Goal: Task Accomplishment & Management: Use online tool/utility

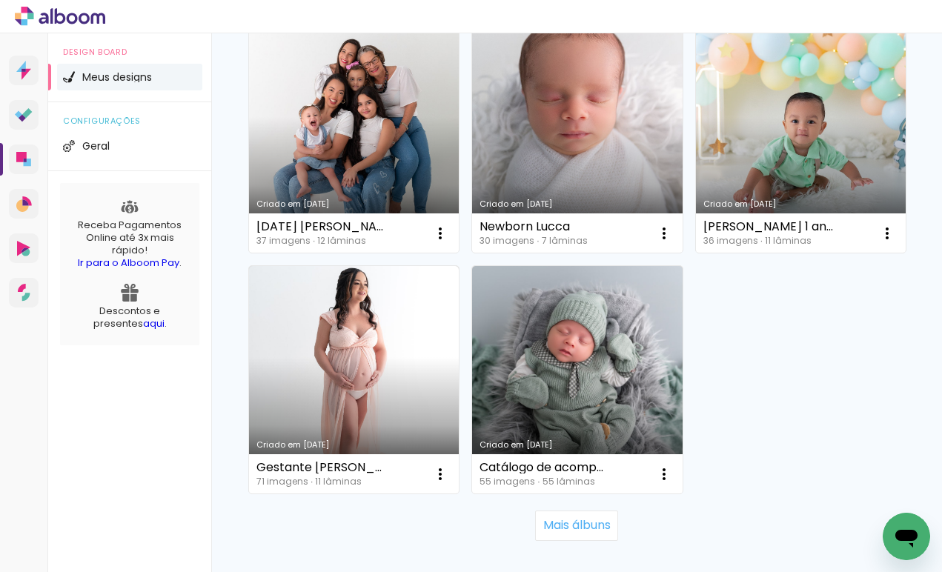
scroll to position [1855, 0]
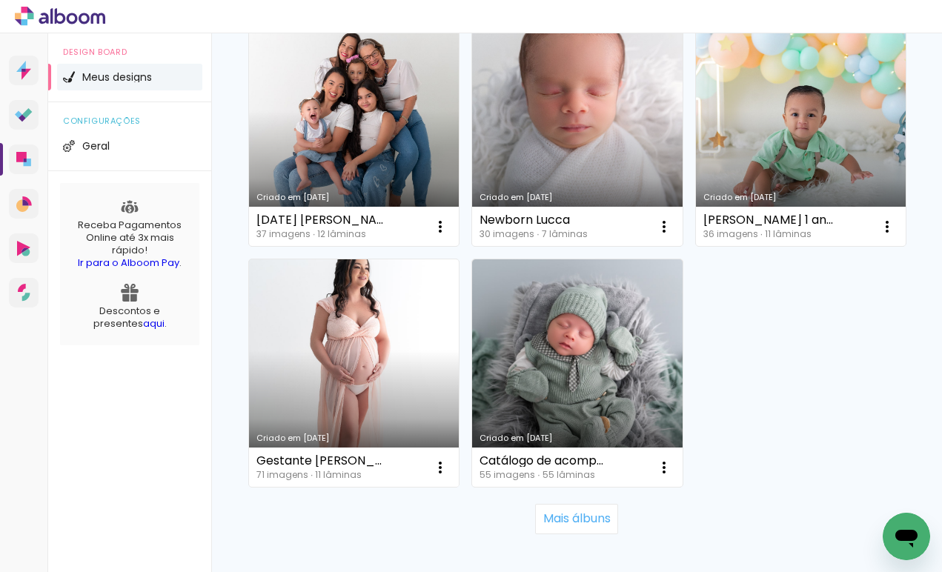
click at [347, 386] on link "Criado em [DATE]" at bounding box center [354, 372] width 210 height 227
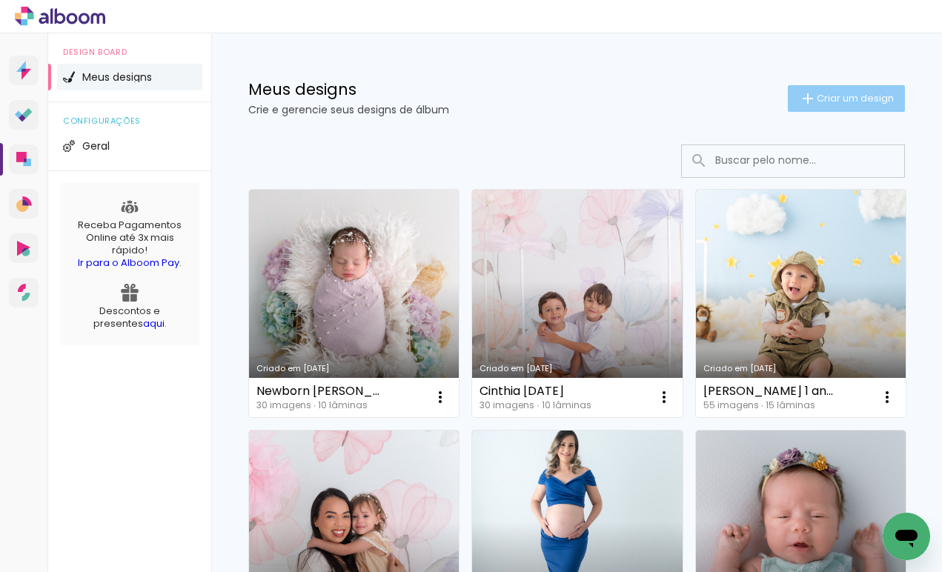
click at [868, 95] on span "Criar um design" at bounding box center [854, 98] width 77 height 10
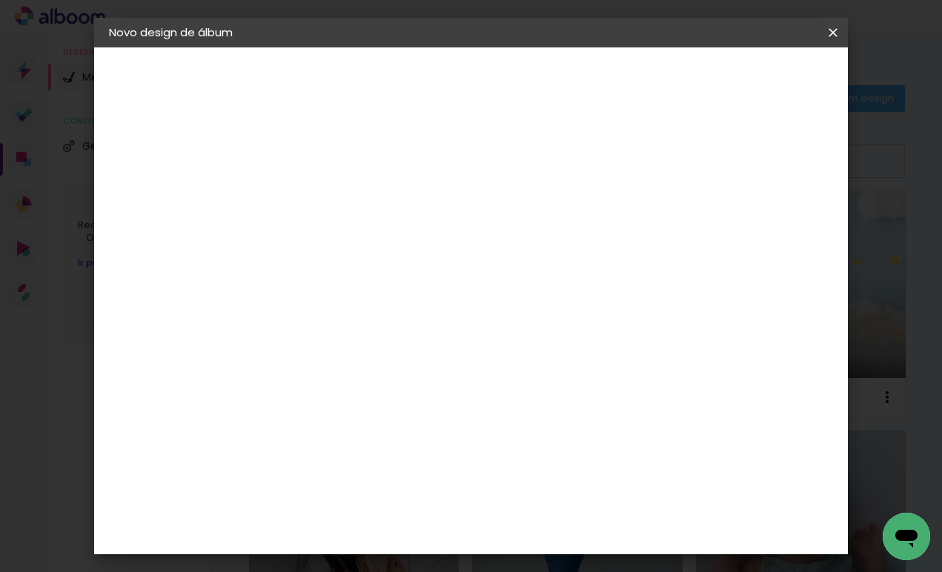
click at [351, 199] on input at bounding box center [351, 198] width 0 height 23
type input "[PERSON_NAME]"
type paper-input "[PERSON_NAME]"
click at [0, 0] on slot "Avançar" at bounding box center [0, 0] width 0 height 0
click at [426, 280] on input at bounding box center [389, 282] width 150 height 19
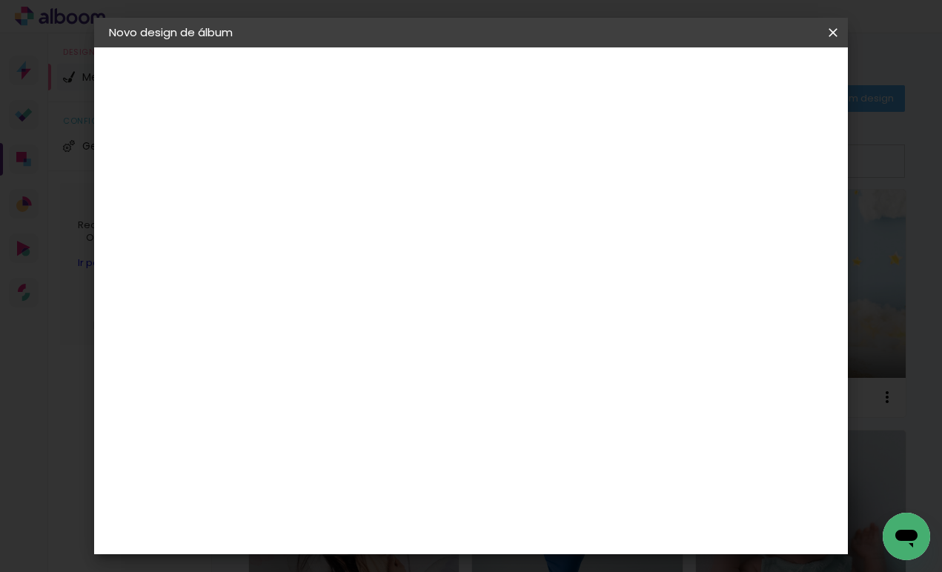
type input "matias"
type paper-input "matias"
click at [424, 336] on div "Matias Encadernações" at bounding box center [387, 338] width 91 height 24
click at [0, 0] on slot "Avançar" at bounding box center [0, 0] width 0 height 0
click at [427, 270] on div at bounding box center [389, 270] width 76 height 1
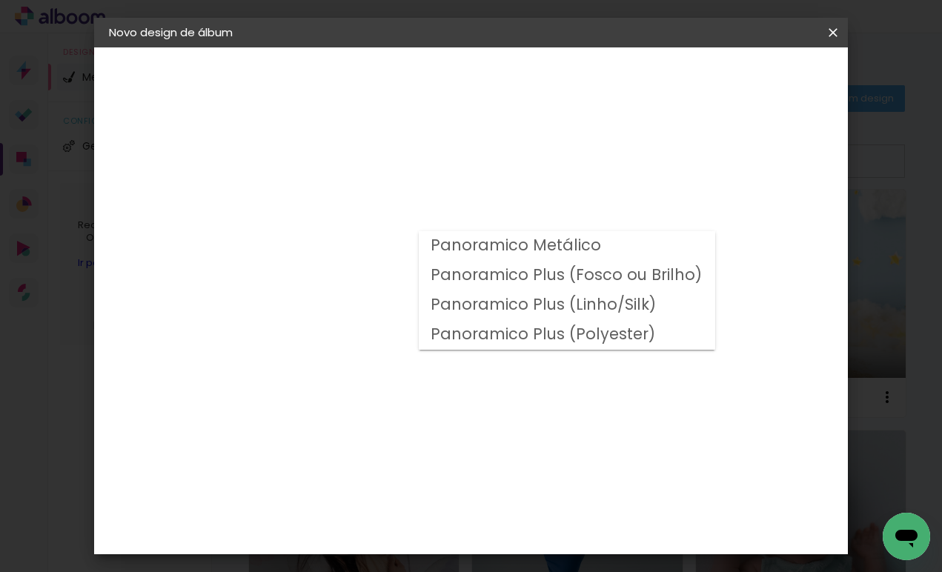
click at [0, 0] on slot "Panoramico Plus (Fosco ou Brilho)" at bounding box center [0, 0] width 0 height 0
type input "Panoramico Plus (Fosco ou Brilho)"
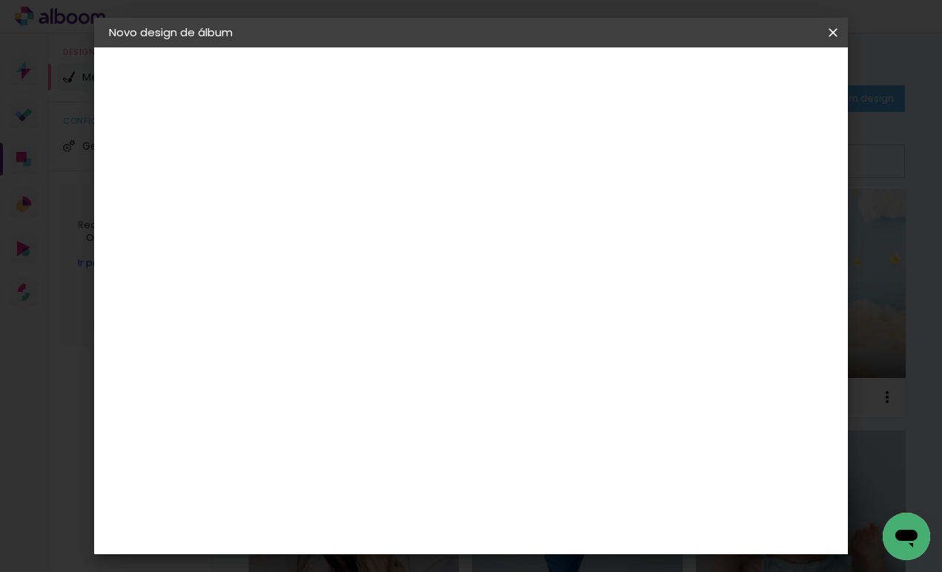
scroll to position [257, 0]
click at [506, 452] on span "25 × 30 cm" at bounding box center [478, 467] width 55 height 30
click at [593, 68] on paper-button "Avançar" at bounding box center [556, 78] width 73 height 25
click at [751, 81] on span "Iniciar design" at bounding box center [716, 78] width 67 height 10
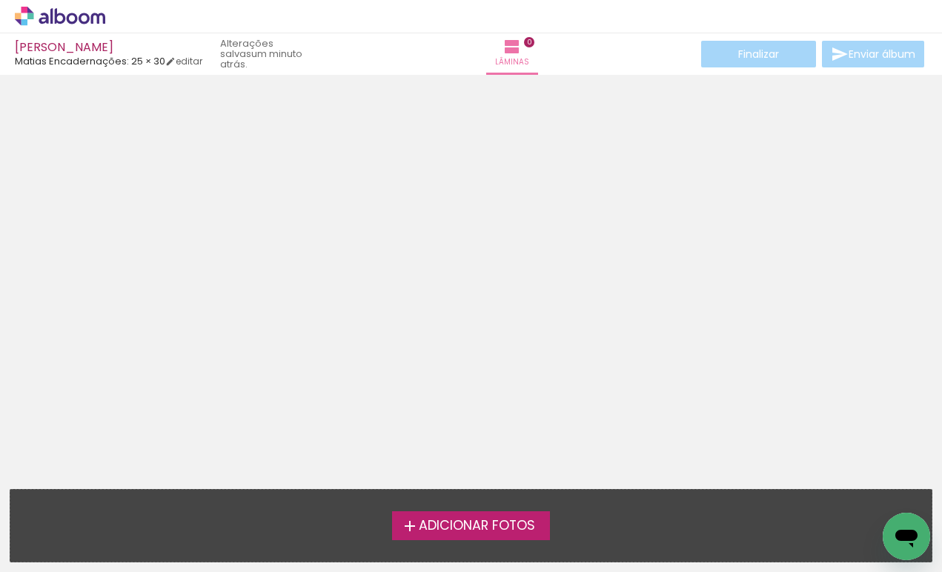
click at [490, 525] on span "Adicionar Fotos" at bounding box center [477, 525] width 116 height 13
click at [0, 0] on input "file" at bounding box center [0, 0] width 0 height 0
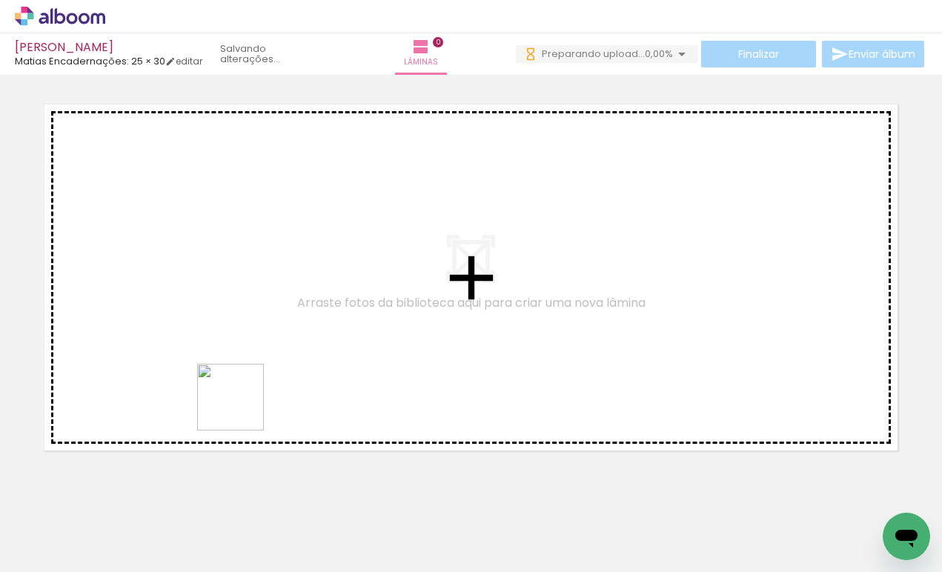
drag, startPoint x: 243, startPoint y: 533, endPoint x: 225, endPoint y: 350, distance: 184.6
click at [225, 350] on quentale-workspace at bounding box center [471, 286] width 942 height 572
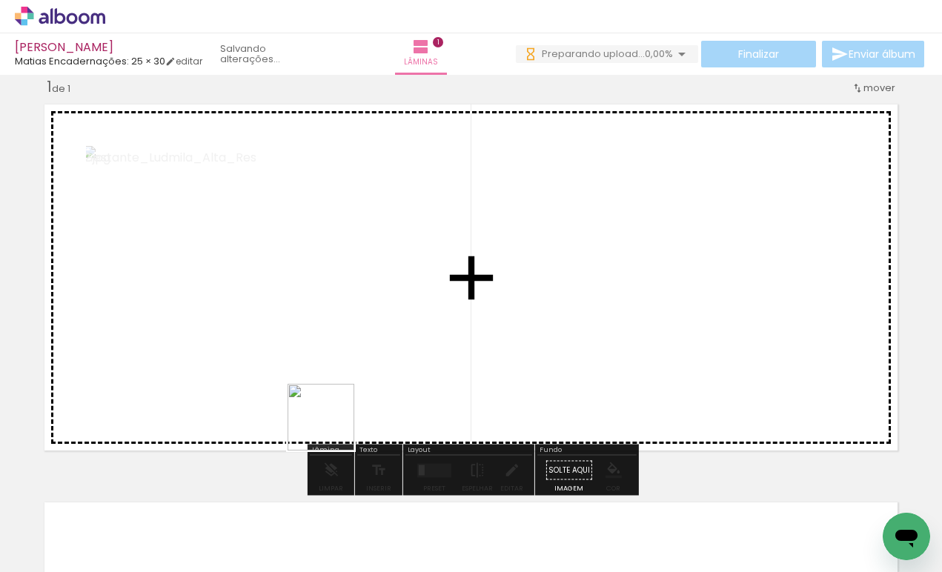
drag, startPoint x: 331, startPoint y: 519, endPoint x: 343, endPoint y: 350, distance: 169.3
click at [343, 350] on quentale-workspace at bounding box center [471, 286] width 942 height 572
drag, startPoint x: 405, startPoint y: 535, endPoint x: 538, endPoint y: 295, distance: 274.2
click at [538, 295] on quentale-workspace at bounding box center [471, 286] width 942 height 572
drag, startPoint x: 481, startPoint y: 540, endPoint x: 629, endPoint y: 308, distance: 275.2
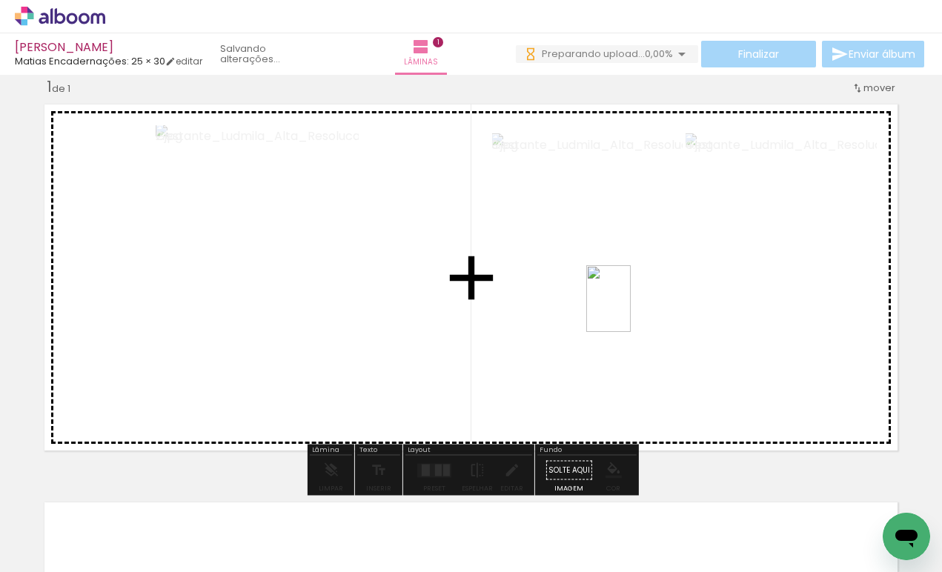
click at [629, 308] on quentale-workspace at bounding box center [471, 286] width 942 height 572
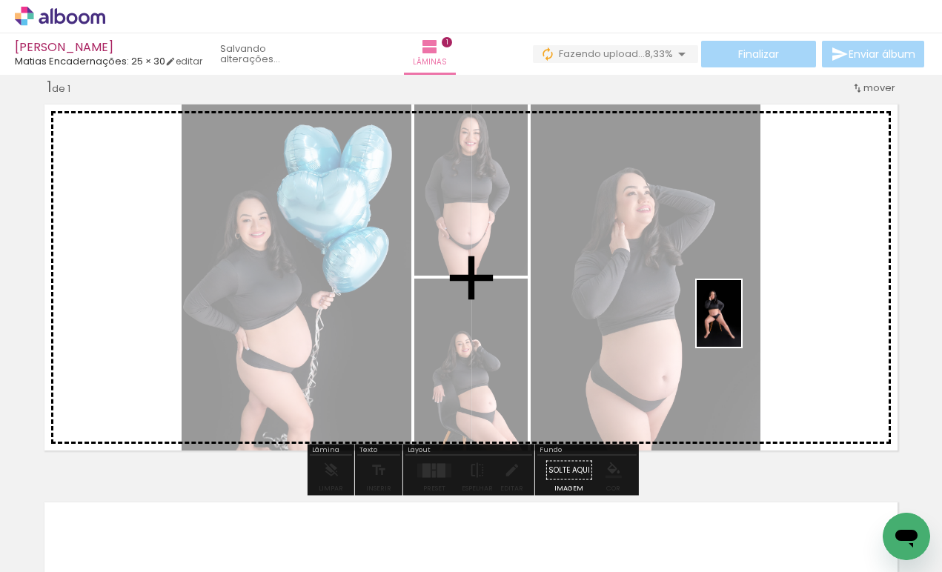
drag, startPoint x: 571, startPoint y: 520, endPoint x: 740, endPoint y: 325, distance: 258.4
click at [740, 325] on quentale-workspace at bounding box center [471, 286] width 942 height 572
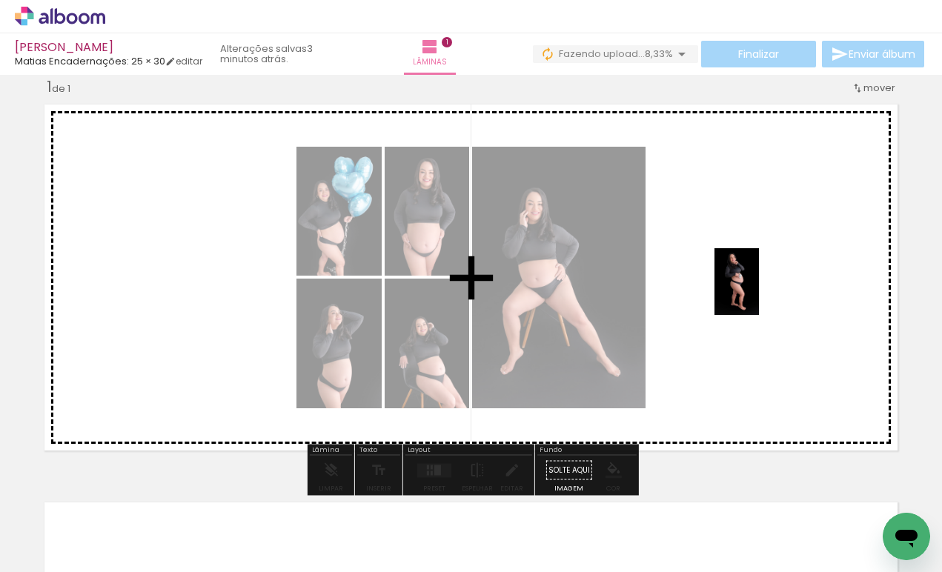
drag, startPoint x: 646, startPoint y: 523, endPoint x: 759, endPoint y: 291, distance: 257.8
click at [759, 291] on quentale-workspace at bounding box center [471, 286] width 942 height 572
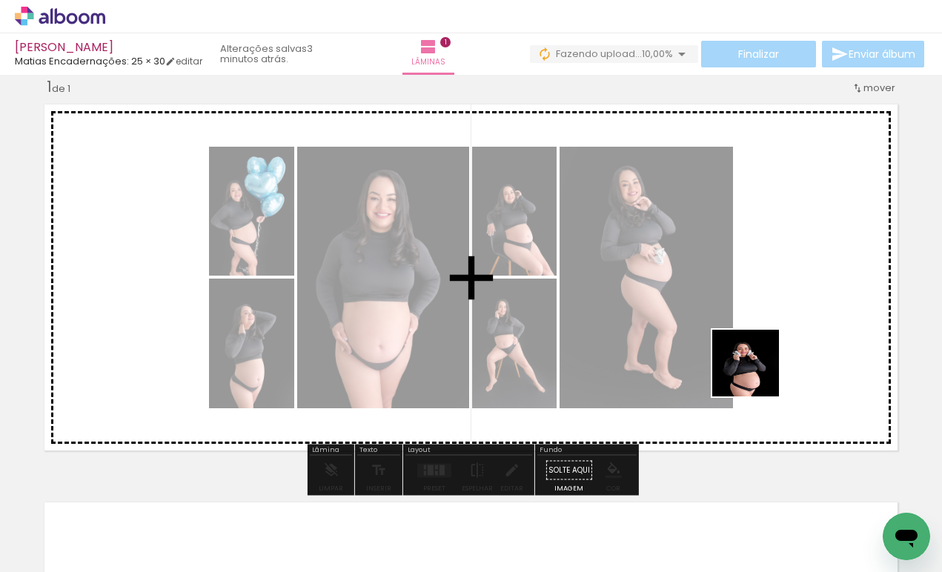
drag, startPoint x: 736, startPoint y: 528, endPoint x: 762, endPoint y: 341, distance: 189.1
click at [762, 341] on quentale-workspace at bounding box center [471, 286] width 942 height 572
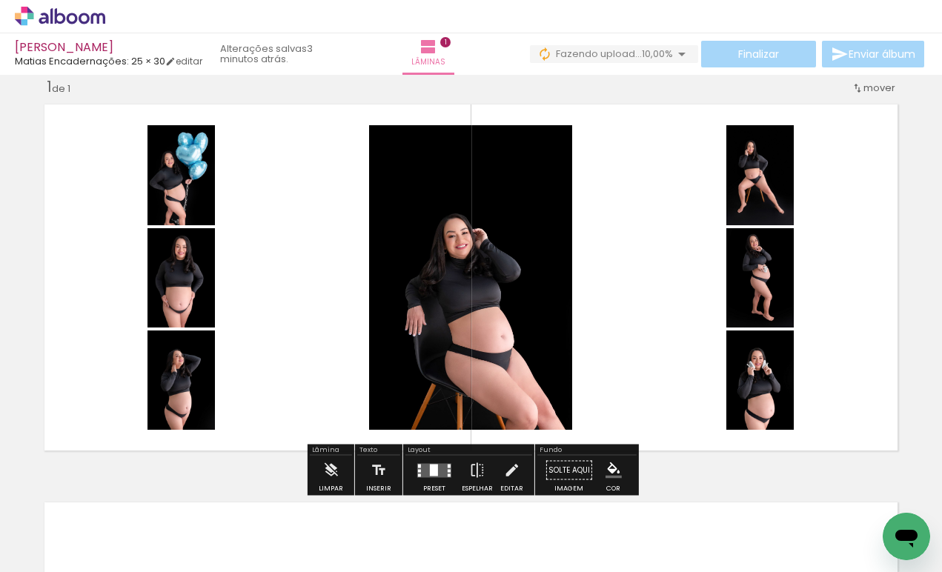
click at [430, 473] on div at bounding box center [434, 470] width 8 height 12
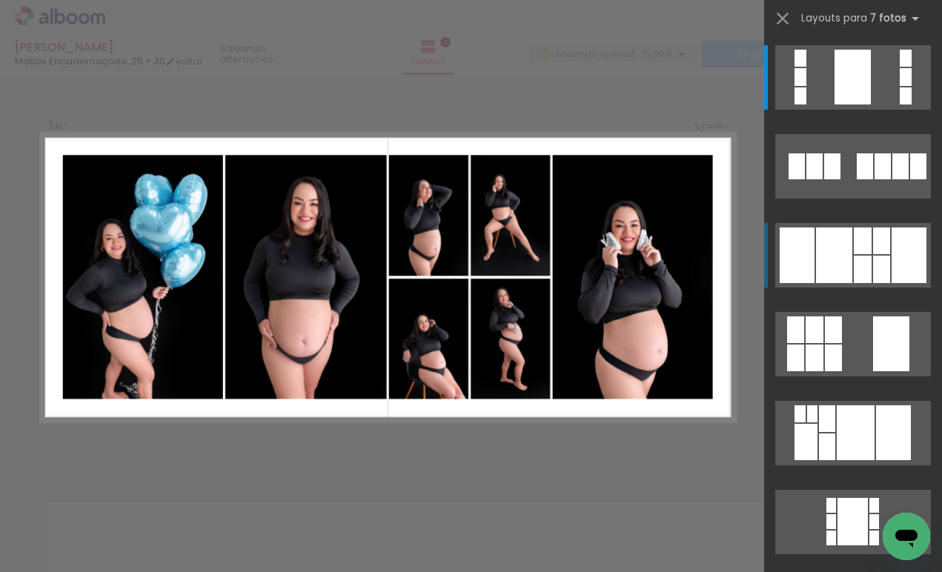
click at [826, 233] on div at bounding box center [834, 255] width 36 height 56
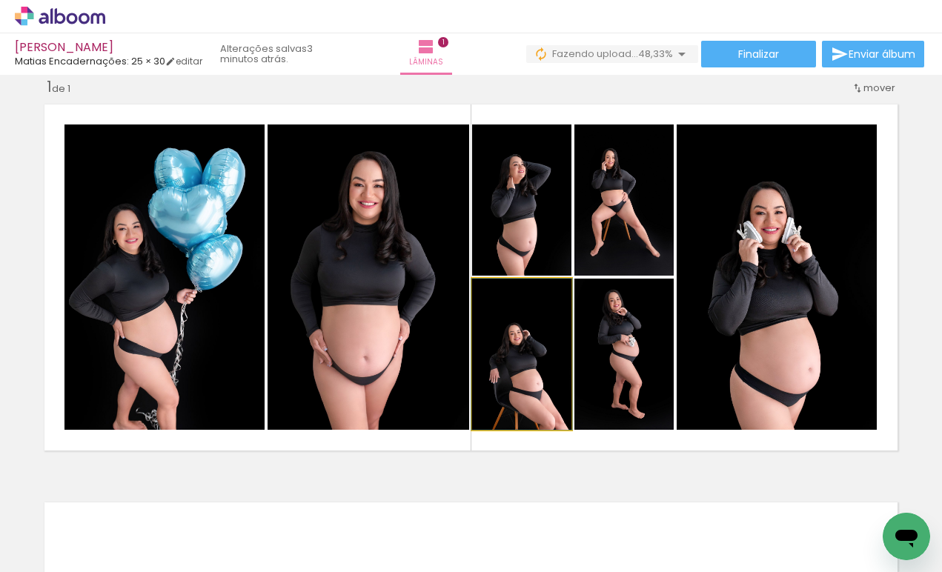
click at [530, 379] on quentale-photo at bounding box center [521, 354] width 99 height 151
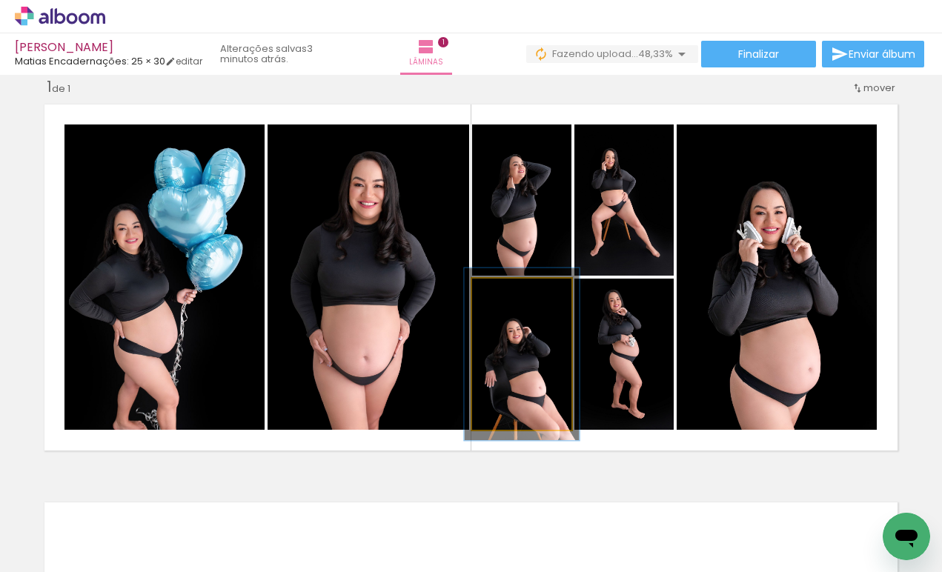
click at [512, 295] on div at bounding box center [511, 293] width 13 height 13
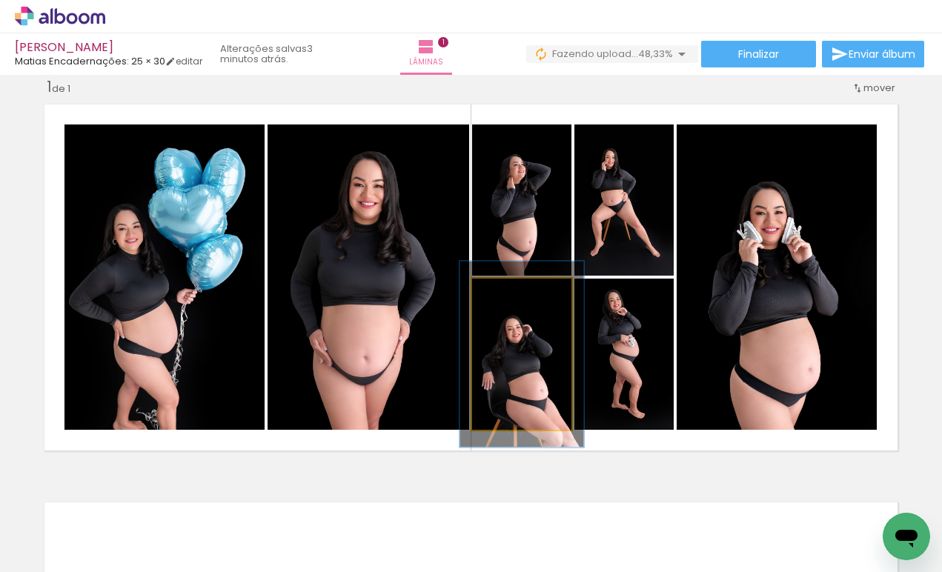
type paper-slider "123"
click at [513, 295] on div at bounding box center [516, 293] width 13 height 13
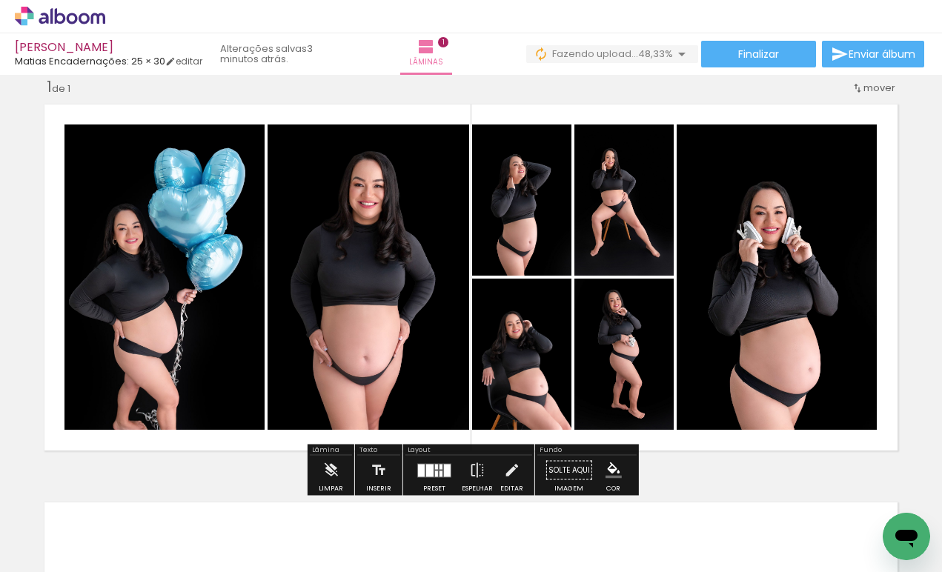
click at [811, 279] on quentale-photo at bounding box center [776, 276] width 200 height 305
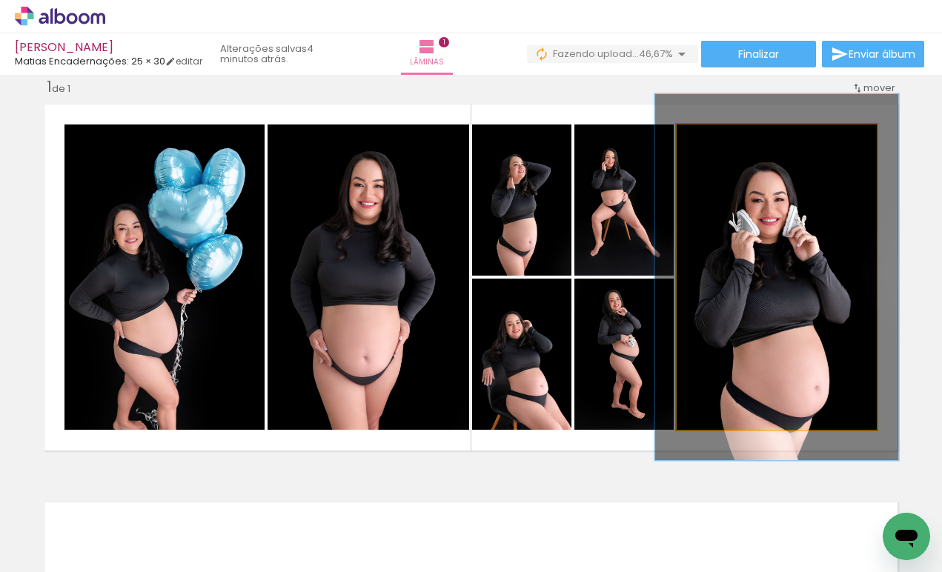
drag, startPoint x: 716, startPoint y: 139, endPoint x: 726, endPoint y: 140, distance: 10.4
click at [726, 140] on div at bounding box center [722, 140] width 24 height 24
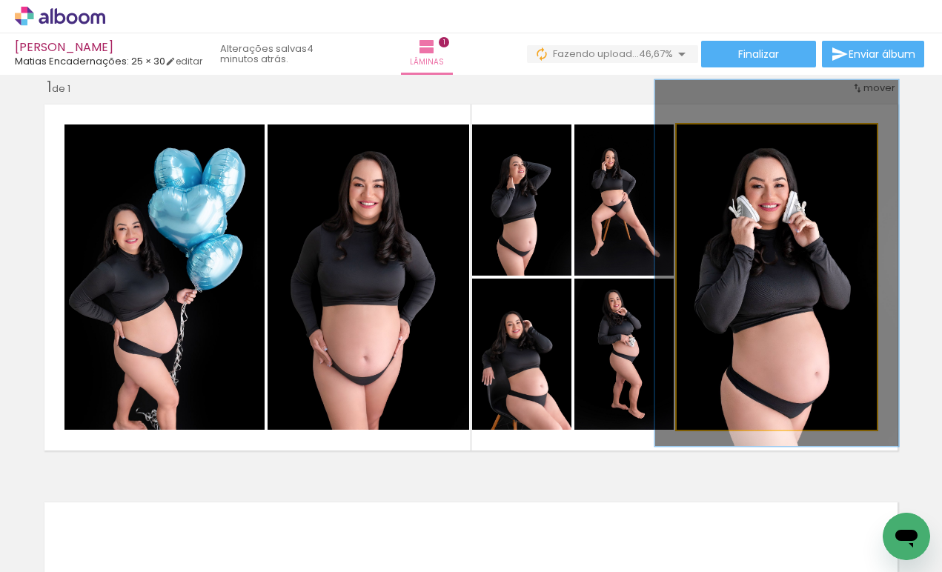
drag, startPoint x: 795, startPoint y: 230, endPoint x: 795, endPoint y: 216, distance: 14.1
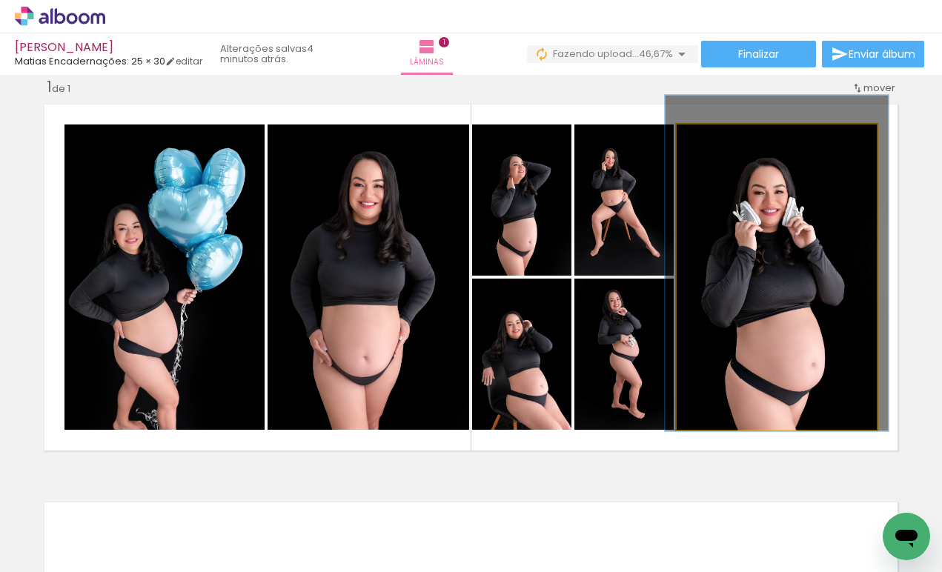
click at [716, 141] on div at bounding box center [717, 139] width 13 height 13
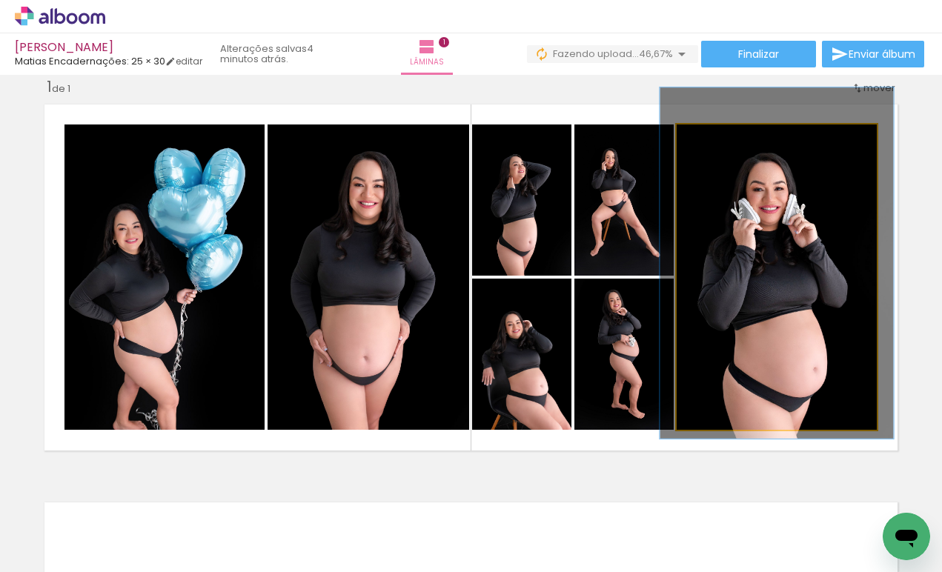
type paper-slider "115"
click at [719, 142] on div at bounding box center [719, 139] width 13 height 13
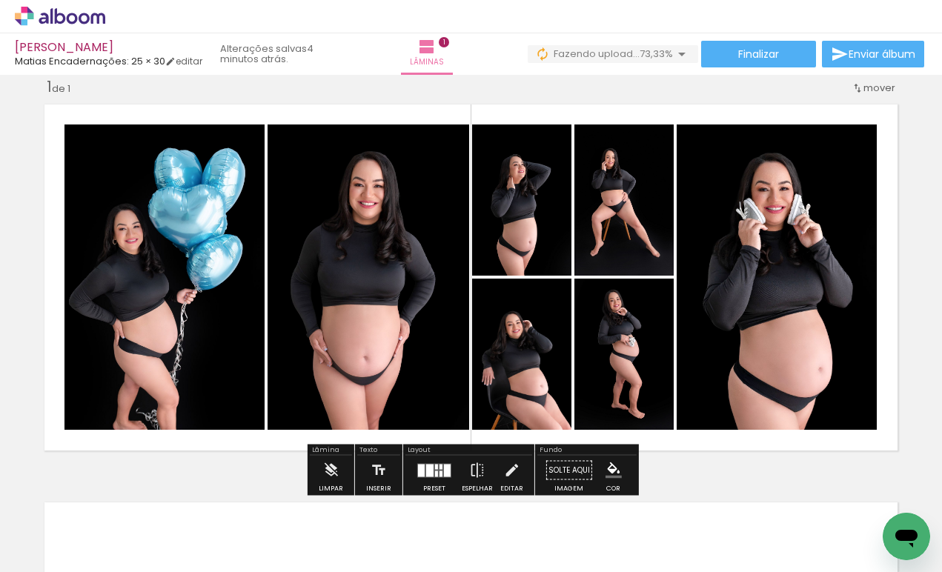
click at [164, 270] on quentale-photo at bounding box center [164, 276] width 200 height 305
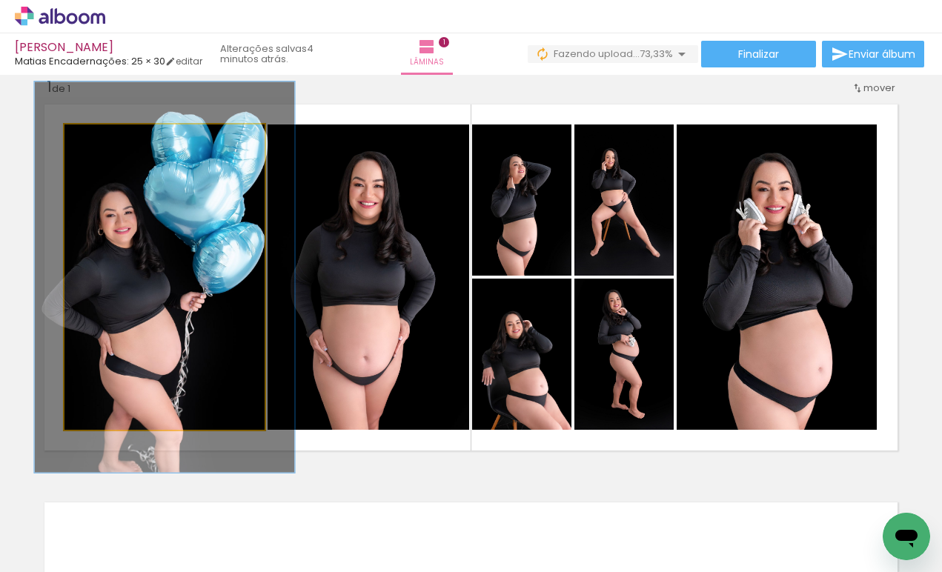
drag, startPoint x: 99, startPoint y: 142, endPoint x: 113, endPoint y: 144, distance: 14.2
click at [113, 144] on div at bounding box center [113, 139] width 13 height 13
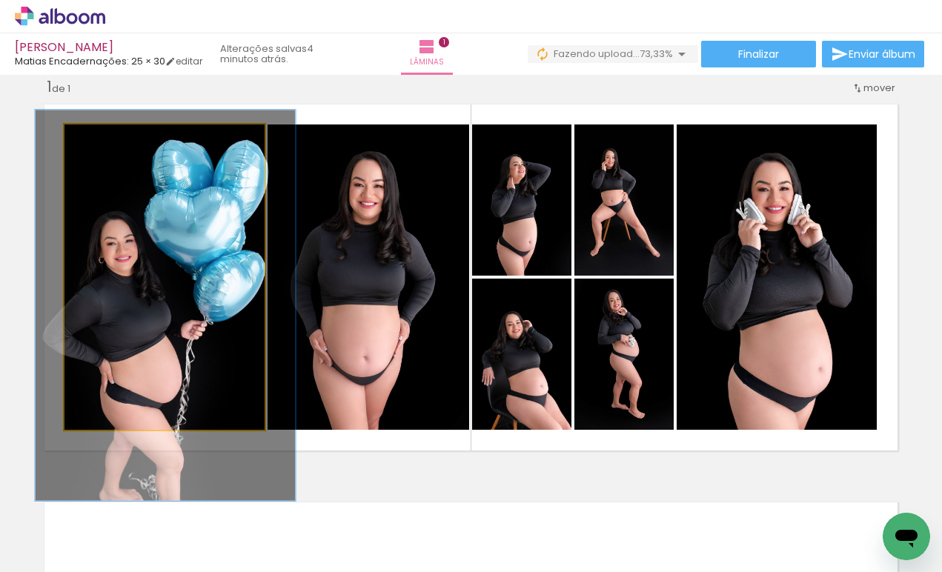
drag, startPoint x: 157, startPoint y: 194, endPoint x: 158, endPoint y: 222, distance: 28.2
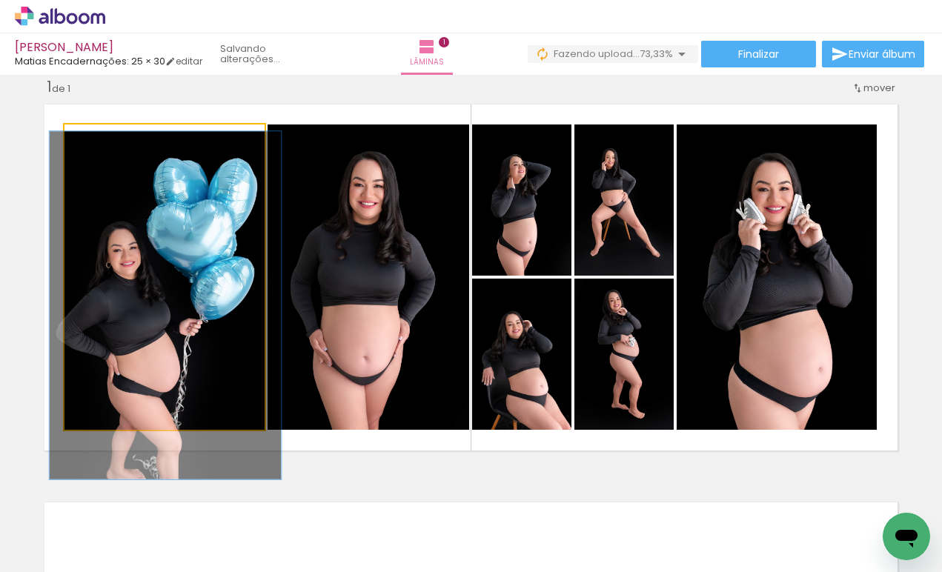
drag, startPoint x: 115, startPoint y: 142, endPoint x: 107, endPoint y: 142, distance: 8.1
click at [107, 142] on div at bounding box center [107, 139] width 13 height 13
click at [167, 224] on quentale-photo at bounding box center [164, 276] width 200 height 305
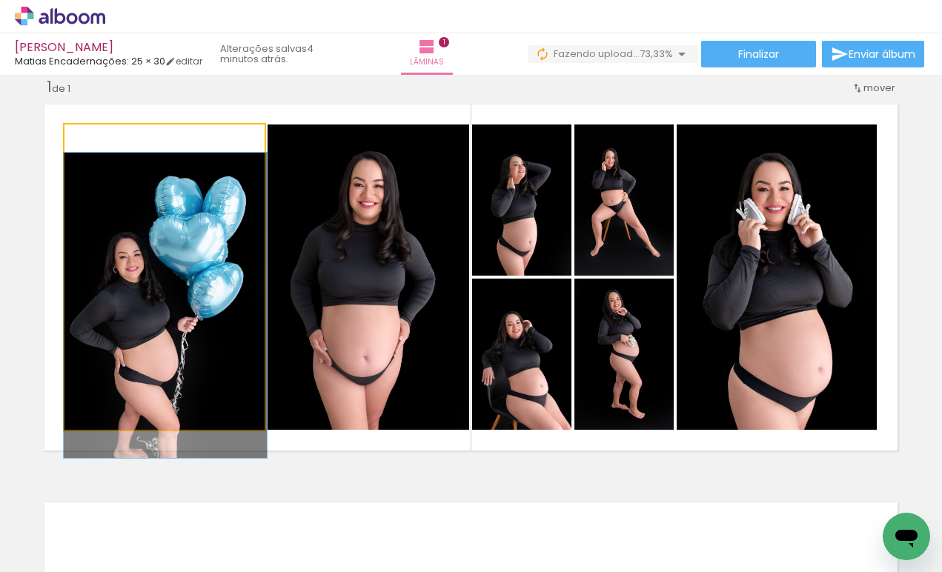
drag, startPoint x: 107, startPoint y: 139, endPoint x: 89, endPoint y: 137, distance: 17.9
type paper-slider "100"
click at [89, 138] on div at bounding box center [99, 140] width 24 height 24
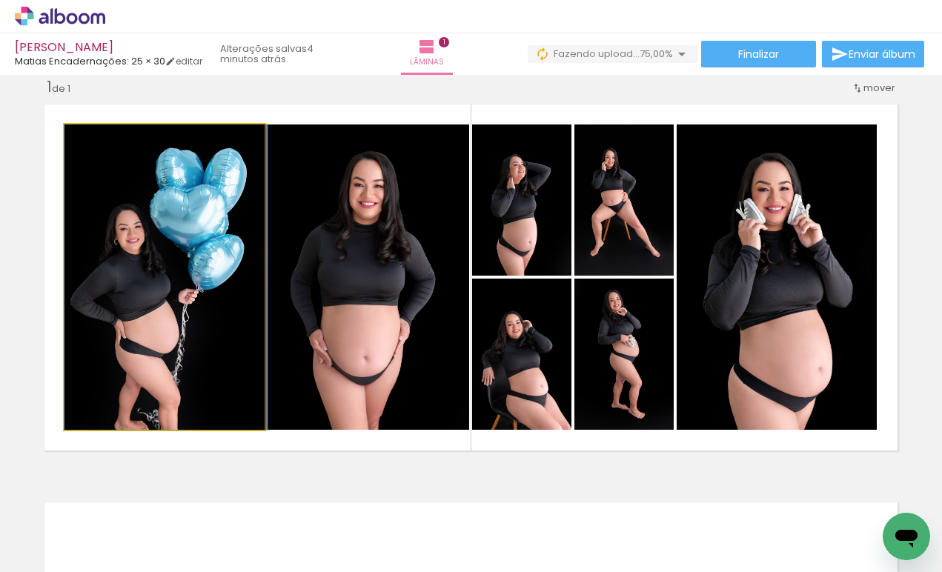
drag, startPoint x: 153, startPoint y: 225, endPoint x: 156, endPoint y: 244, distance: 19.5
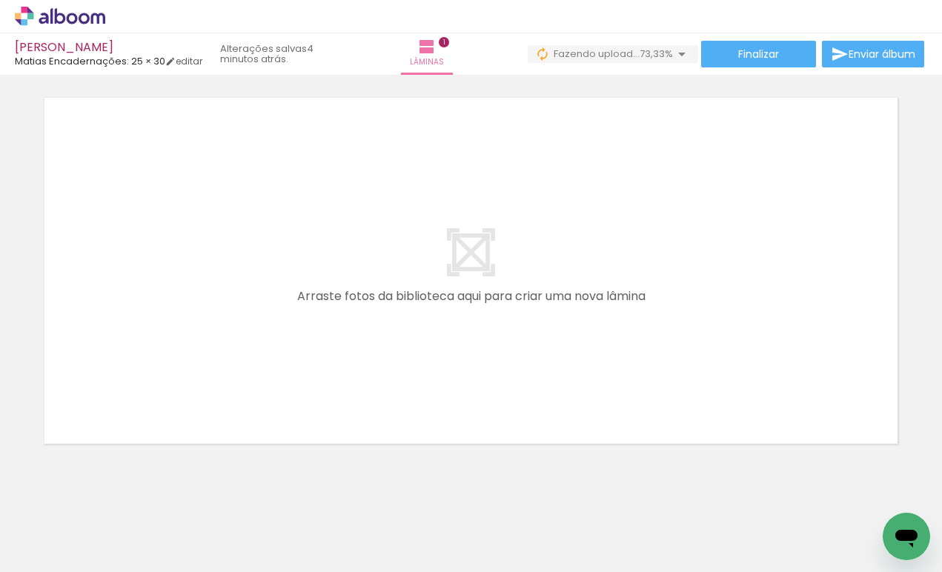
scroll to position [0, 409]
drag, startPoint x: 396, startPoint y: 533, endPoint x: 429, endPoint y: 330, distance: 205.7
click at [429, 330] on quentale-workspace at bounding box center [471, 286] width 942 height 572
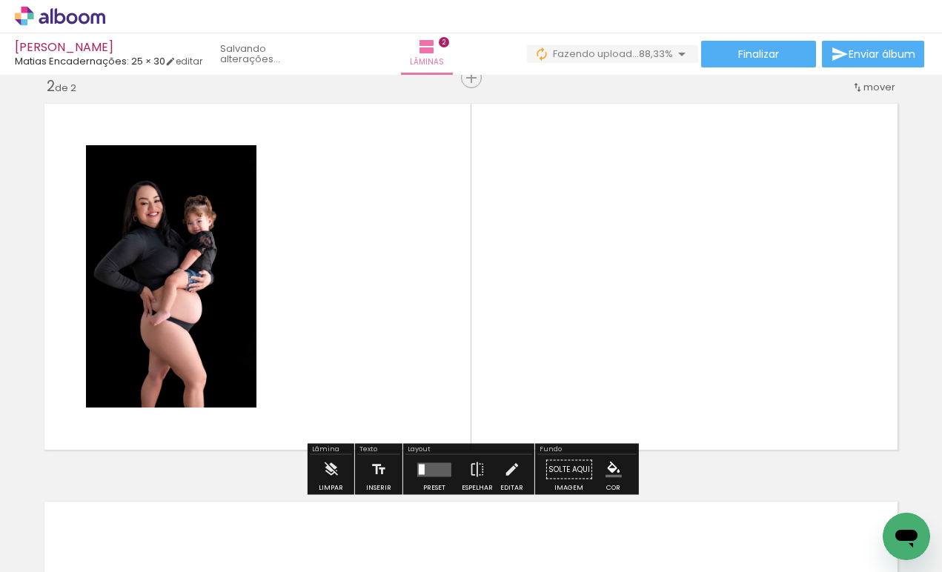
scroll to position [419, 0]
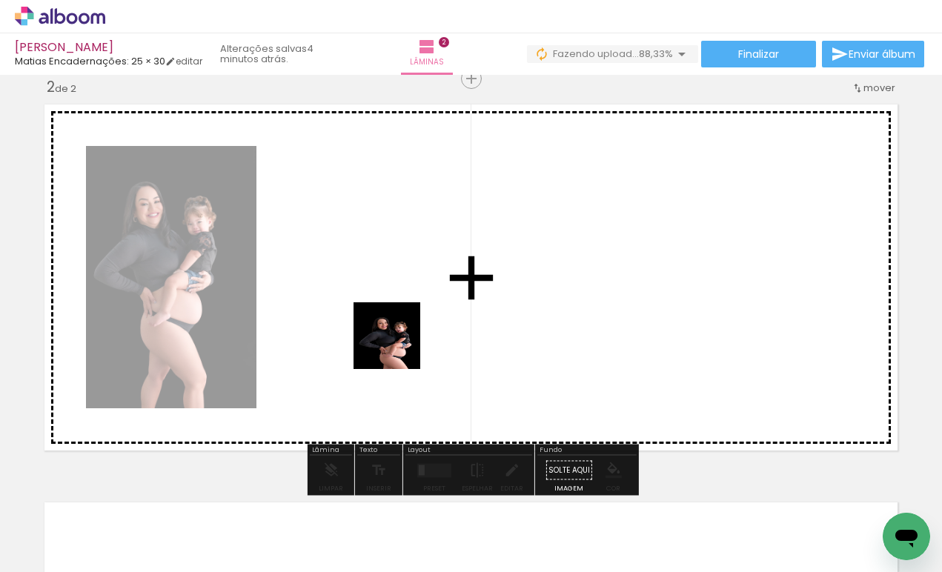
drag, startPoint x: 496, startPoint y: 519, endPoint x: 390, endPoint y: 334, distance: 213.8
click at [390, 334] on quentale-workspace at bounding box center [471, 286] width 942 height 572
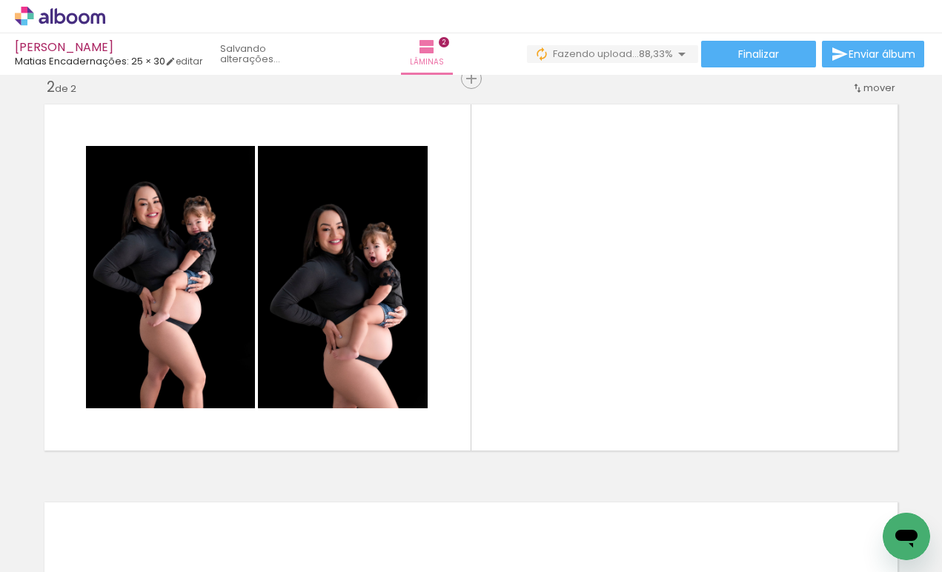
scroll to position [0, 333]
drag, startPoint x: 647, startPoint y: 535, endPoint x: 661, endPoint y: 388, distance: 147.4
click at [661, 388] on quentale-workspace at bounding box center [471, 286] width 942 height 572
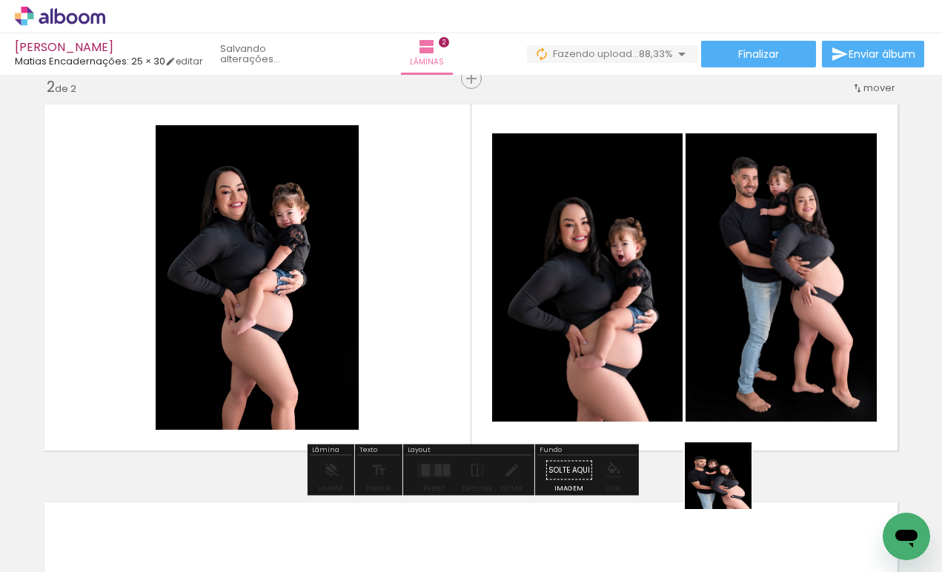
drag, startPoint x: 729, startPoint y: 541, endPoint x: 729, endPoint y: 387, distance: 153.4
click at [729, 387] on quentale-workspace at bounding box center [471, 286] width 942 height 572
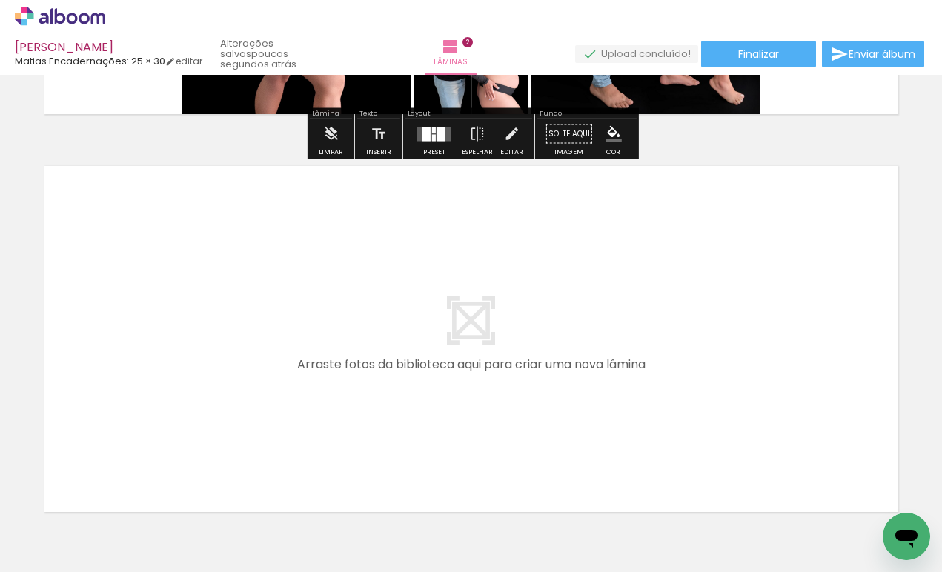
scroll to position [779, 0]
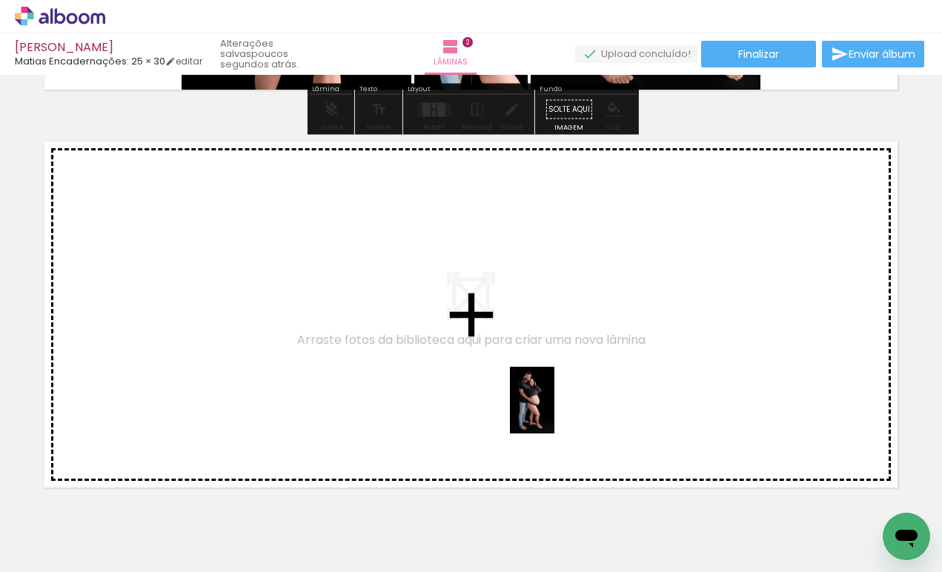
drag, startPoint x: 545, startPoint y: 524, endPoint x: 553, endPoint y: 411, distance: 112.9
click at [553, 411] on quentale-workspace at bounding box center [471, 286] width 942 height 572
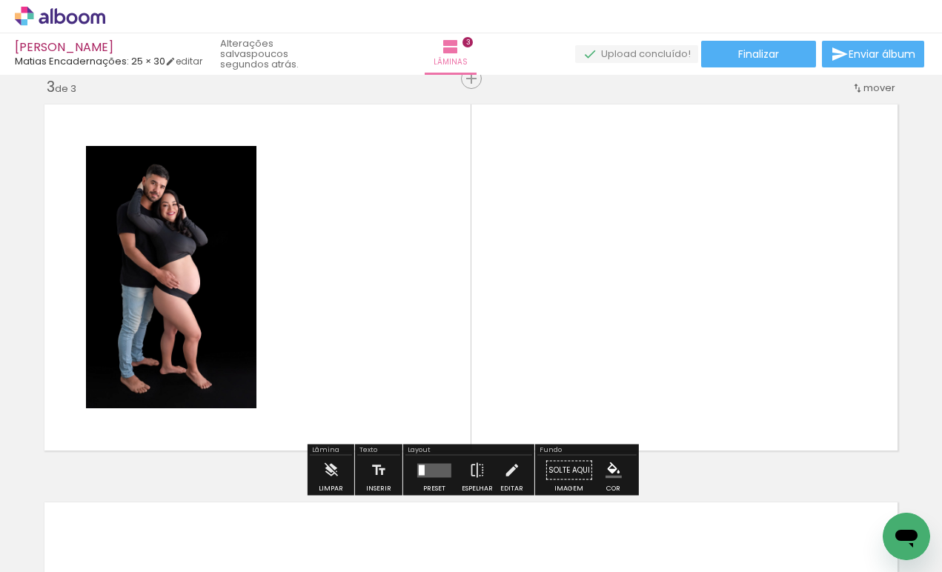
scroll to position [0, 719]
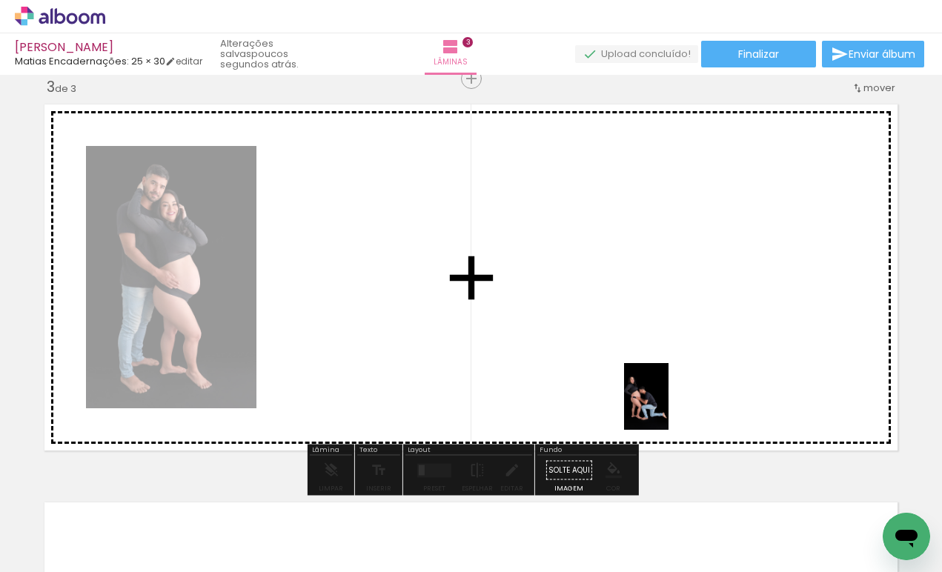
drag, startPoint x: 671, startPoint y: 539, endPoint x: 668, endPoint y: 407, distance: 131.9
click at [668, 407] on quentale-workspace at bounding box center [471, 286] width 942 height 572
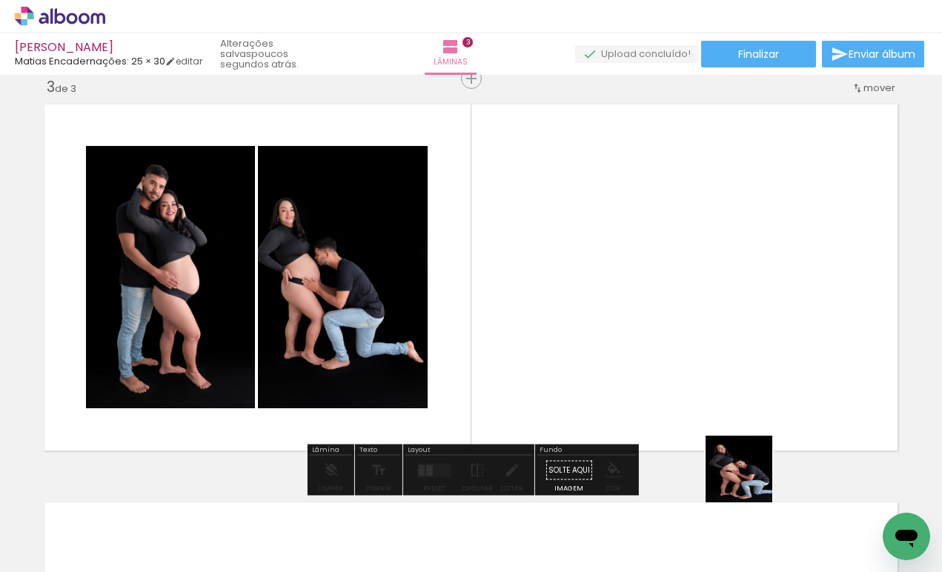
drag, startPoint x: 750, startPoint y: 514, endPoint x: 746, endPoint y: 396, distance: 117.9
click at [746, 396] on quentale-workspace at bounding box center [471, 286] width 942 height 572
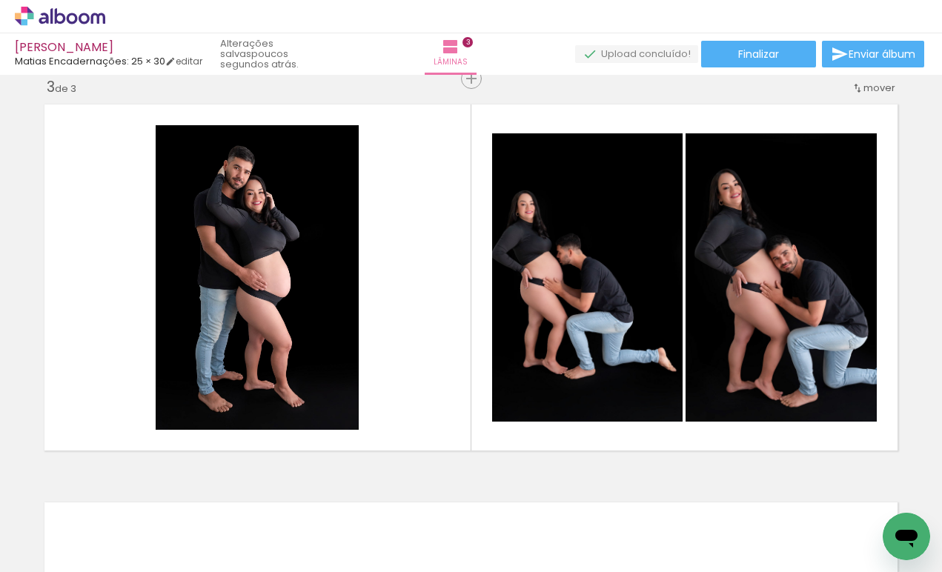
scroll to position [0, 1216]
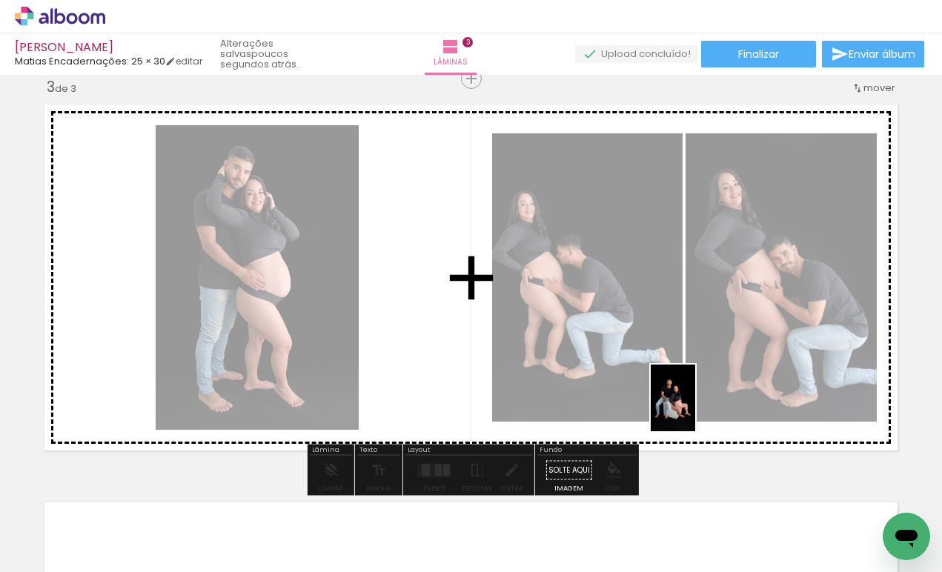
drag, startPoint x: 682, startPoint y: 532, endPoint x: 694, endPoint y: 408, distance: 124.3
click at [694, 408] on quentale-workspace at bounding box center [471, 286] width 942 height 572
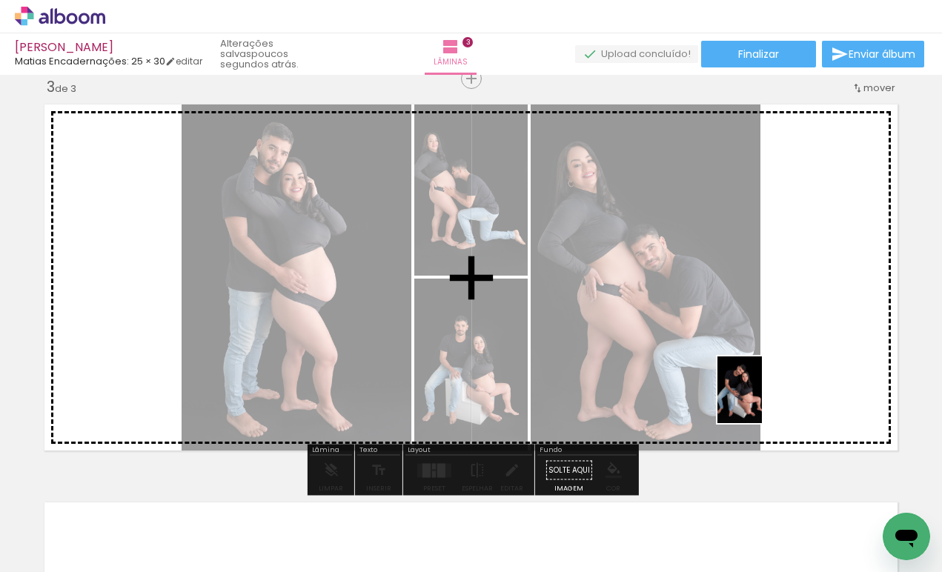
drag, startPoint x: 762, startPoint y: 541, endPoint x: 762, endPoint y: 401, distance: 140.0
click at [762, 401] on quentale-workspace at bounding box center [471, 286] width 942 height 572
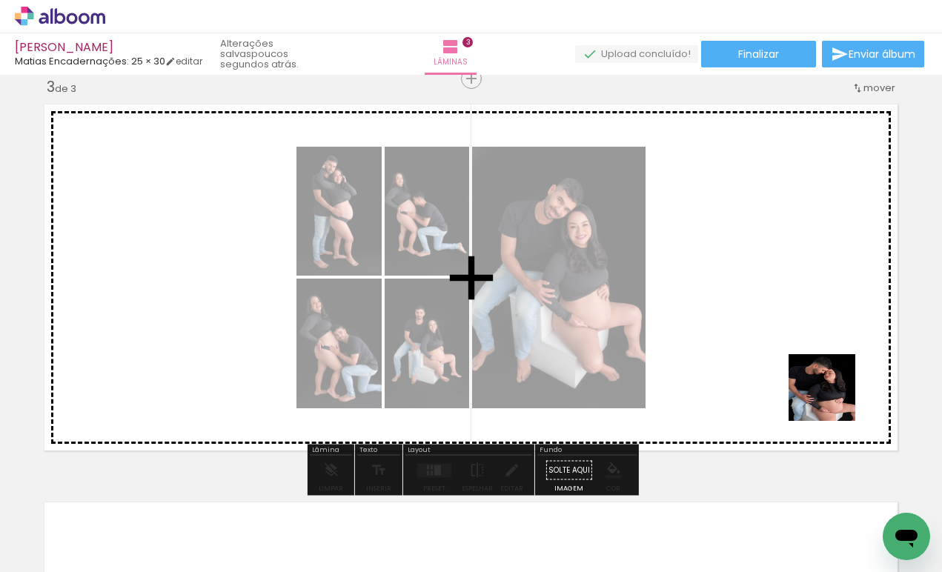
drag, startPoint x: 838, startPoint y: 513, endPoint x: 830, endPoint y: 364, distance: 149.9
click at [830, 364] on quentale-workspace at bounding box center [471, 286] width 942 height 572
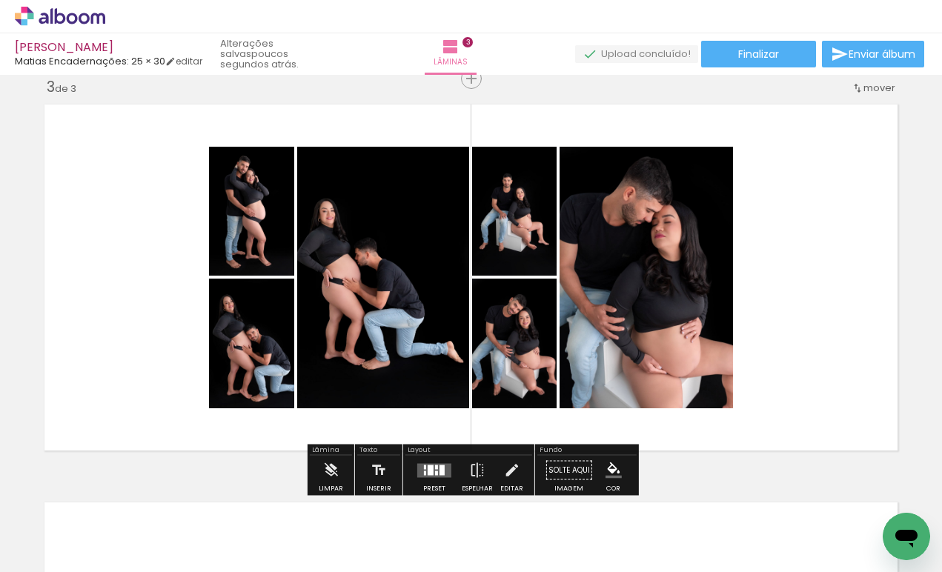
scroll to position [0, 1380]
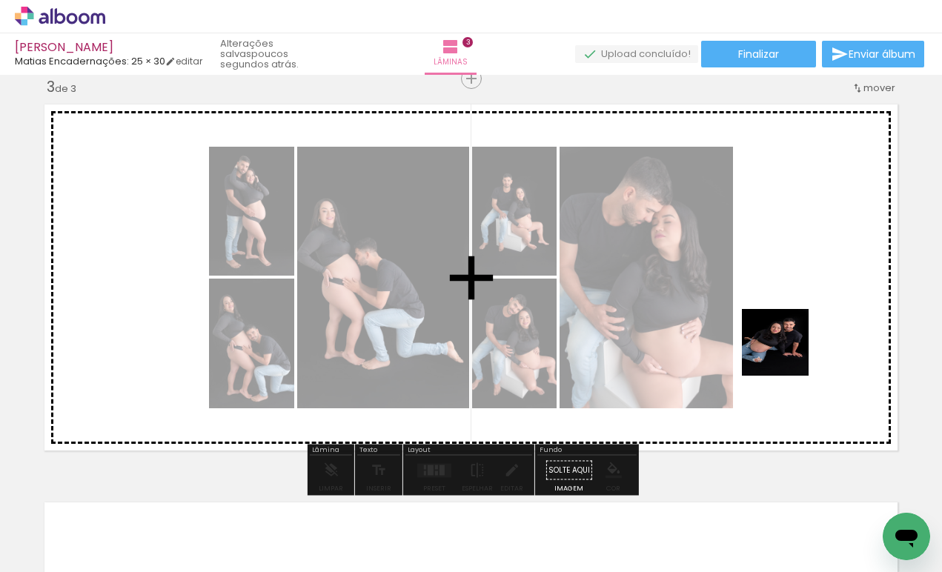
drag, startPoint x: 773, startPoint y: 539, endPoint x: 786, endPoint y: 353, distance: 186.4
click at [786, 353] on quentale-workspace at bounding box center [471, 286] width 942 height 572
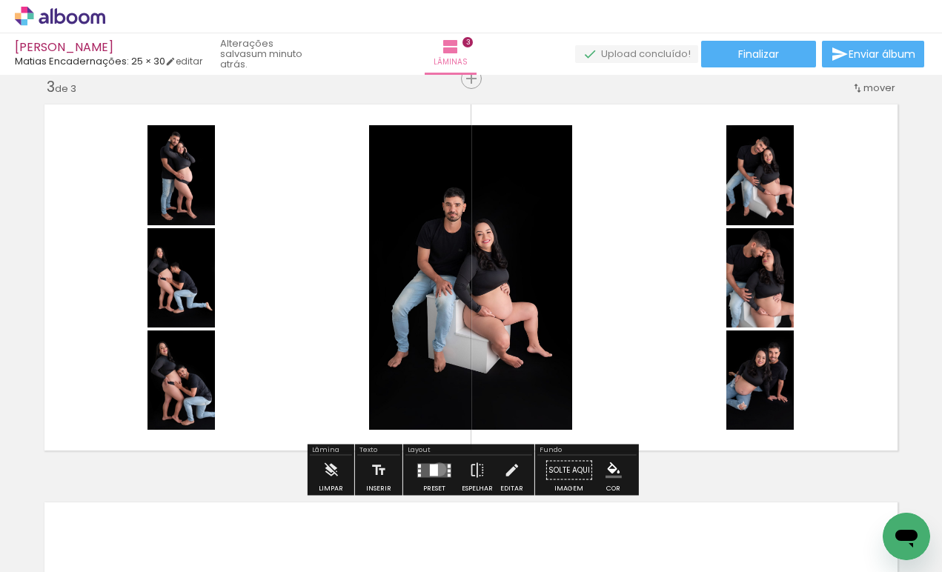
click at [436, 469] on quentale-layouter at bounding box center [434, 470] width 34 height 14
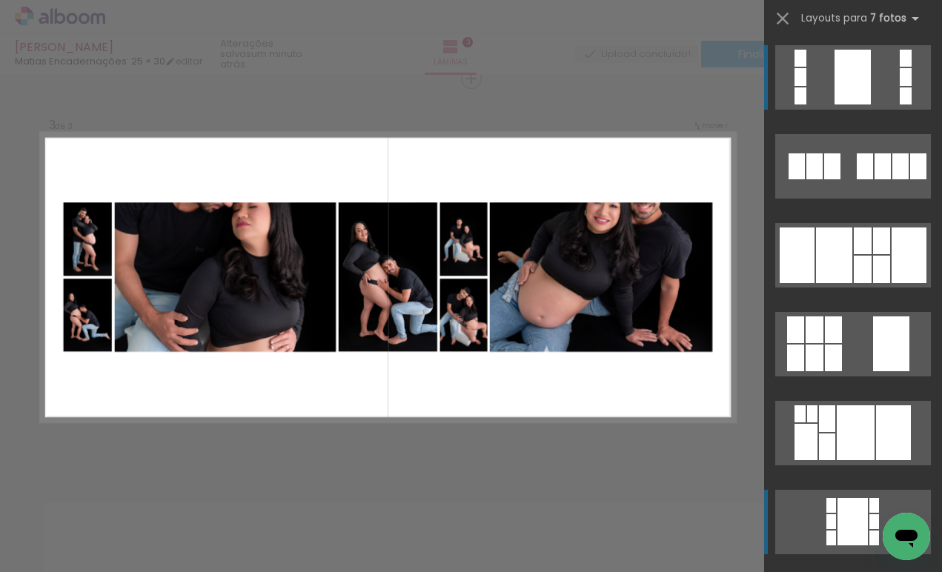
scroll to position [0, 0]
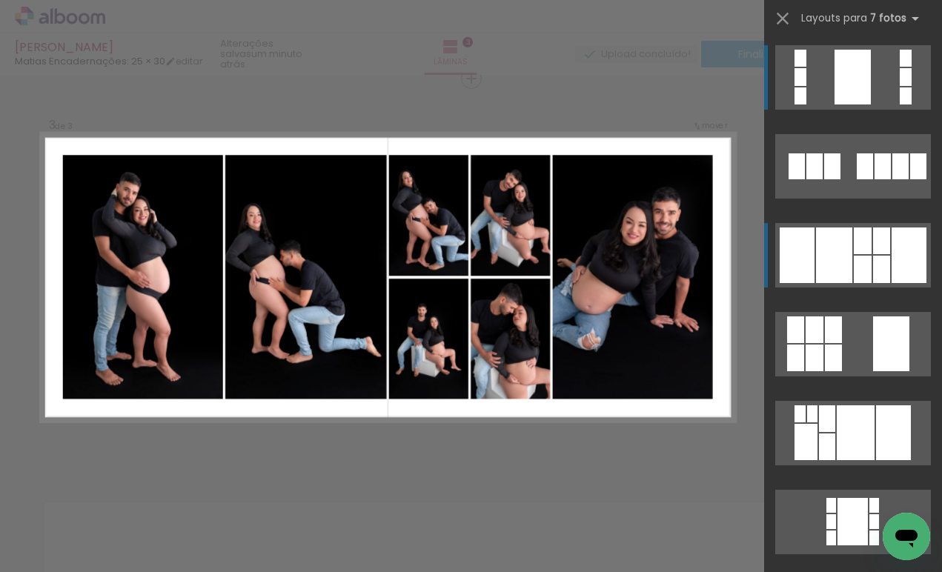
click at [861, 247] on div at bounding box center [863, 240] width 18 height 27
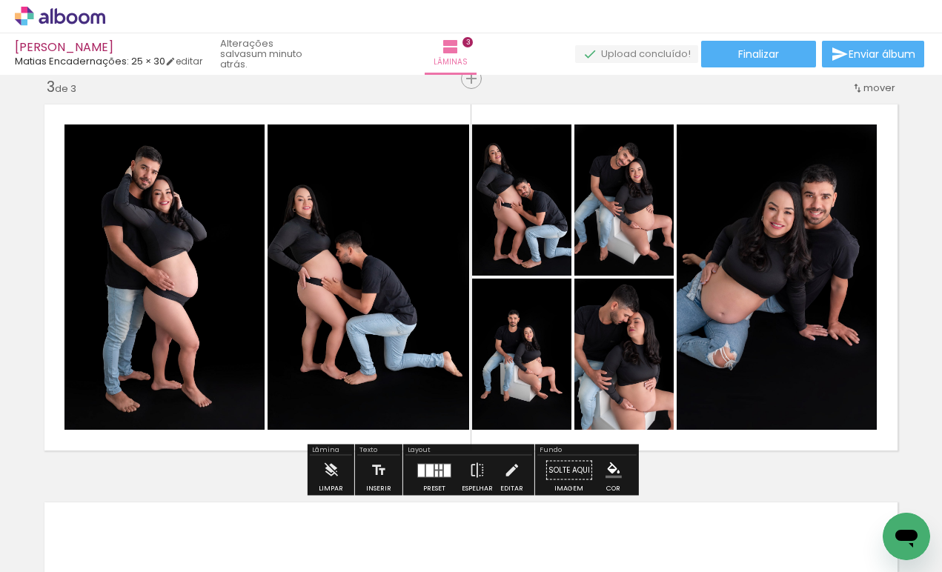
click at [427, 465] on div at bounding box center [429, 470] width 7 height 13
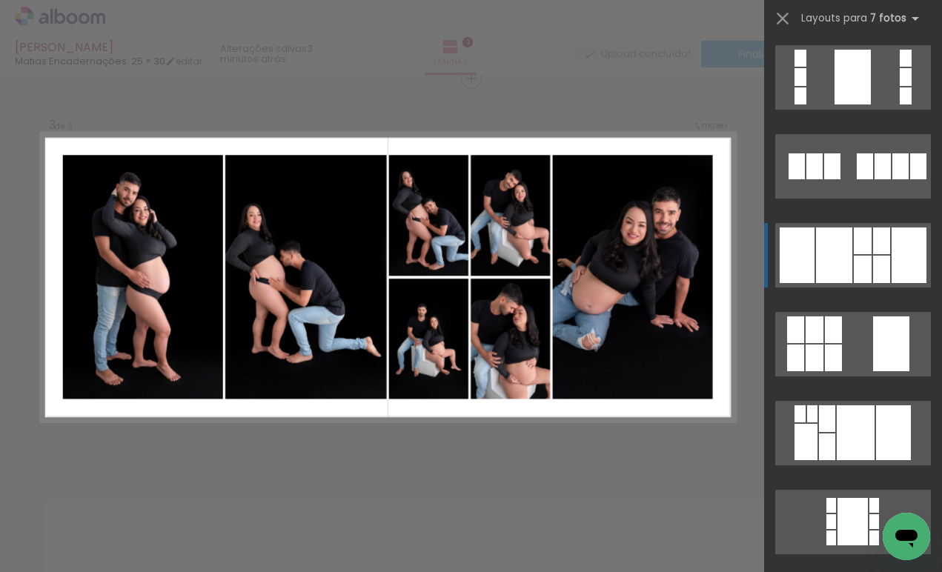
click at [843, 253] on div at bounding box center [834, 255] width 36 height 56
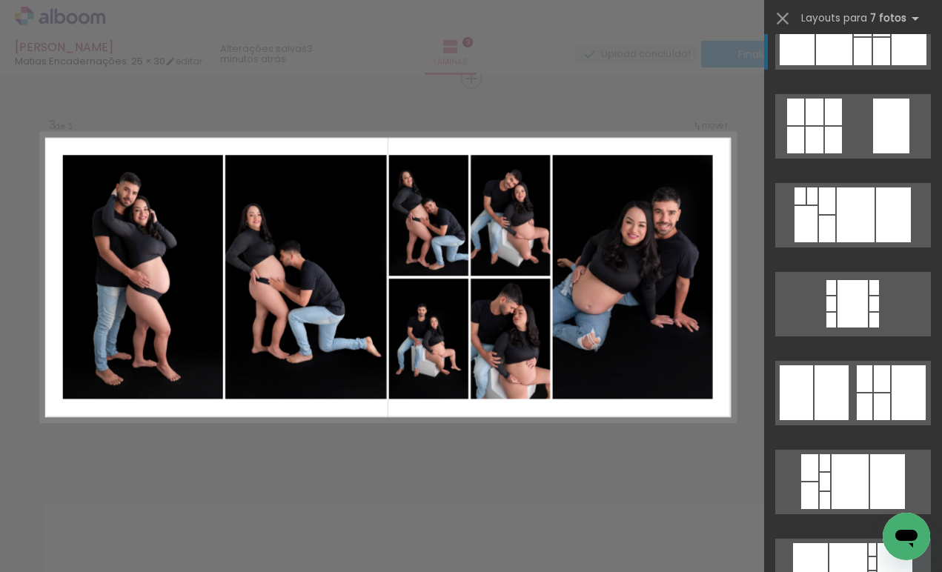
scroll to position [232, 0]
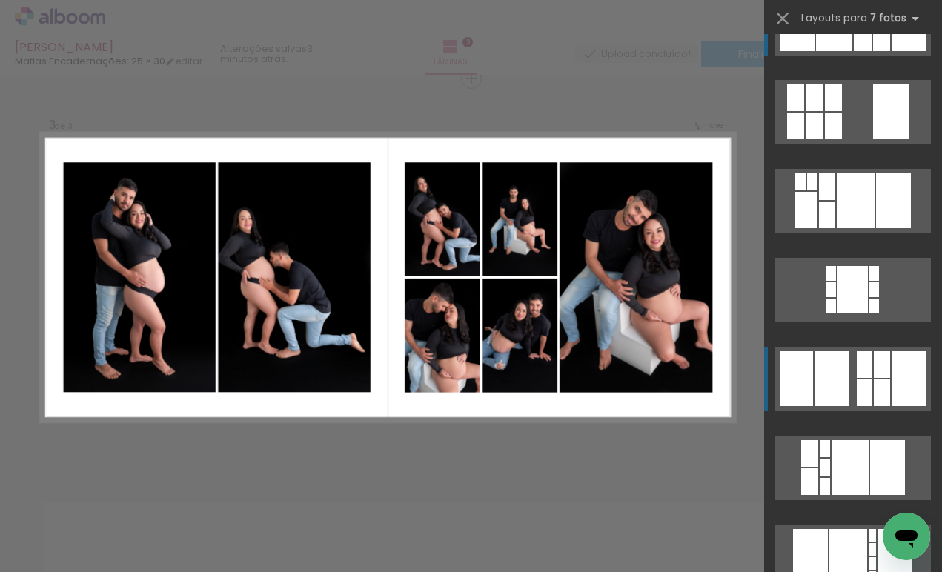
click at [874, 367] on div at bounding box center [882, 364] width 16 height 27
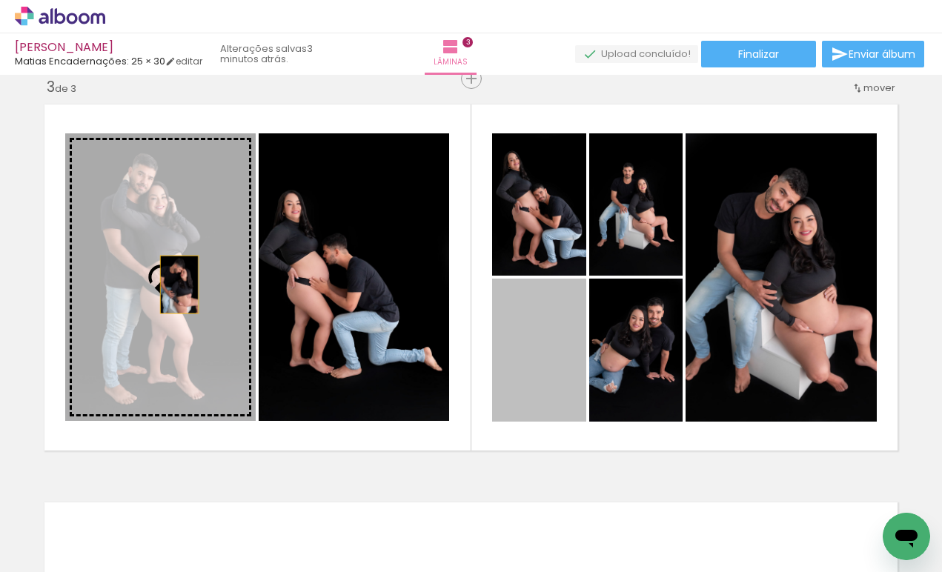
drag, startPoint x: 552, startPoint y: 366, endPoint x: 179, endPoint y: 285, distance: 381.5
click at [0, 0] on slot at bounding box center [0, 0] width 0 height 0
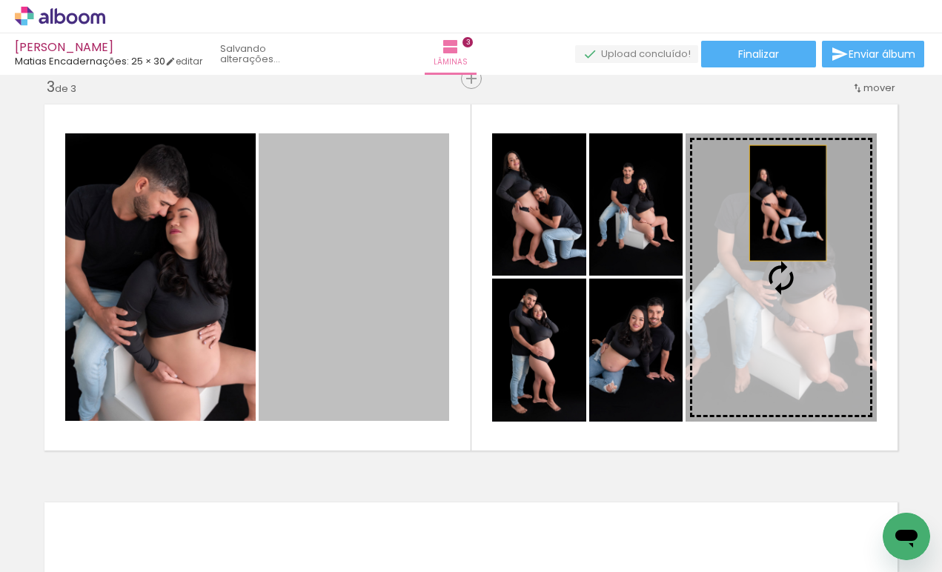
drag, startPoint x: 343, startPoint y: 228, endPoint x: 785, endPoint y: 197, distance: 443.4
click at [0, 0] on slot at bounding box center [0, 0] width 0 height 0
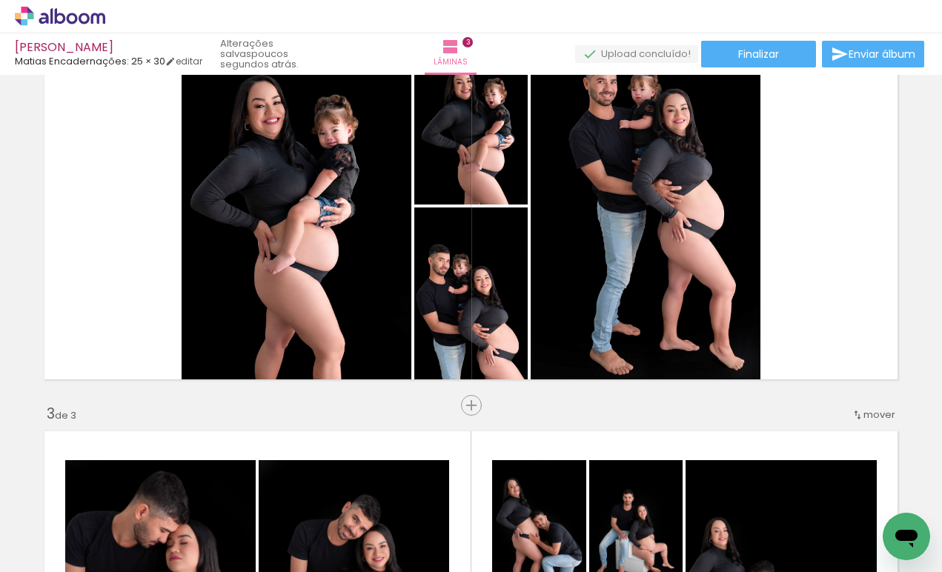
scroll to position [448, 0]
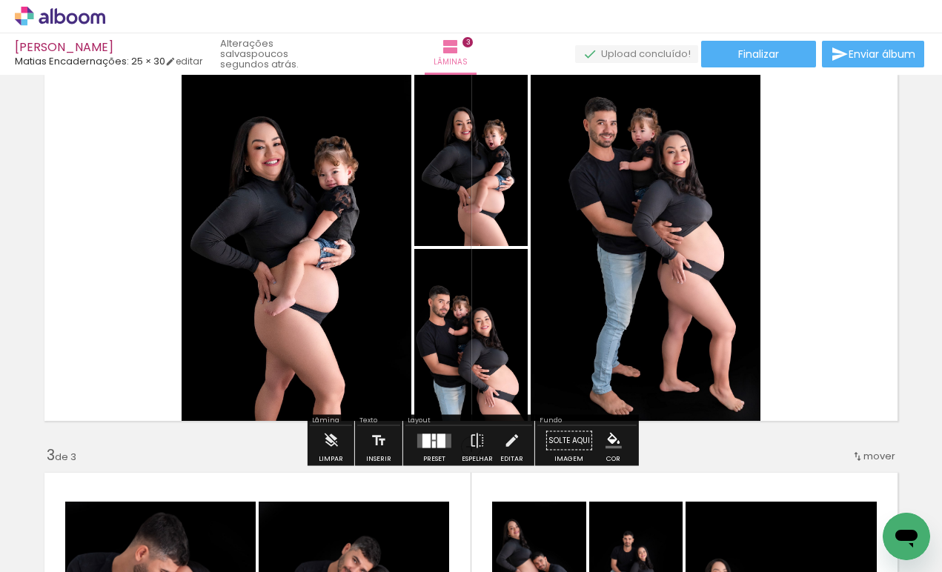
click at [427, 442] on div at bounding box center [426, 440] width 8 height 14
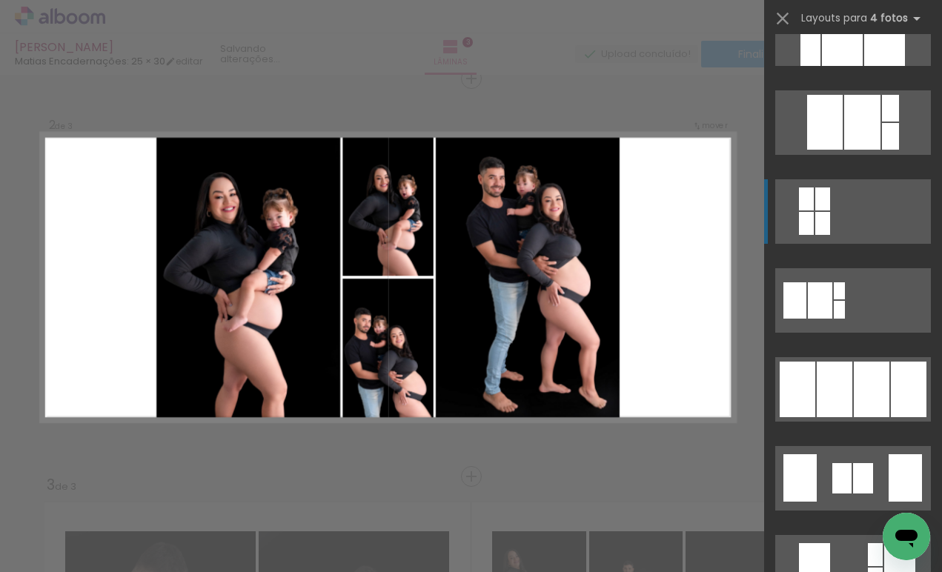
scroll to position [759, 0]
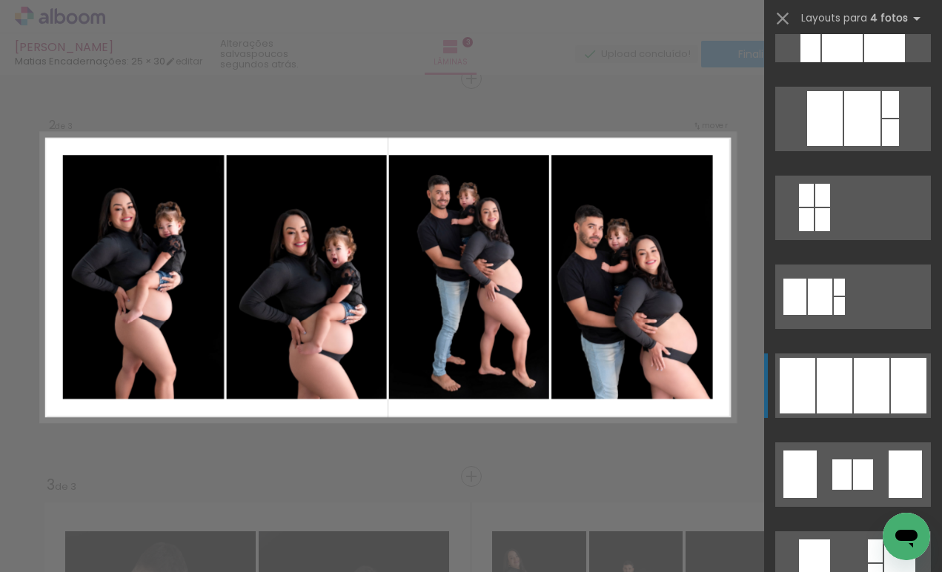
click at [860, 397] on div at bounding box center [872, 386] width 36 height 56
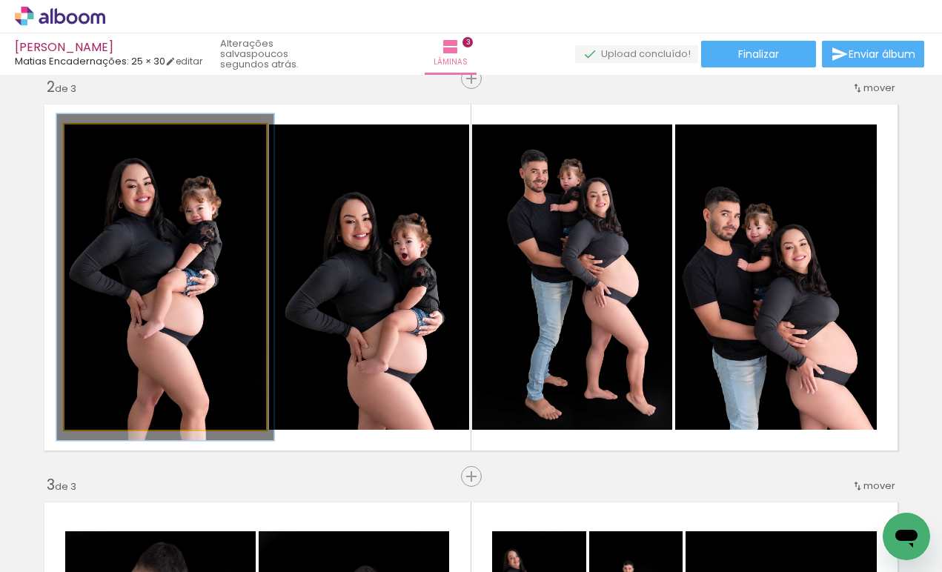
type paper-slider "107"
click at [104, 141] on div at bounding box center [102, 139] width 13 height 13
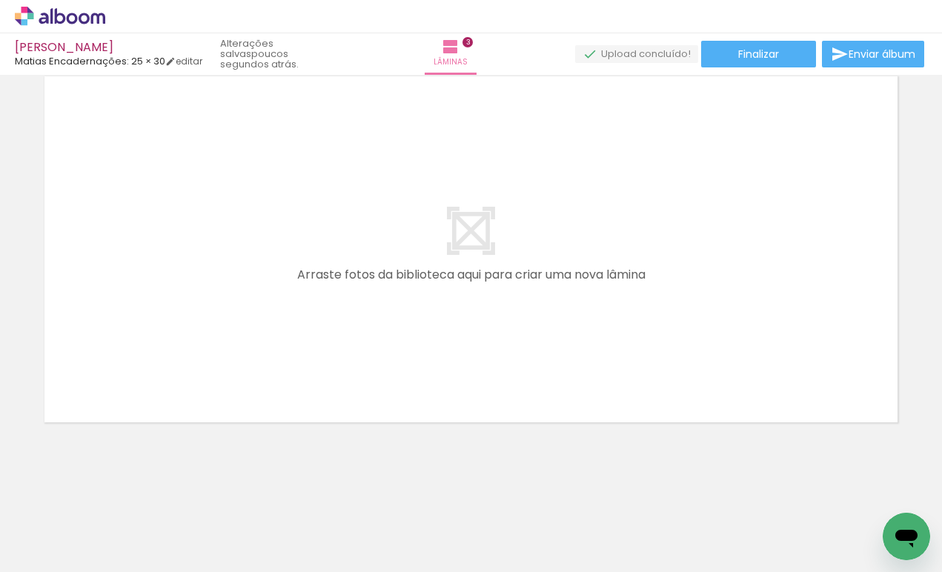
scroll to position [0, 757]
drag, startPoint x: 474, startPoint y: 525, endPoint x: 473, endPoint y: 351, distance: 173.4
click at [473, 351] on quentale-workspace at bounding box center [471, 286] width 942 height 572
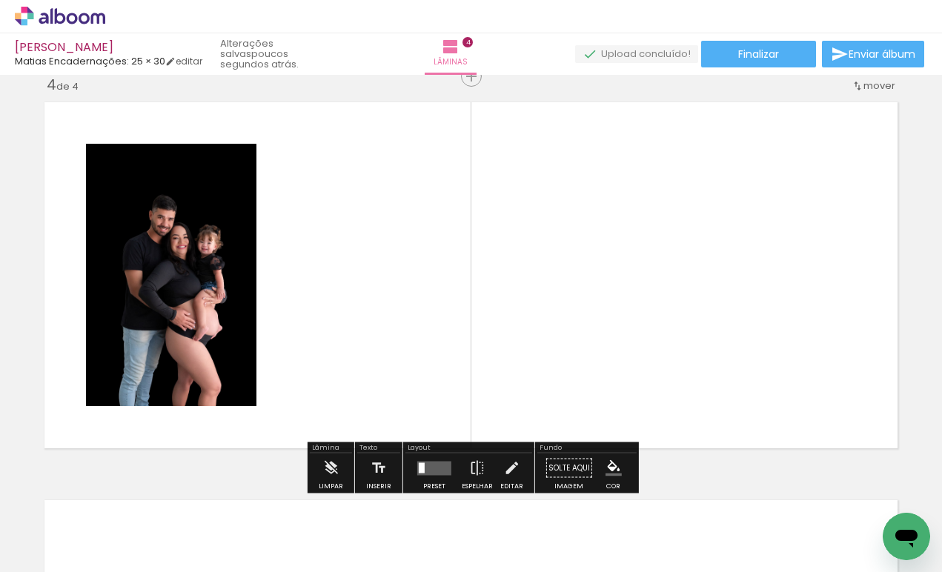
scroll to position [1214, 0]
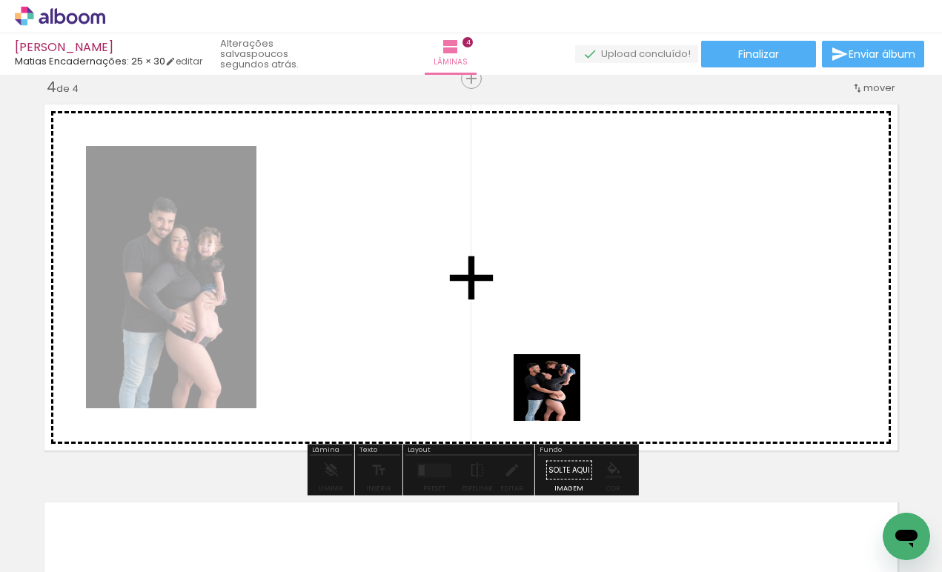
drag, startPoint x: 550, startPoint y: 540, endPoint x: 559, endPoint y: 391, distance: 149.1
click at [559, 391] on quentale-workspace at bounding box center [471, 286] width 942 height 572
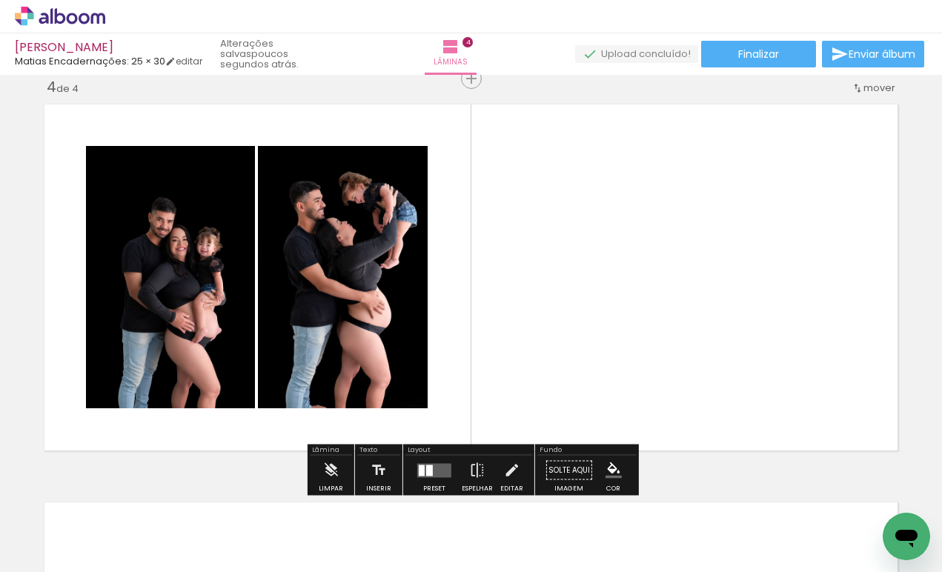
scroll to position [0, 866]
drag, startPoint x: 697, startPoint y: 528, endPoint x: 697, endPoint y: 412, distance: 115.6
click at [697, 412] on quentale-workspace at bounding box center [471, 286] width 942 height 572
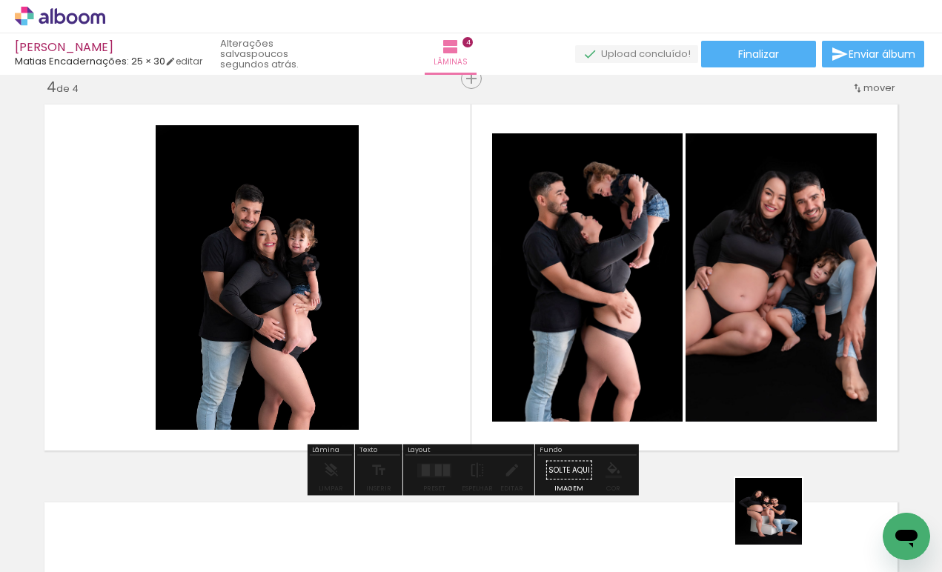
drag, startPoint x: 779, startPoint y: 539, endPoint x: 778, endPoint y: 414, distance: 124.5
click at [778, 414] on quentale-workspace at bounding box center [471, 286] width 942 height 572
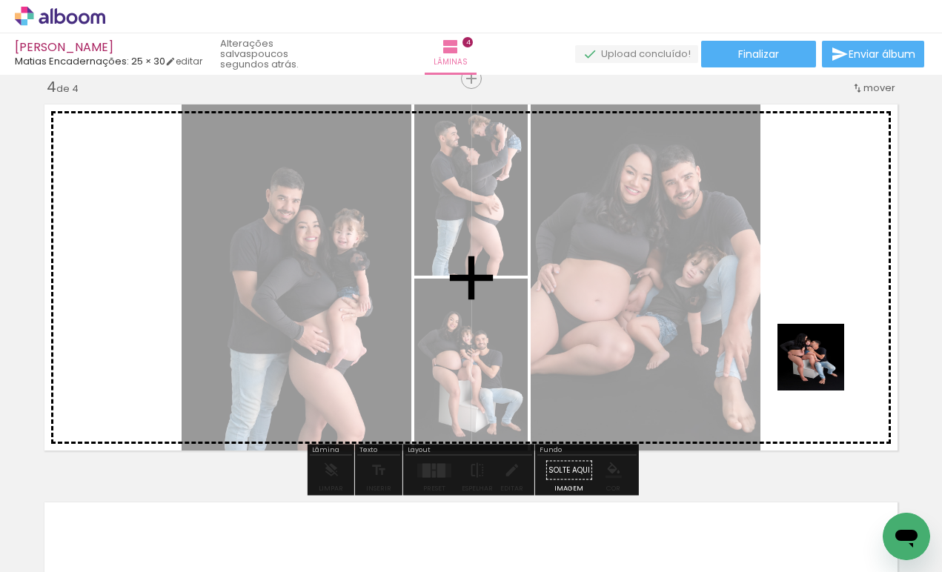
drag, startPoint x: 865, startPoint y: 522, endPoint x: 819, endPoint y: 363, distance: 165.1
click at [819, 363] on quentale-workspace at bounding box center [471, 286] width 942 height 572
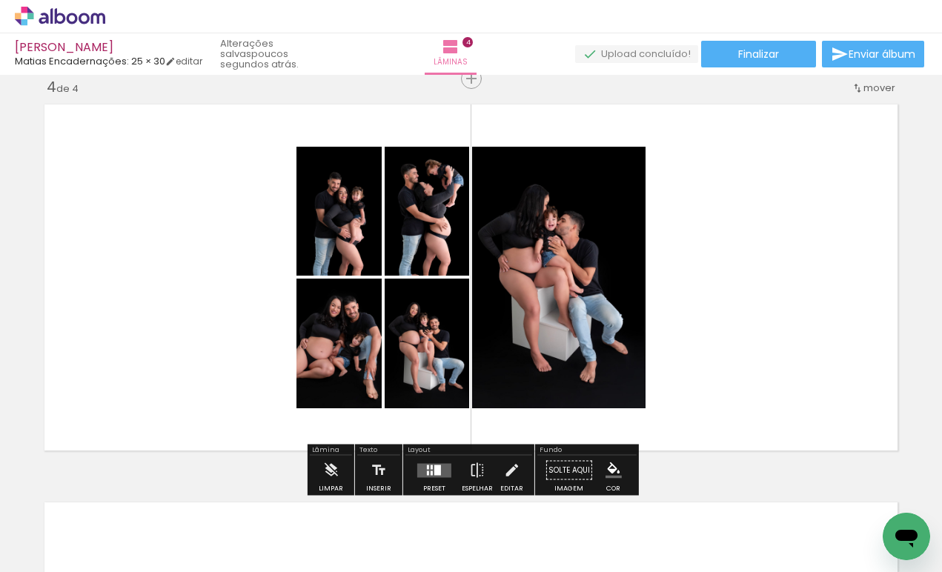
scroll to position [0, 1014]
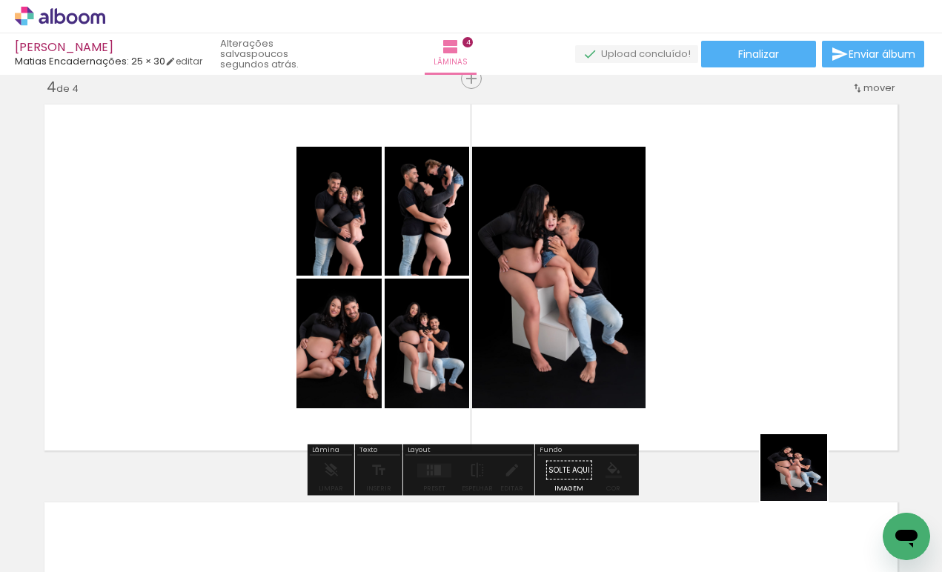
drag, startPoint x: 805, startPoint y: 522, endPoint x: 803, endPoint y: 328, distance: 193.4
click at [803, 328] on quentale-workspace at bounding box center [471, 286] width 942 height 572
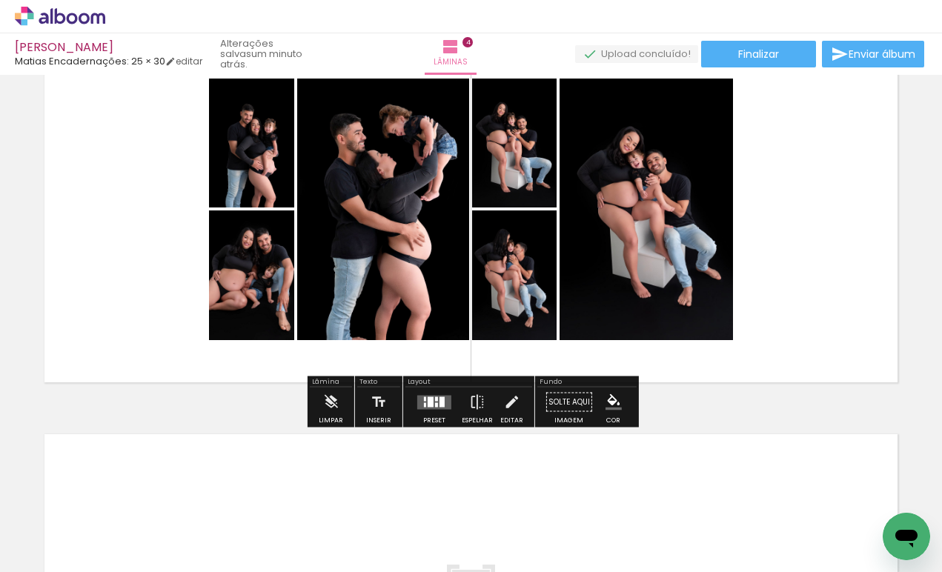
scroll to position [1251, 0]
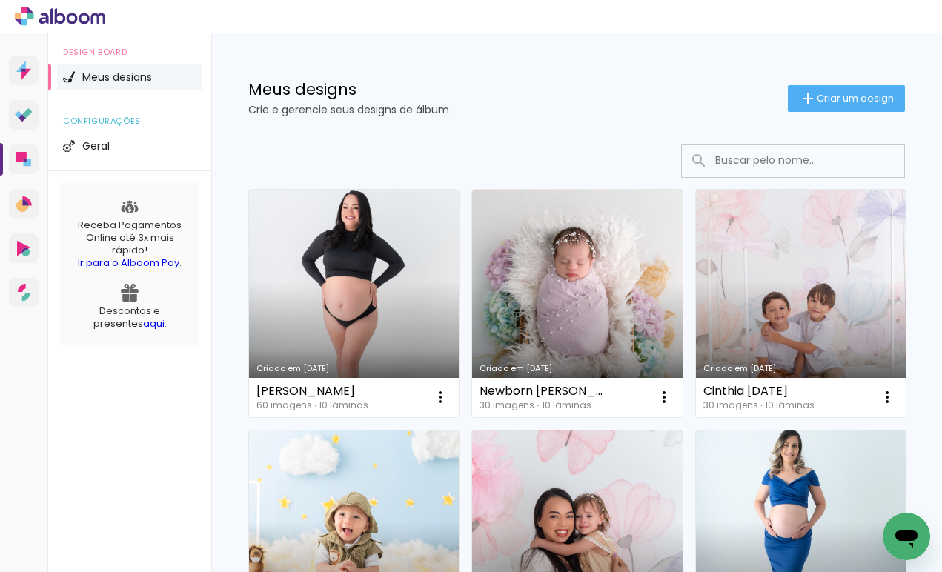
click at [367, 262] on link "Criado em [DATE]" at bounding box center [354, 303] width 210 height 227
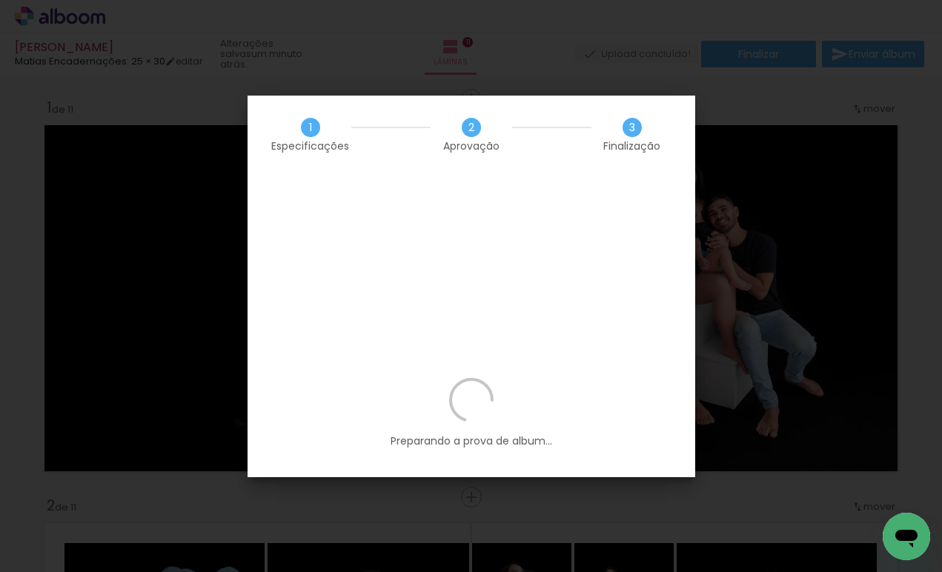
scroll to position [0, 4231]
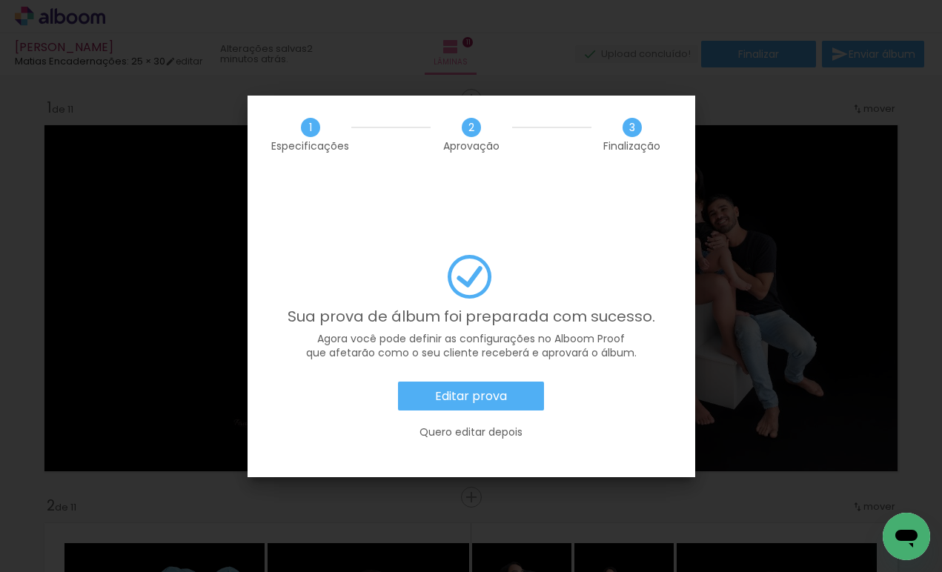
click at [0, 0] on slot "Editar prova" at bounding box center [0, 0] width 0 height 0
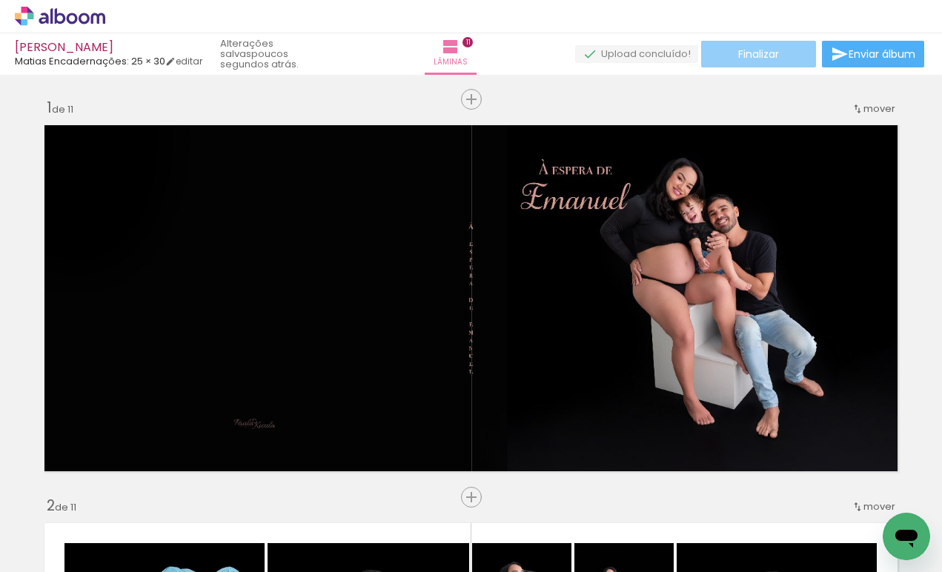
click at [760, 55] on span "Finalizar" at bounding box center [758, 54] width 41 height 10
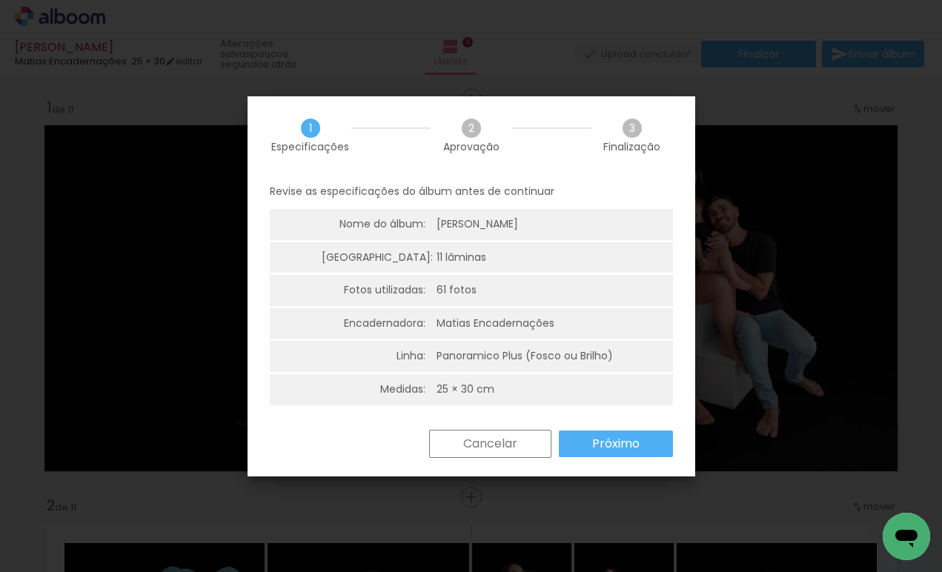
click at [0, 0] on slot "Próximo" at bounding box center [0, 0] width 0 height 0
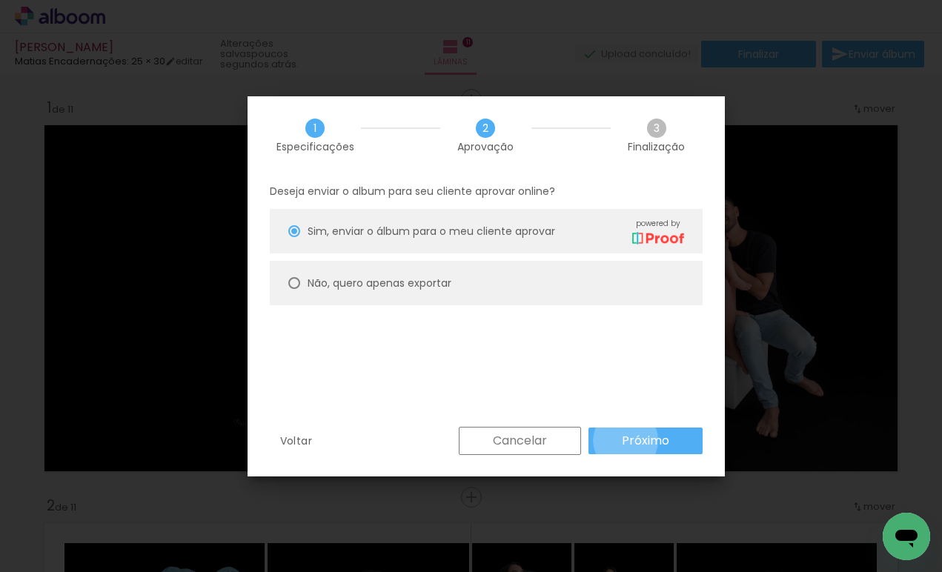
click at [0, 0] on slot "Próximo" at bounding box center [0, 0] width 0 height 0
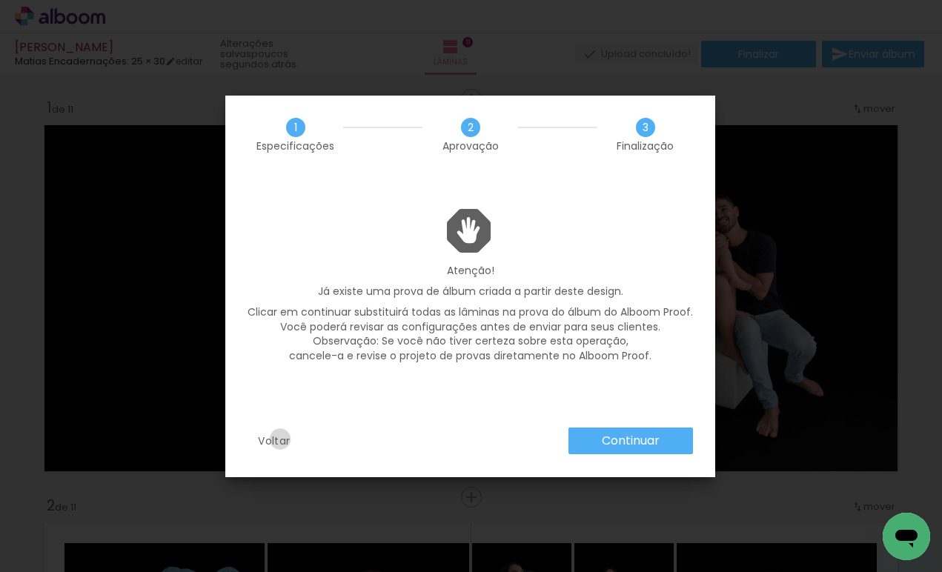
click at [0, 0] on slot "Voltar" at bounding box center [0, 0] width 0 height 0
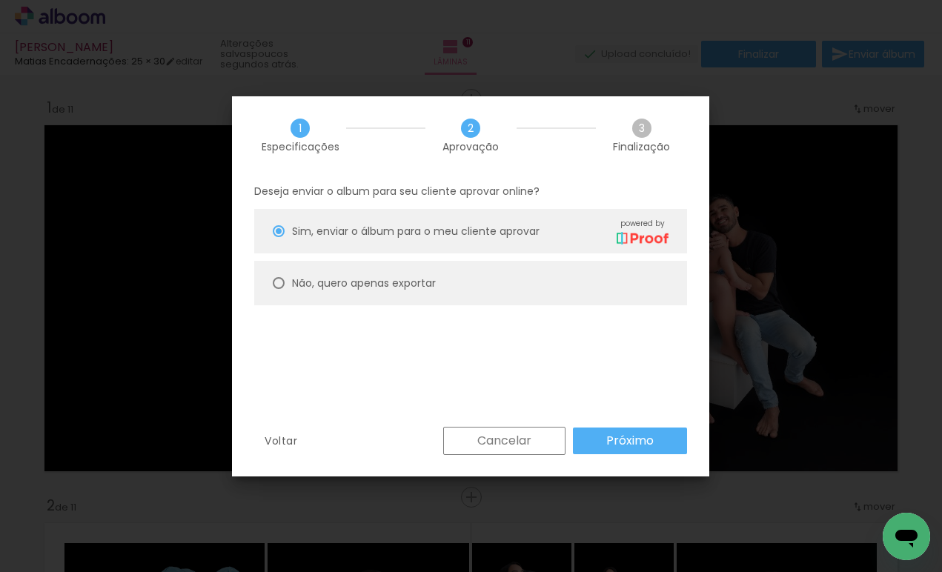
click at [0, 0] on slot "Cancelar" at bounding box center [0, 0] width 0 height 0
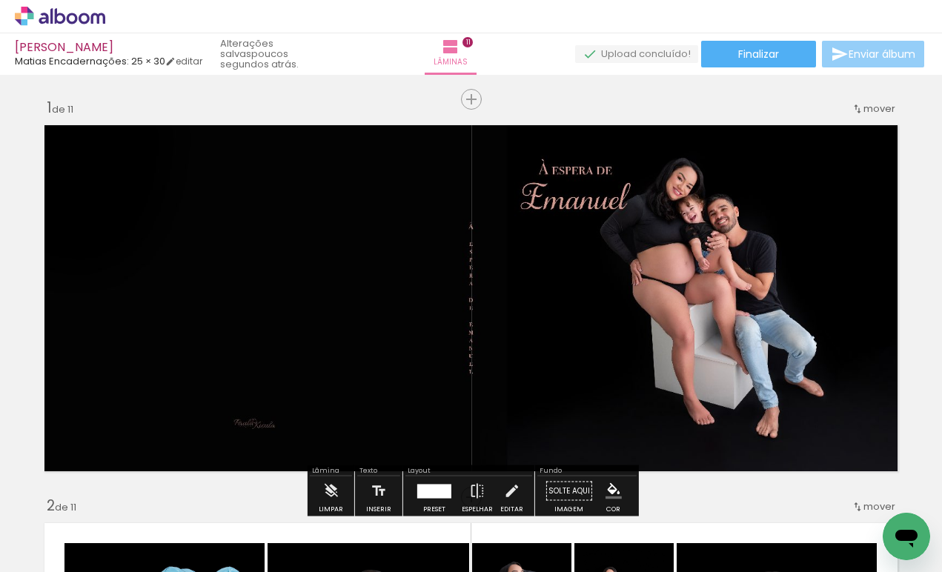
click at [875, 53] on span "Enviar álbum" at bounding box center [881, 54] width 67 height 10
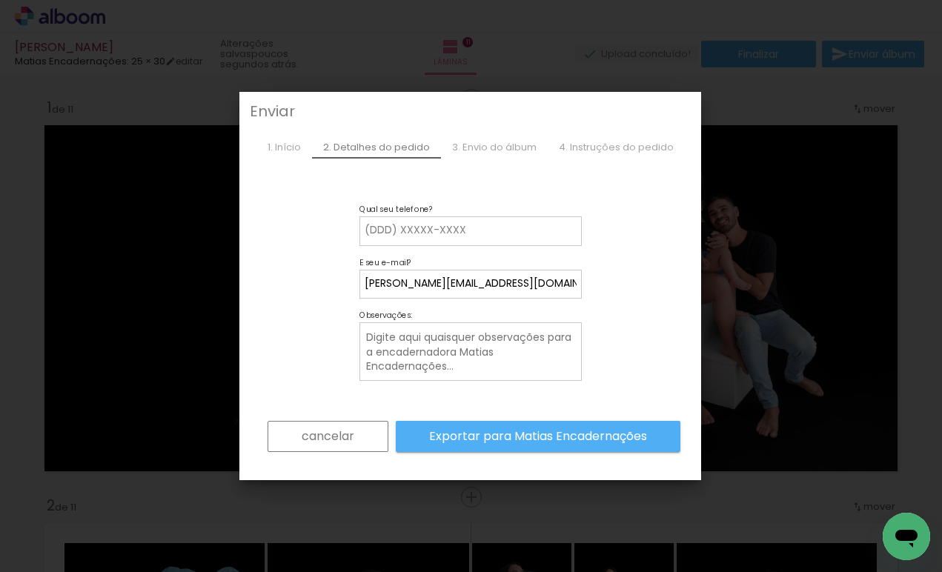
click at [484, 142] on div "3. Envio do álbum" at bounding box center [494, 147] width 107 height 22
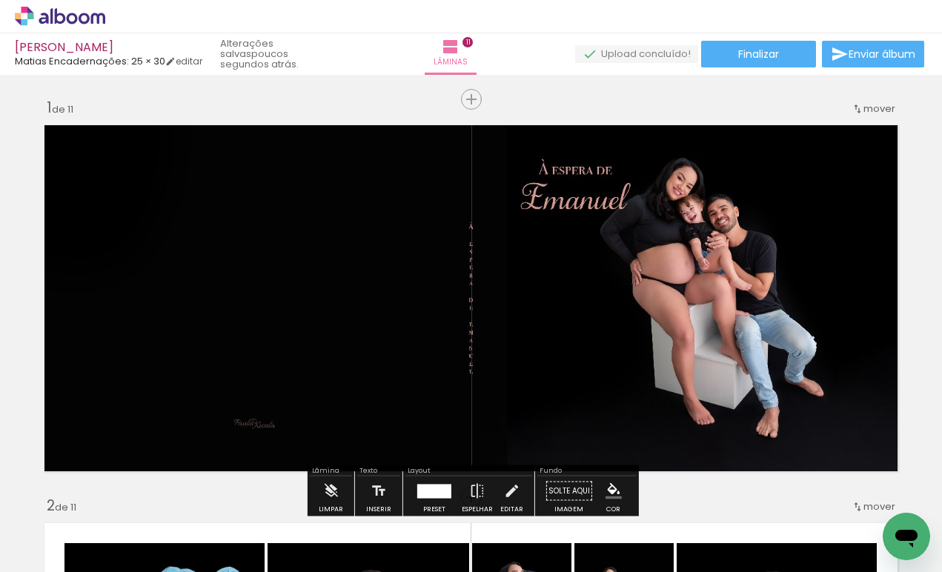
click at [893, 525] on icon "Abrir janela de mensagens" at bounding box center [906, 536] width 27 height 27
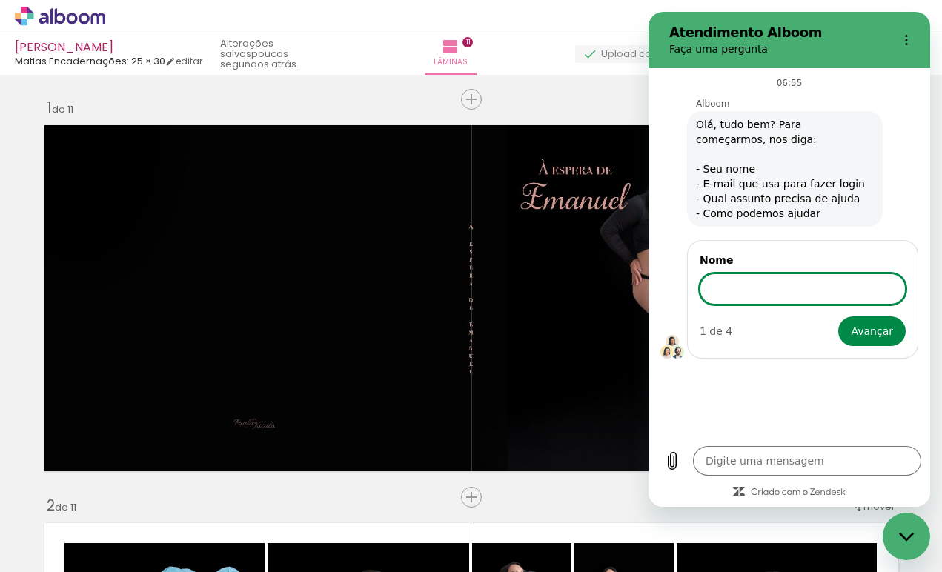
type textarea "x"
type input "Paula"
click at [874, 330] on button "Avançar" at bounding box center [871, 330] width 67 height 30
type textarea "x"
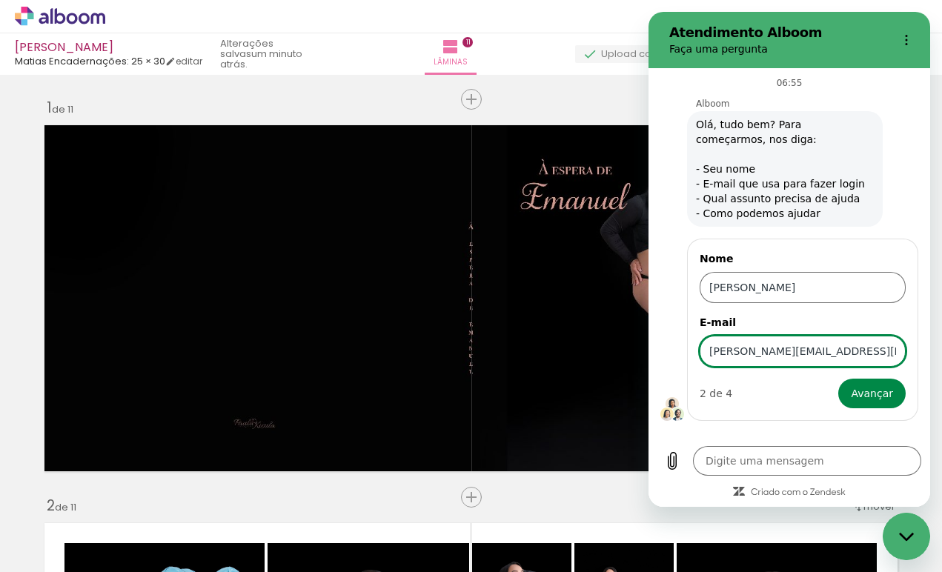
type input "paula_kicula@hotmail.com"
click at [874, 393] on button "Avançar" at bounding box center [871, 394] width 67 height 30
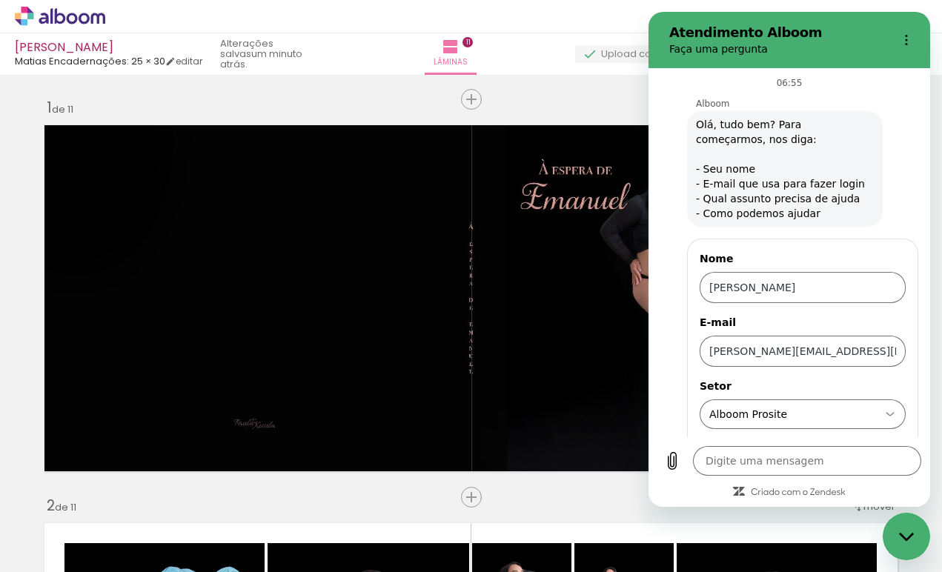
type textarea "x"
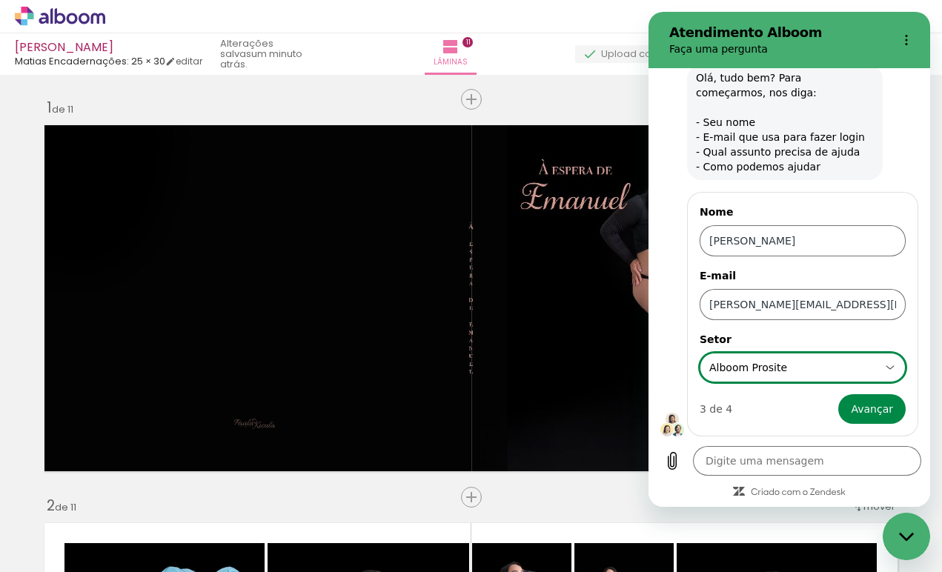
click at [765, 365] on div "Alboom Prosite Alboom Prosite" at bounding box center [794, 367] width 172 height 27
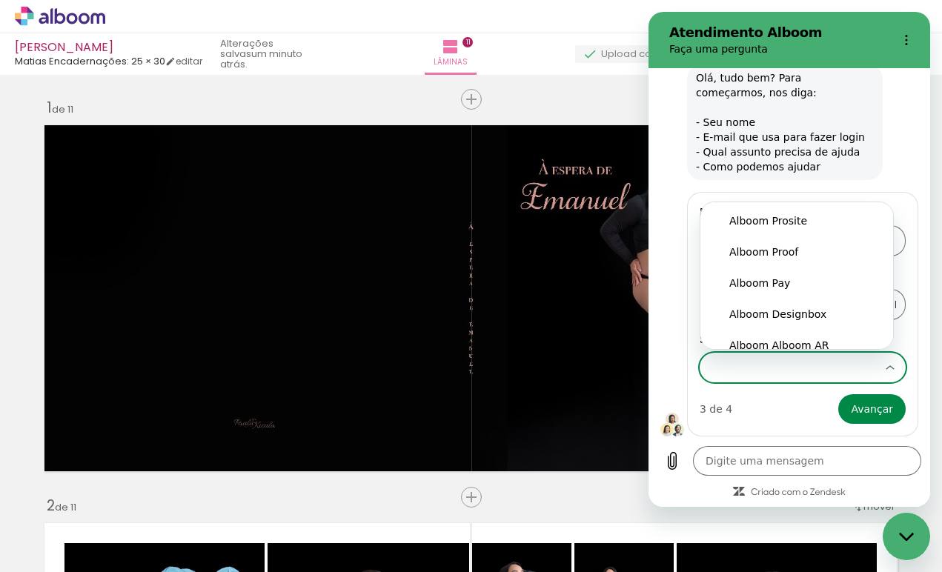
scroll to position [0, 0]
click at [809, 310] on div "Alboom Designbox" at bounding box center [796, 314] width 135 height 15
type input "Alboom Designbox"
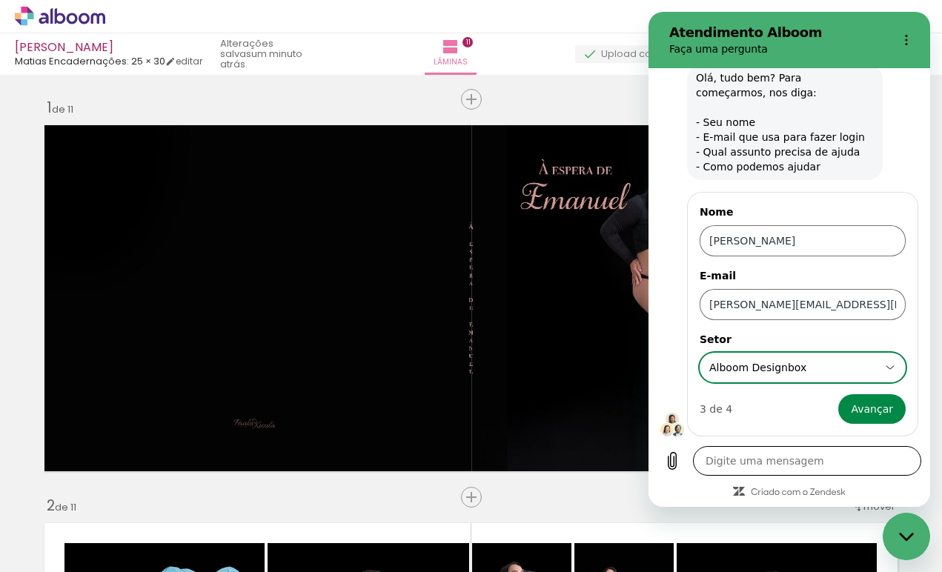
scroll to position [47, 0]
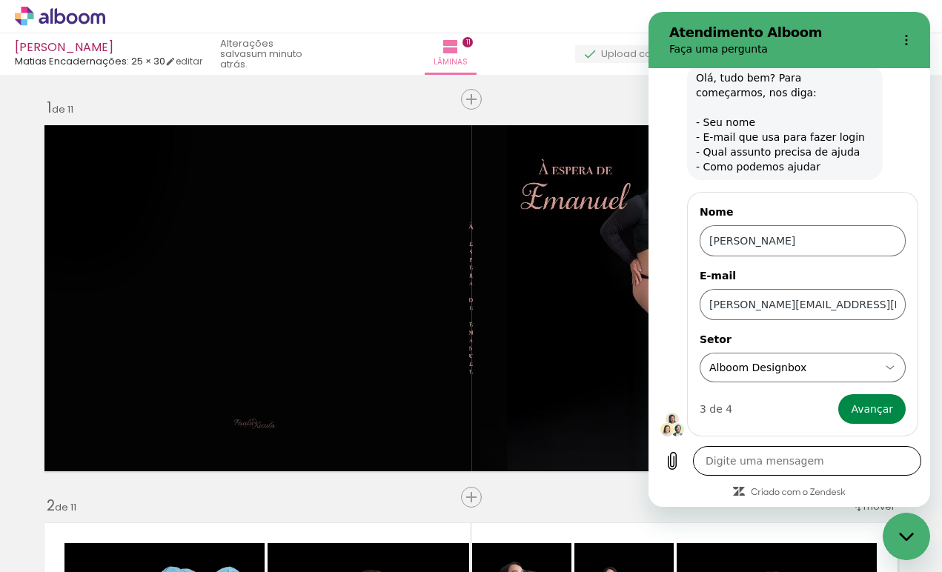
click at [791, 466] on textarea at bounding box center [807, 461] width 228 height 30
type textarea "n"
type textarea "x"
type textarea "n˜"
type textarea "x"
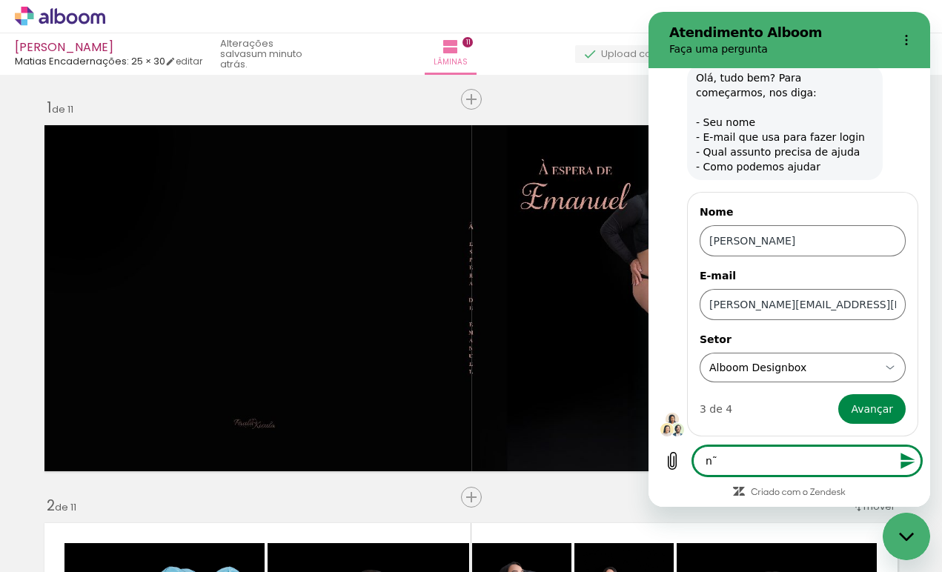
type textarea "nã"
type textarea "x"
type textarea "não"
type textarea "x"
type textarea "não"
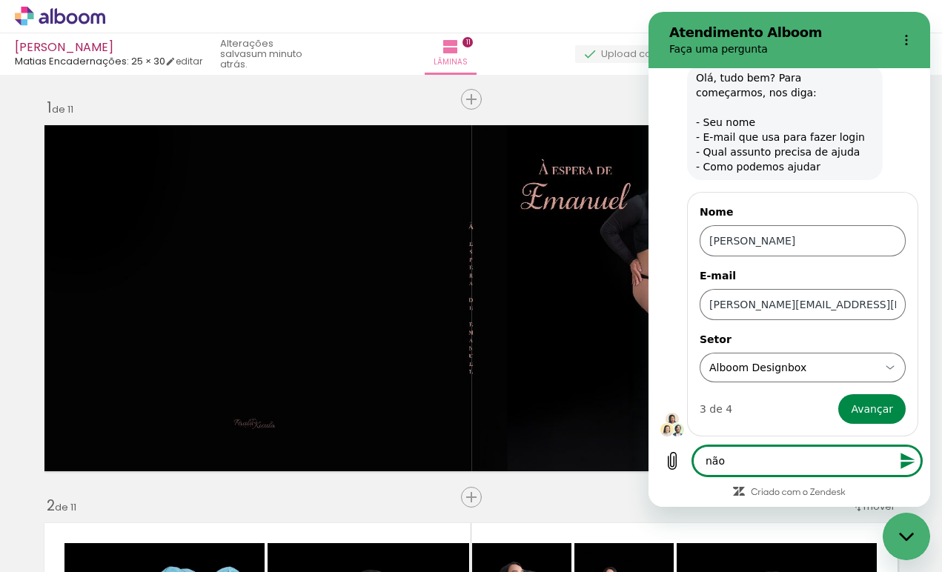
type textarea "x"
type textarea "não e"
type textarea "x"
type textarea "não es"
type textarea "x"
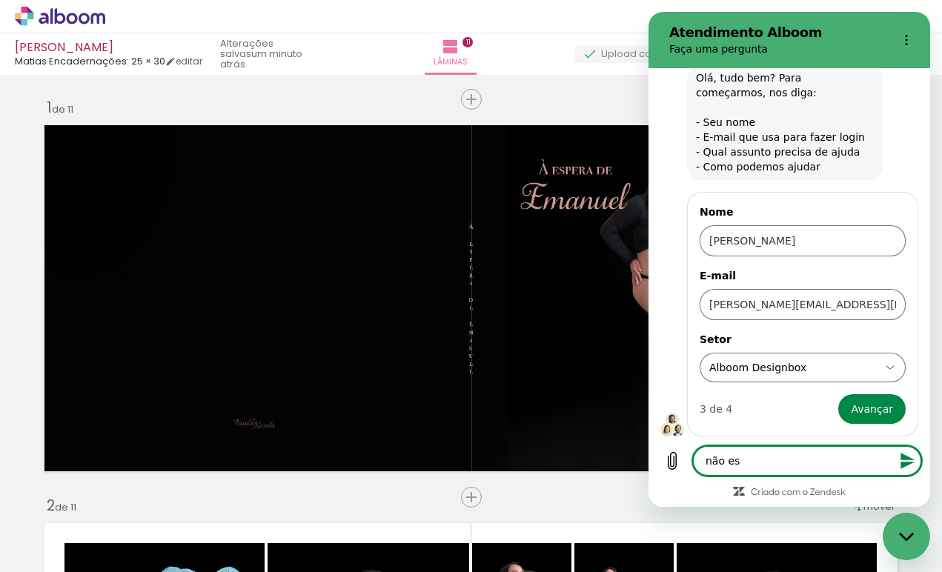
type textarea "não est"
type textarea "x"
type textarea "não esto"
type textarea "x"
type textarea "não estou"
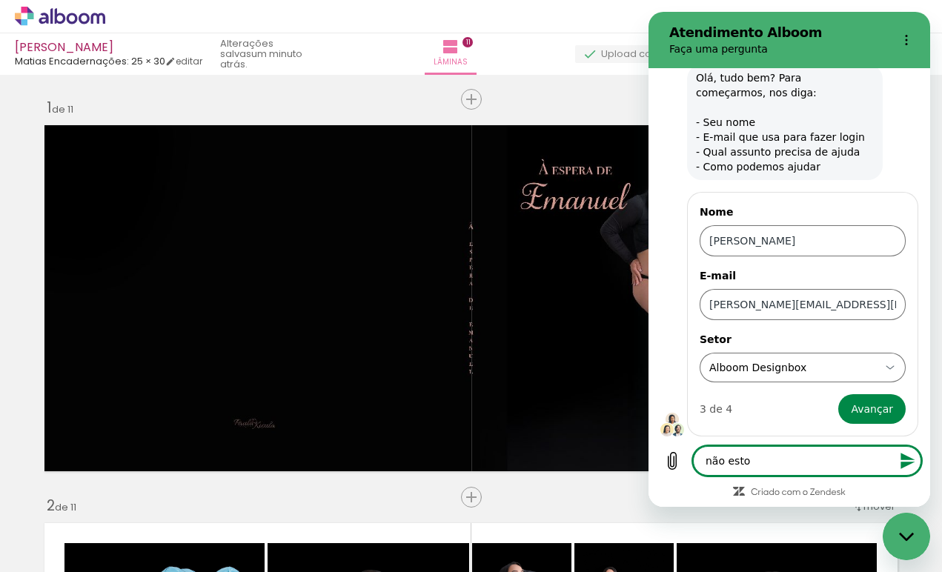
type textarea "x"
type textarea "não estou"
type textarea "x"
type textarea "não estou c"
type textarea "x"
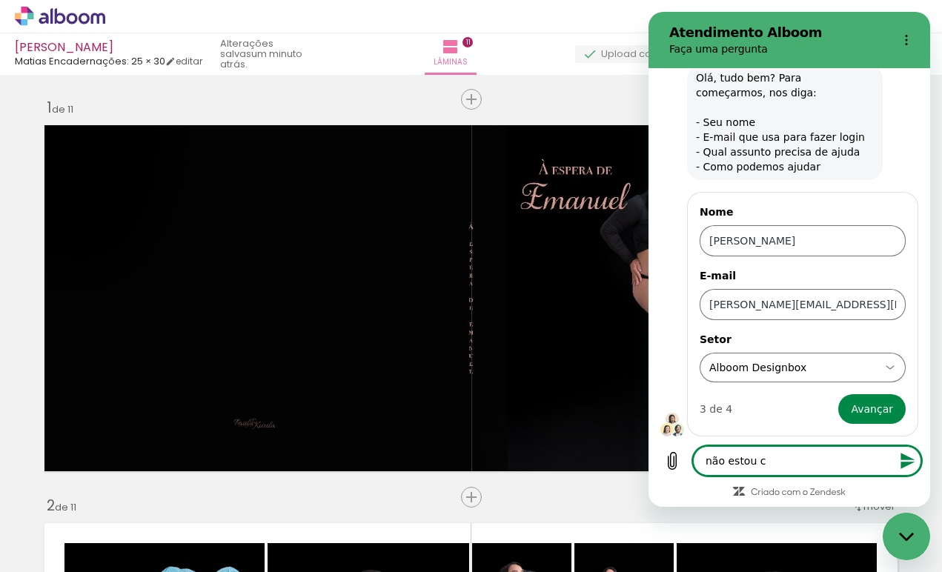
type textarea "não estou co"
type textarea "x"
type textarea "não estou con"
type textarea "x"
type textarea "não estou cons"
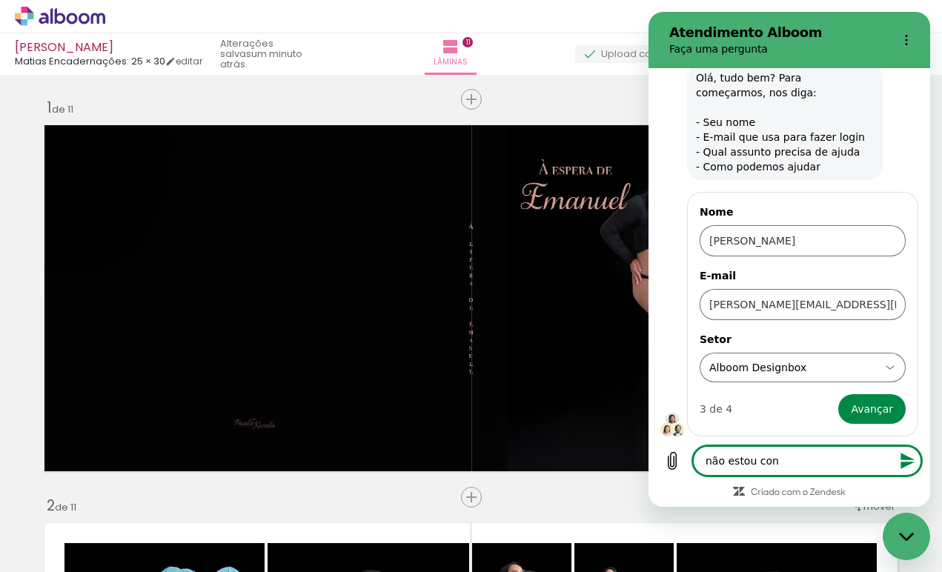
type textarea "x"
type textarea "não estou conse"
type textarea "x"
type textarea "não estou conseg"
type textarea "x"
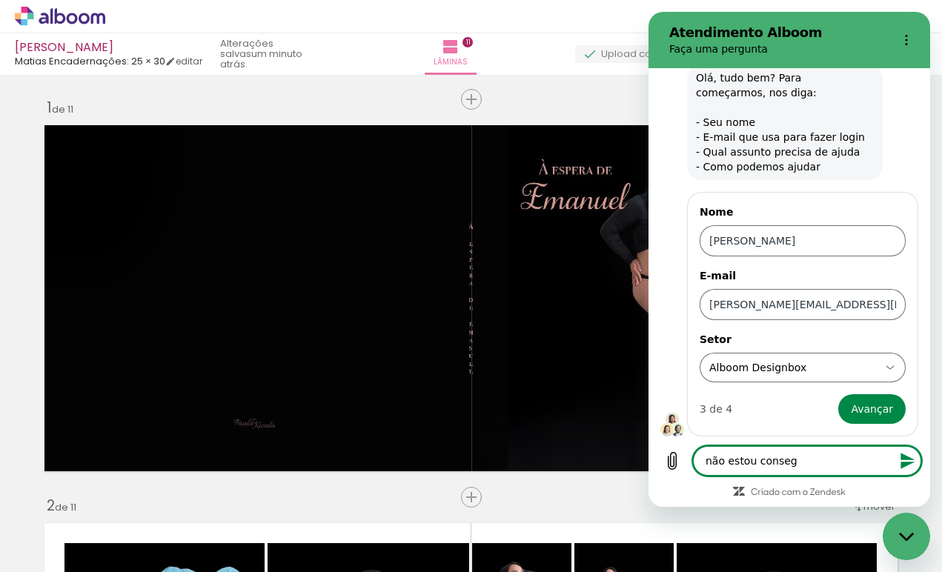
type textarea "não estou consegu"
type textarea "x"
type textarea "não estou consegui"
type textarea "x"
type textarea "não estou conseguin"
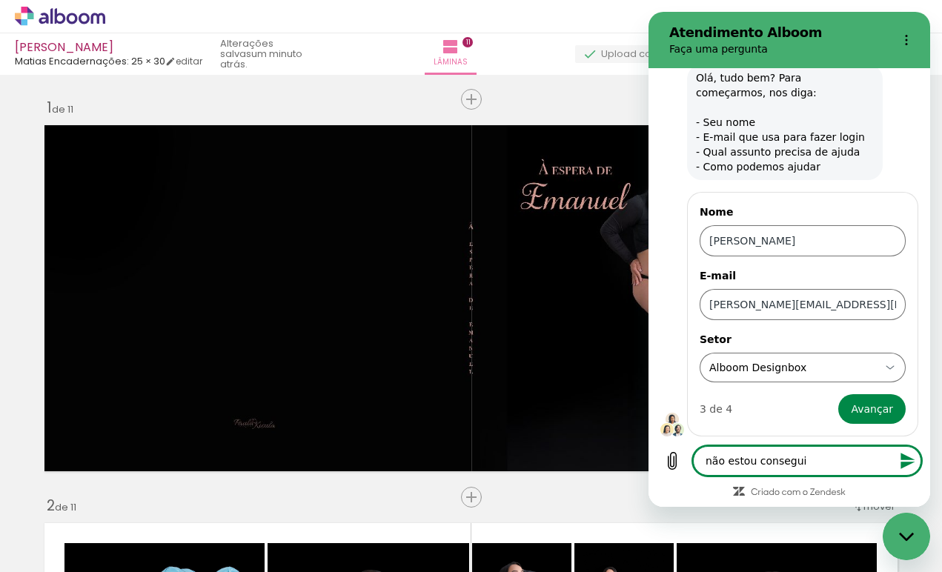
type textarea "x"
type textarea "não estou conseguind"
type textarea "x"
type textarea "não estou conseguindo"
type textarea "x"
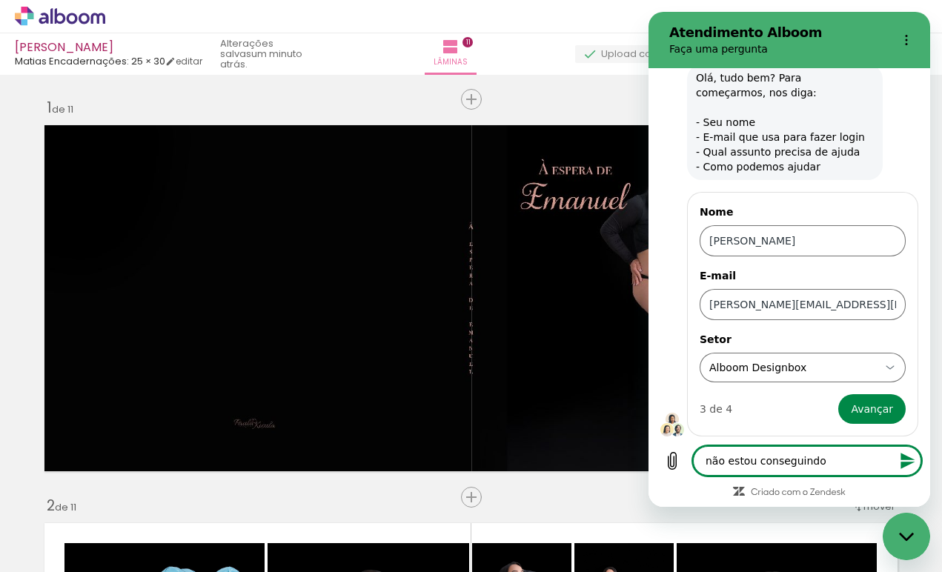
type textarea "não estou conseguindo"
type textarea "x"
type textarea "não estou conseguindo e"
type textarea "x"
type textarea "não estou conseguindo en"
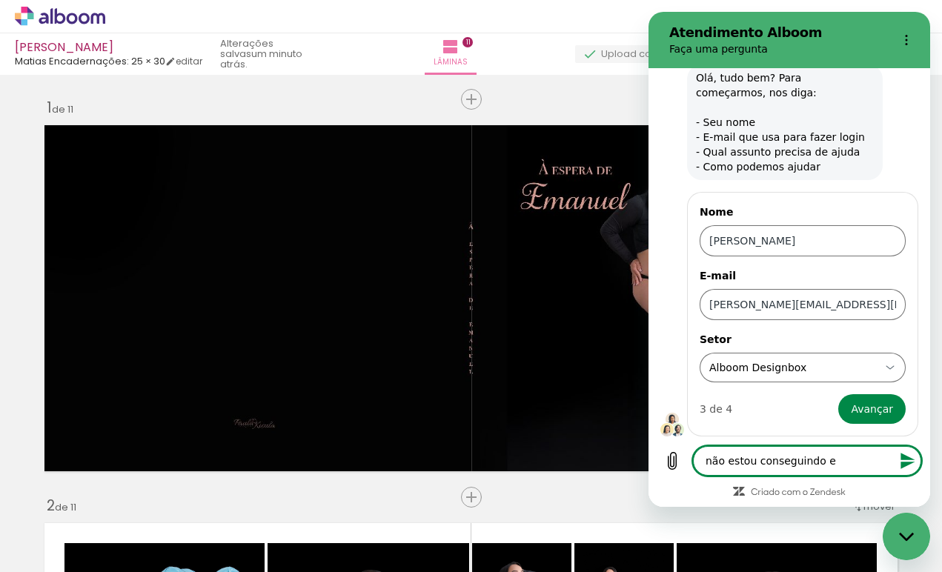
type textarea "x"
type textarea "não estou conseguindo env"
type textarea "x"
type textarea "não estou conseguindo envi"
type textarea "x"
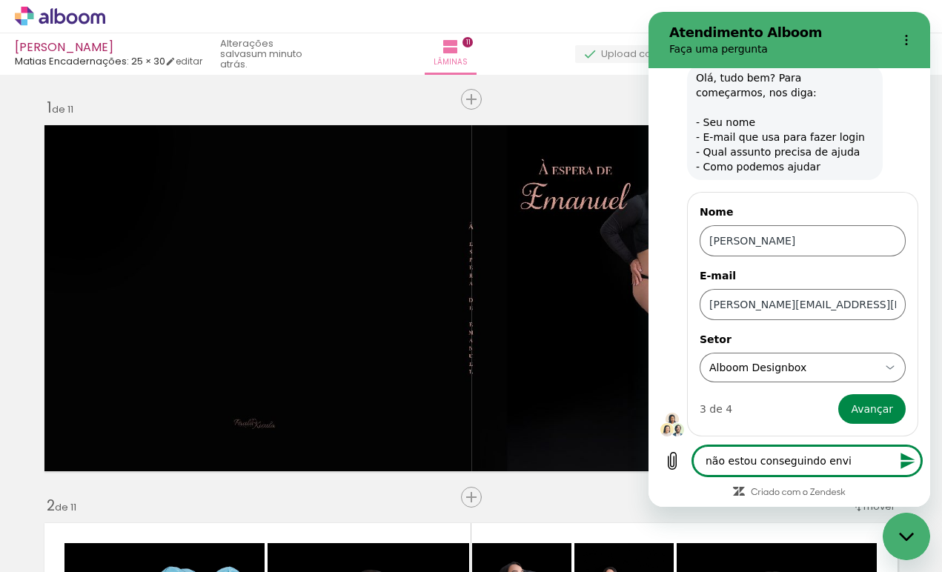
type textarea "não estou conseguindo envia"
type textarea "x"
type textarea "não estou conseguindo enviar"
type textarea "x"
type textarea "não estou conseguindo enviar"
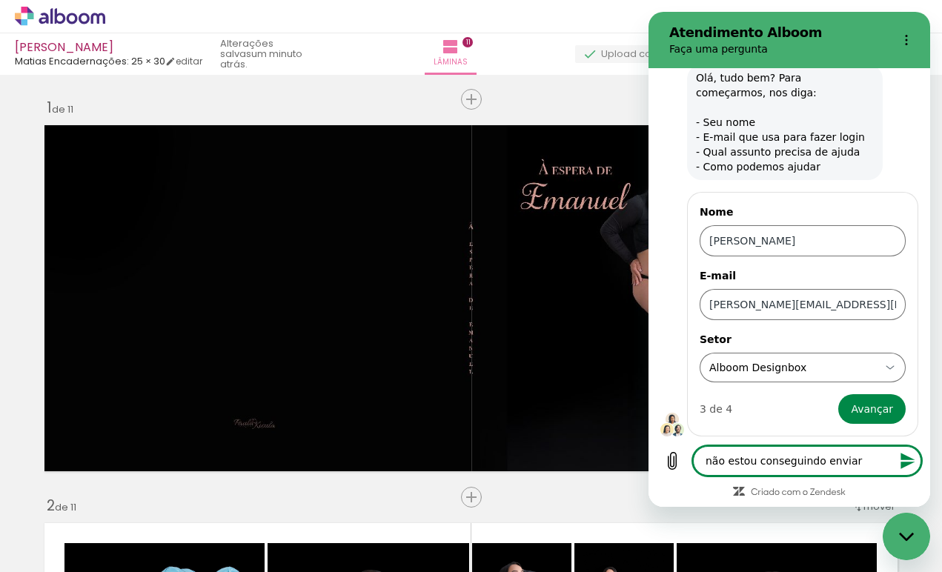
type textarea "x"
type textarea "não estou conseguindo enviar o"
type textarea "x"
type textarea "não estou conseguindo enviar o"
type textarea "x"
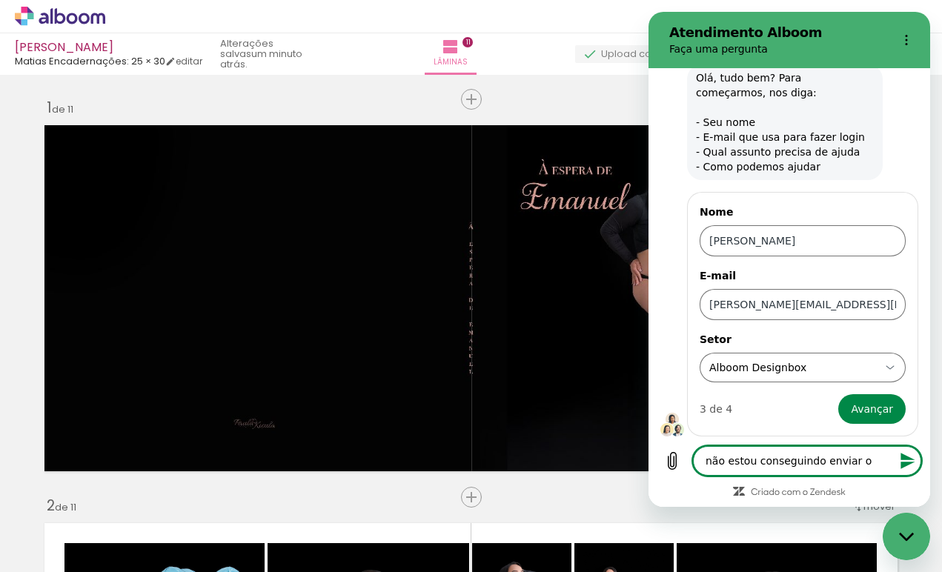
type textarea "não estou conseguindo enviar o '"
type textarea "x"
type textarea "não estou conseguindo enviar o á"
type textarea "x"
type textarea "não estou conseguindo enviar o ál"
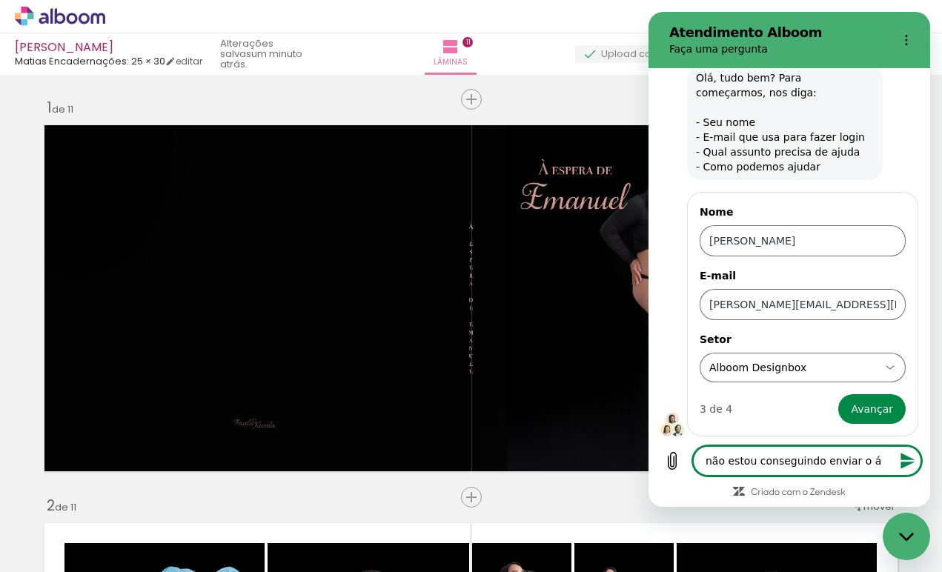
type textarea "x"
type textarea "não estou conseguindo enviar o álb"
type textarea "x"
type textarea "não estou conseguindo enviar o álbu"
type textarea "x"
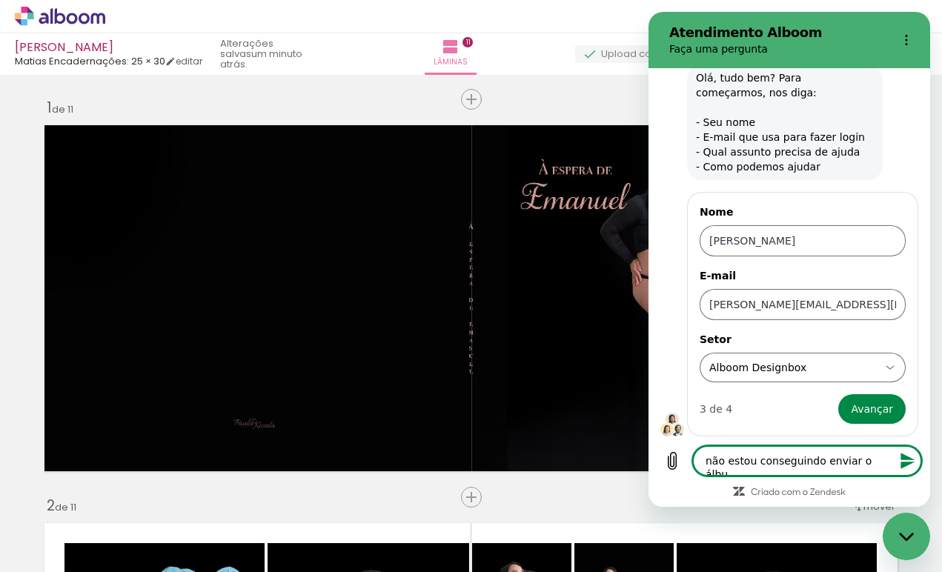
type textarea "não estou conseguindo enviar o álbum"
type textarea "x"
type textarea "não estou conseguindo enviar o álbum"
type textarea "x"
type textarea "não estou conseguindo enviar o álbum p"
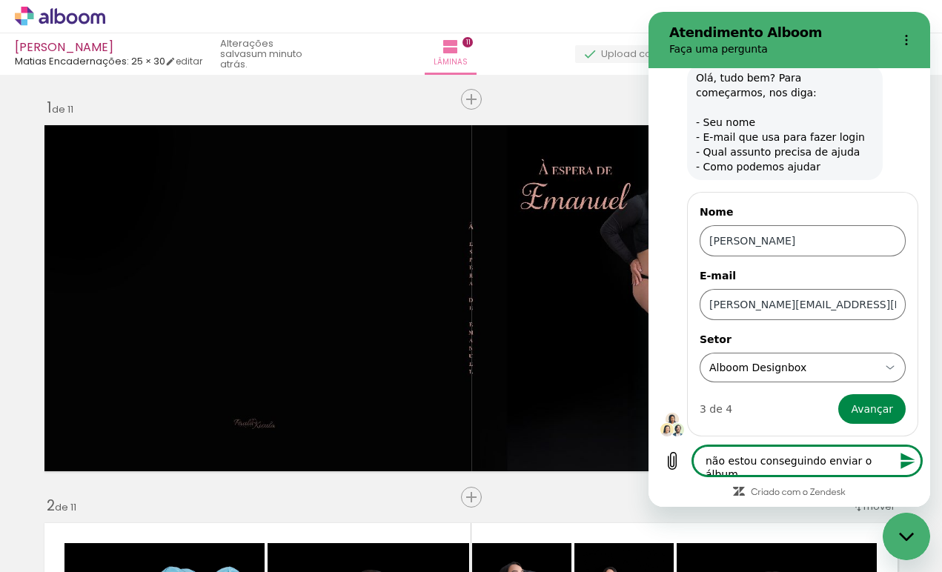
type textarea "x"
type textarea "não estou conseguindo enviar o álbum pa"
type textarea "x"
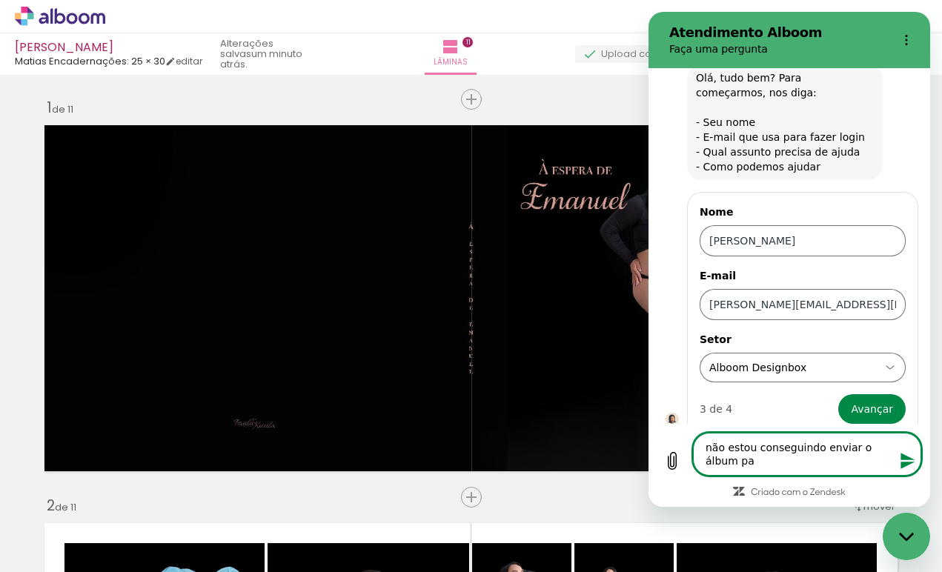
type textarea "não estou conseguindo enviar o álbum par"
type textarea "x"
type textarea "não estou conseguindo enviar o álbum para"
type textarea "x"
type textarea "não estou conseguindo enviar o álbum para"
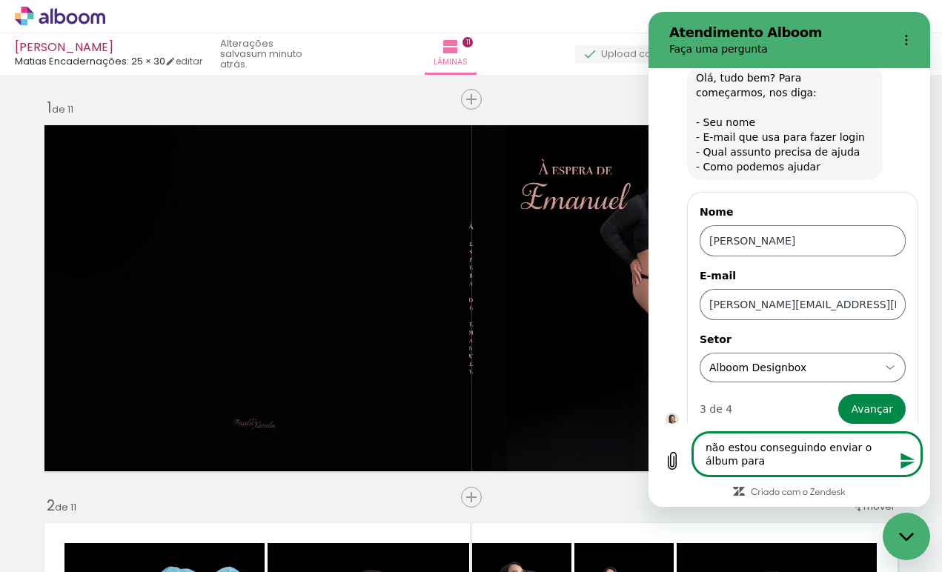
type textarea "x"
type textarea "não estou conseguindo enviar o álbum para m"
type textarea "x"
type textarea "não estou conseguindo enviar o álbum para me"
type textarea "x"
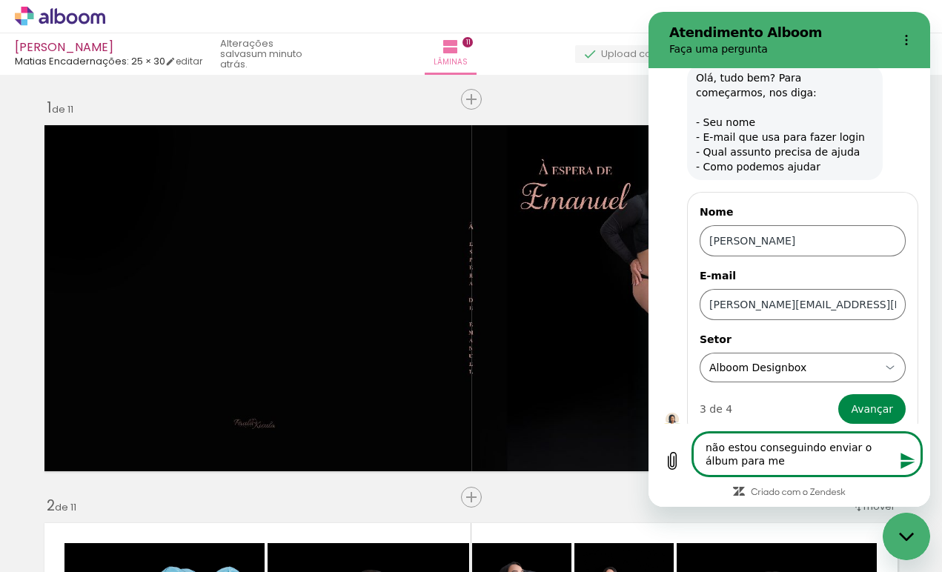
type textarea "não estou conseguindo enviar o álbum para meu"
type textarea "x"
type textarea "não estou conseguindo enviar o álbum para meu"
type textarea "x"
type textarea "não estou conseguindo enviar o álbum para meu c"
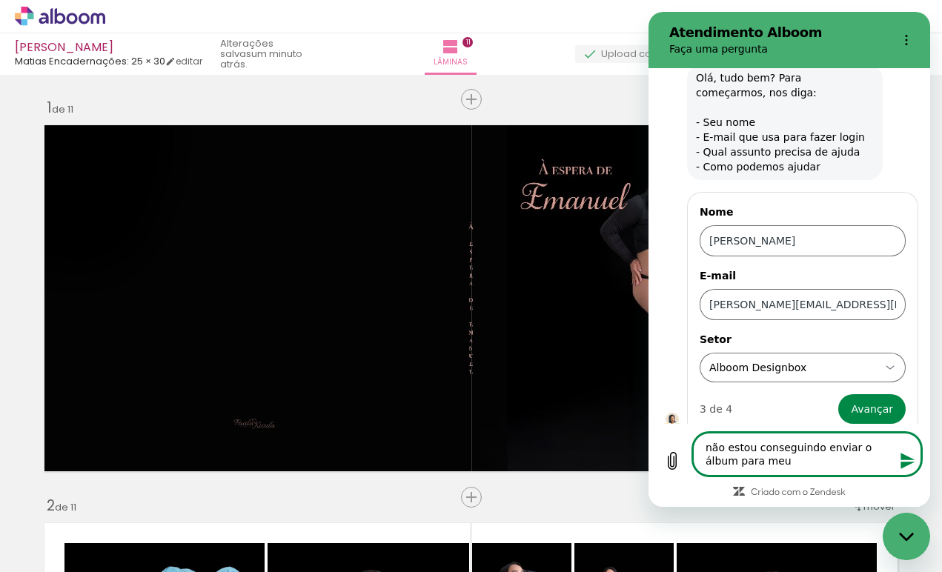
type textarea "x"
type textarea "não estou conseguindo enviar o álbum para meu cl"
type textarea "x"
type textarea "não estou conseguindo enviar o álbum para meu cli"
type textarea "x"
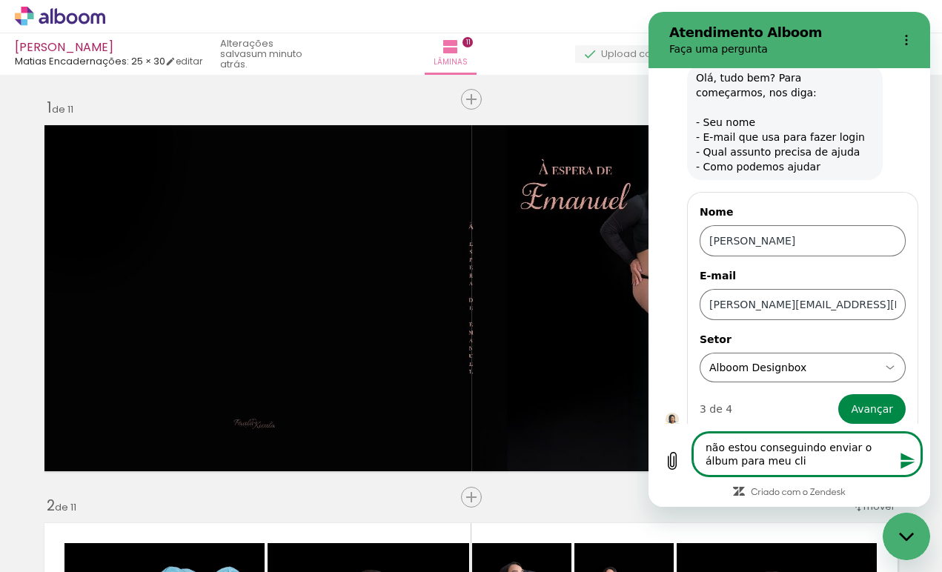
type textarea "não estou conseguindo enviar o álbum para meu clie"
type textarea "x"
type textarea "não estou conseguindo enviar o álbum para meu clien"
type textarea "x"
type textarea "não estou conseguindo enviar o álbum para meu client"
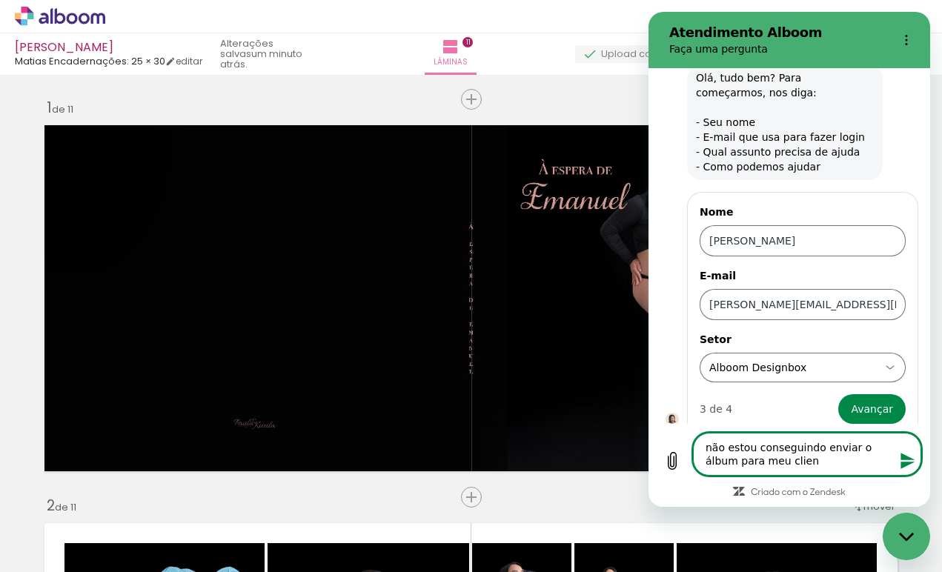
type textarea "x"
type textarea "não estou conseguindo enviar o álbum para meu cliente"
type textarea "x"
type textarea "não estou conseguindo enviar o álbum para meu cliente"
type textarea "x"
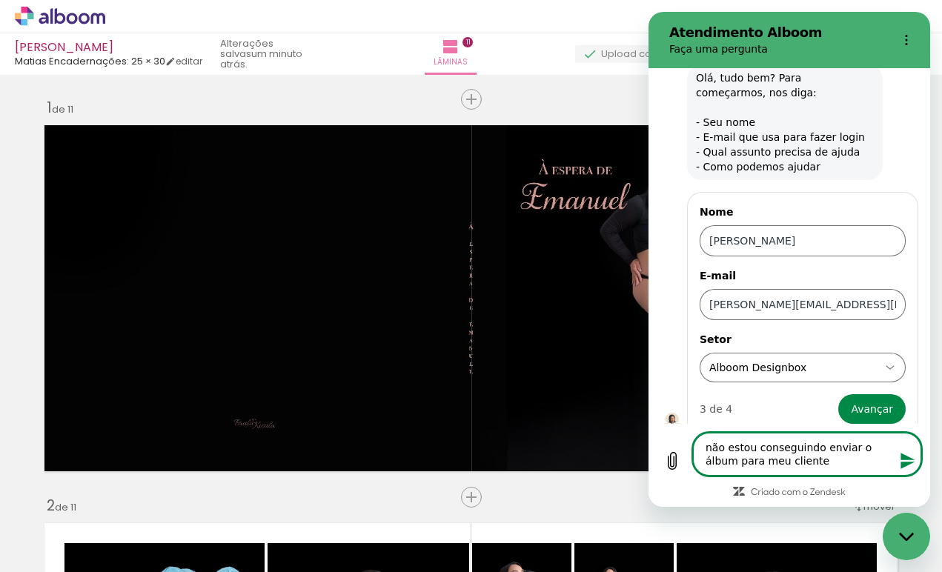
type textarea "não estou conseguindo enviar o álbum para meu cliente a"
type textarea "x"
type textarea "não estou conseguindo enviar o álbum para meu cliente ap"
type textarea "x"
type textarea "não estou conseguindo enviar o álbum para meu cliente apr"
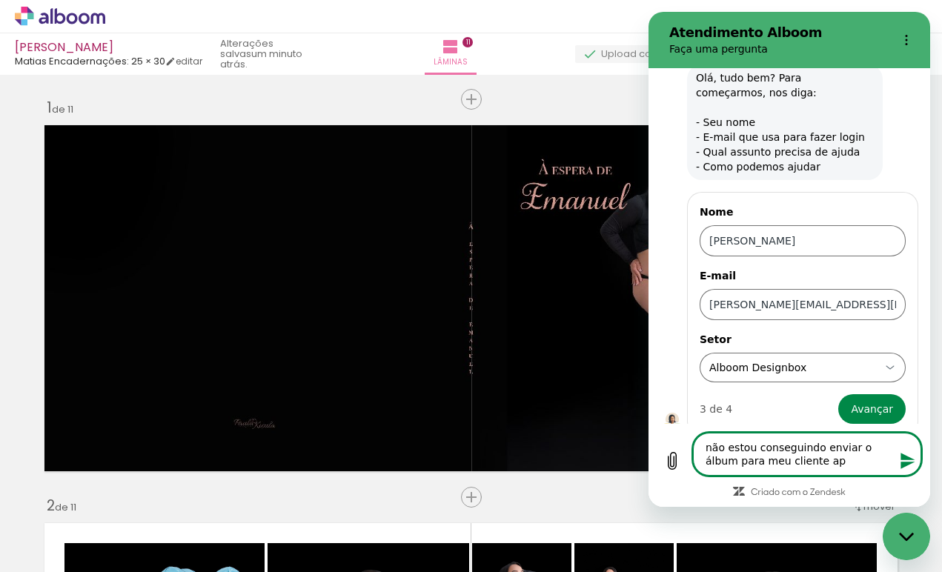
type textarea "x"
type textarea "não estou conseguindo enviar o álbum para meu cliente apro"
type textarea "x"
type textarea "não estou conseguindo enviar o álbum para meu cliente aprov"
type textarea "x"
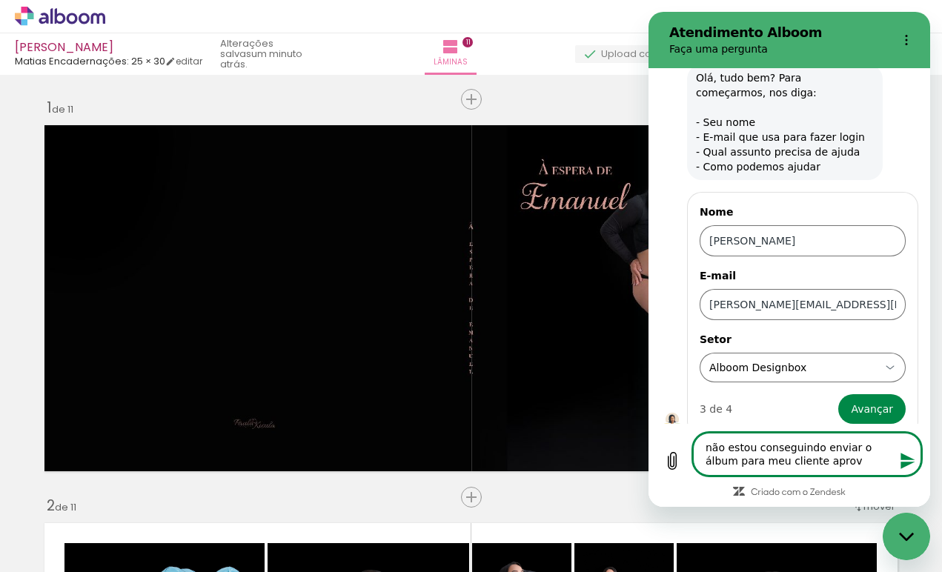
type textarea "não estou conseguindo enviar o álbum para meu cliente aprova"
type textarea "x"
type textarea "não estou conseguindo enviar o álbum para meu cliente aprovar"
type textarea "x"
type textarea "não estou conseguindo enviar o álbum para meu cliente aprovar"
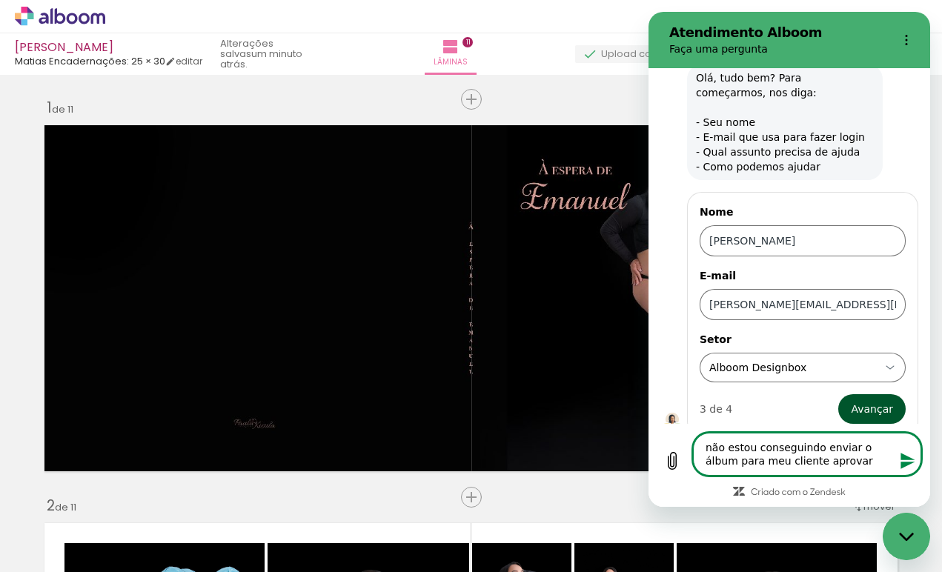
click at [874, 415] on span "Avançar" at bounding box center [872, 409] width 42 height 18
type textarea "x"
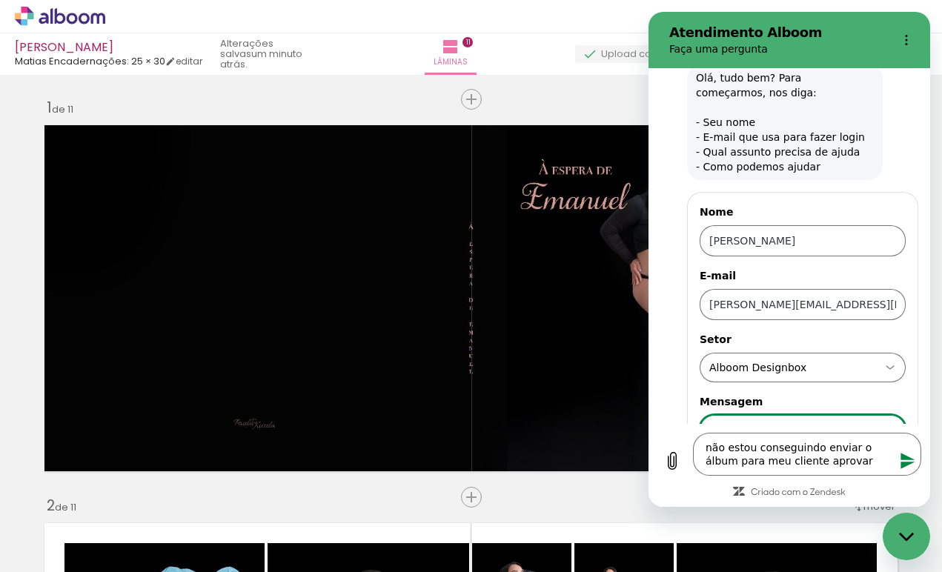
scroll to position [124, 0]
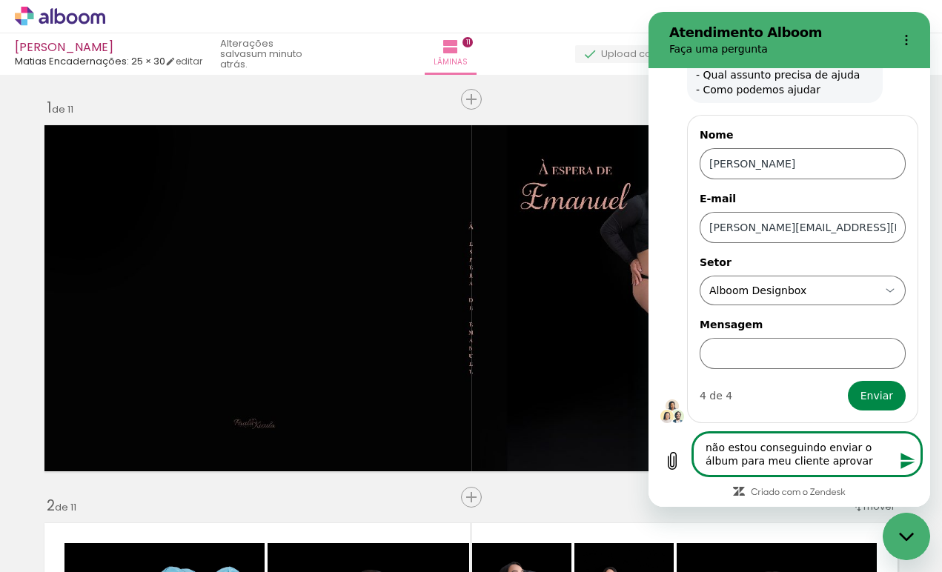
drag, startPoint x: 838, startPoint y: 463, endPoint x: 592, endPoint y: 413, distance: 250.9
click at [648, 413] on html "Atendimento Alboom Faça uma pergunta 06:55 Alboom Alboom diz: Olá, tudo bem? Pa…" at bounding box center [789, 259] width 282 height 495
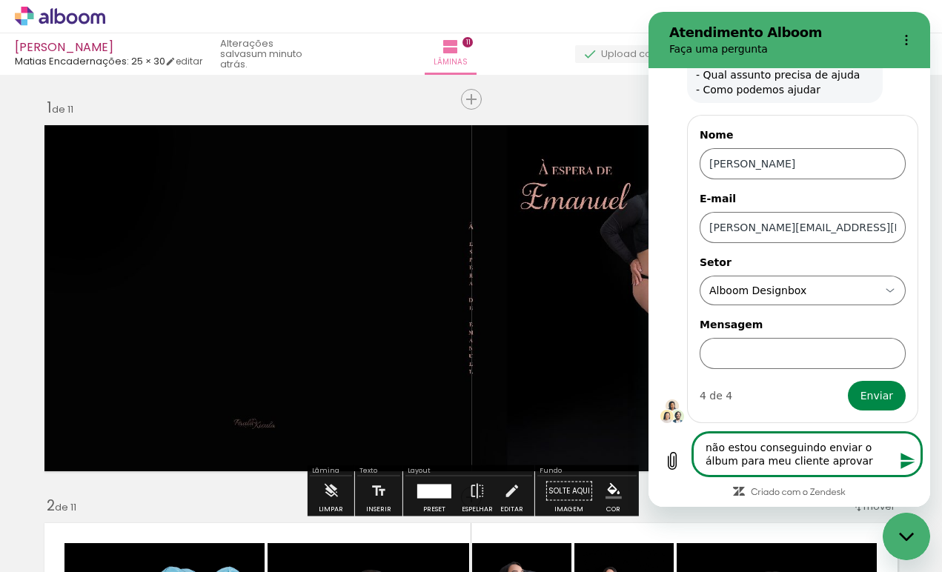
type textarea "x"
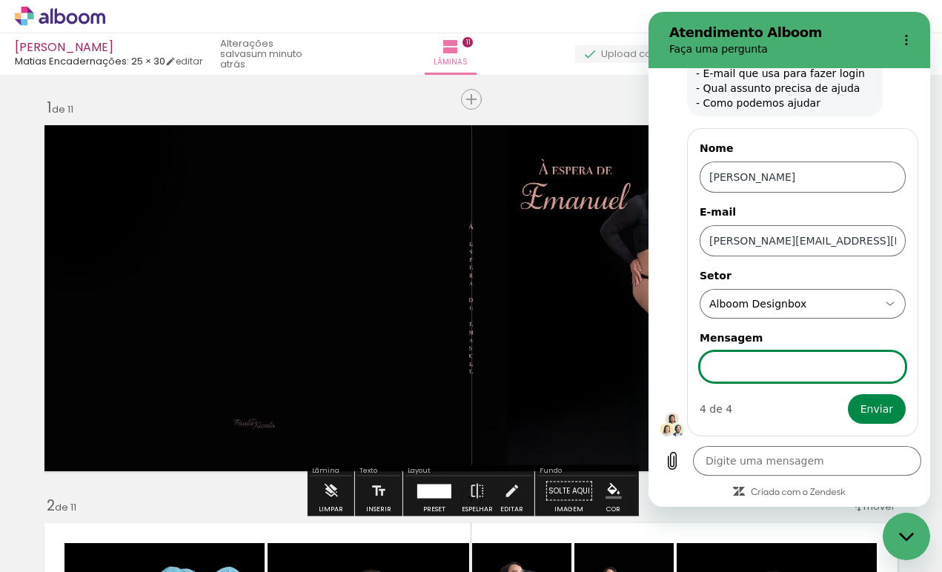
click at [779, 356] on input "Mensagem" at bounding box center [802, 366] width 206 height 31
paste input "não estou conseguindo enviar o álbum para meu cliente aprovar"
type input "não estou conseguindo enviar o álbum para meu cliente aprovar"
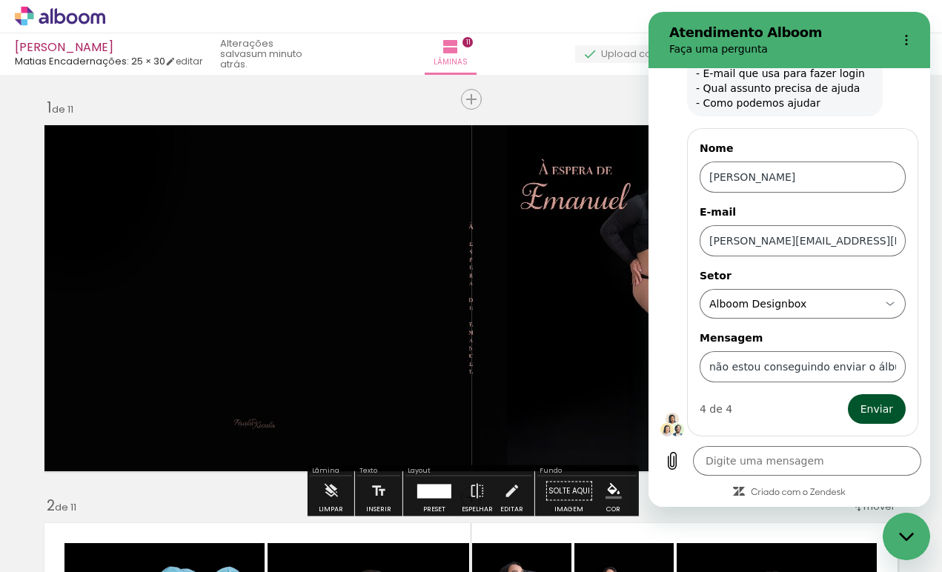
click at [868, 416] on span "Enviar" at bounding box center [876, 409] width 33 height 18
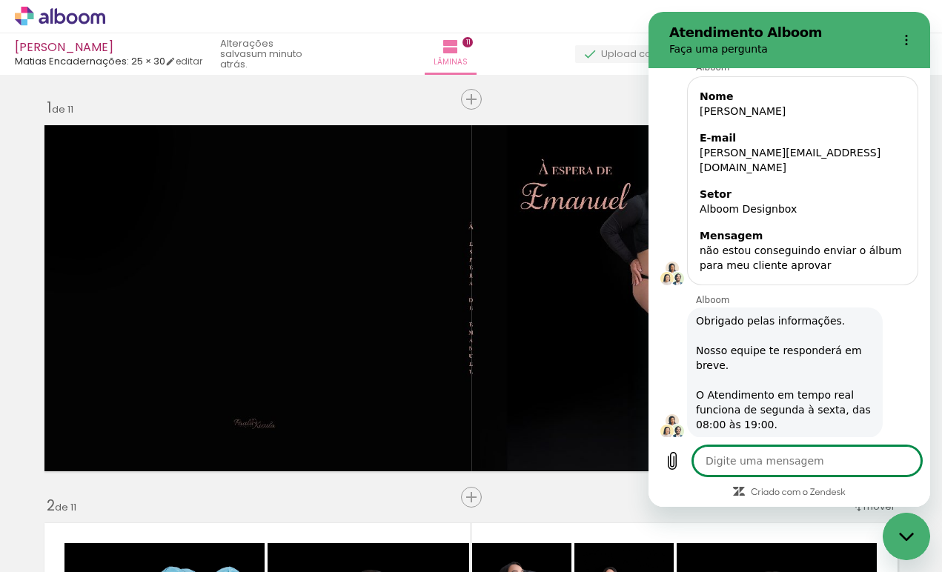
scroll to position [177, 0]
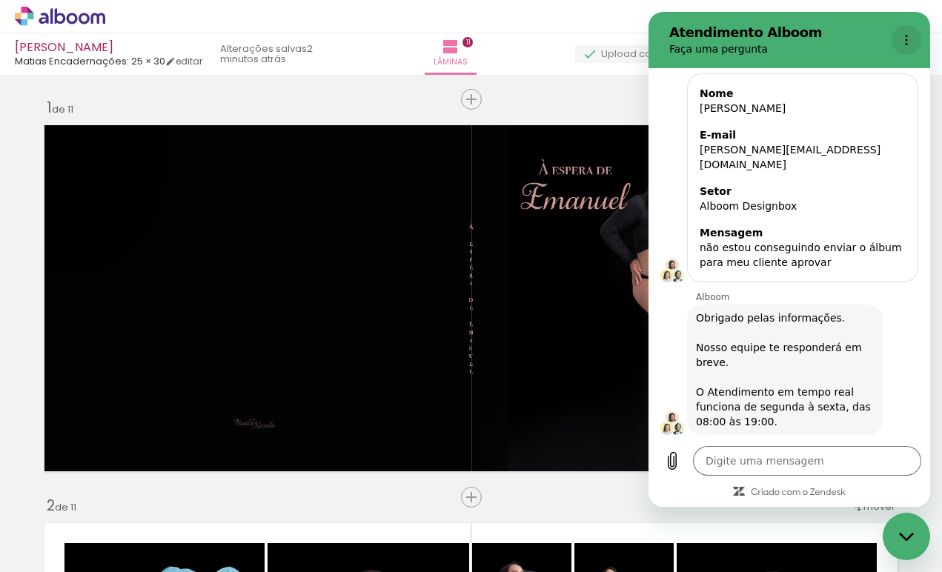
click at [905, 39] on circle "Menu de opções" at bounding box center [906, 40] width 2 height 2
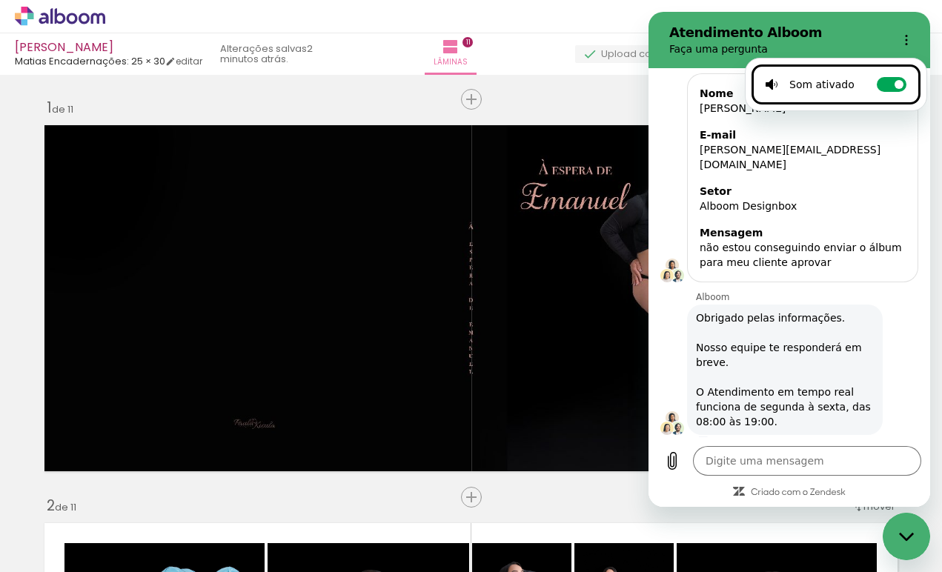
click at [753, 51] on p "Faça uma pergunta" at bounding box center [777, 48] width 216 height 15
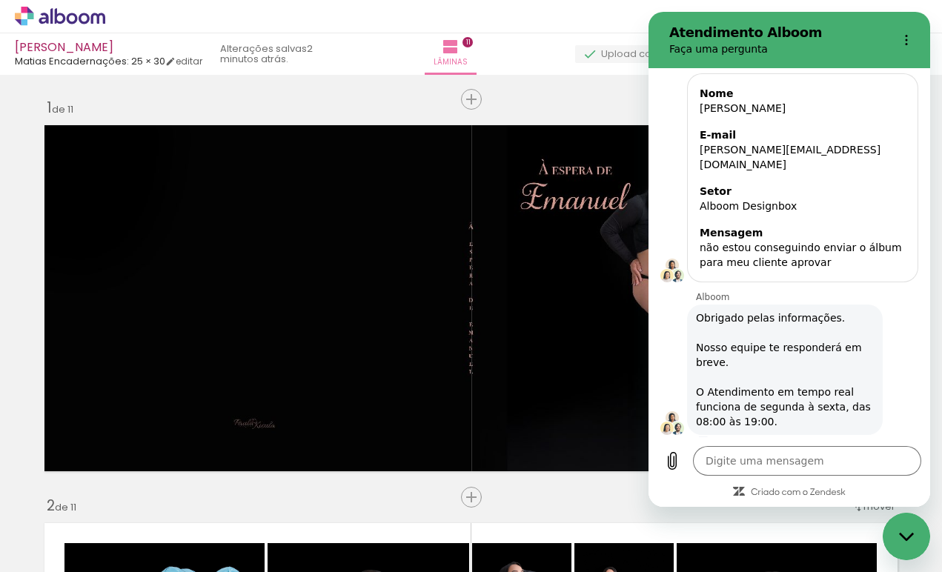
click at [900, 539] on icon "Fechar janela de mensagens" at bounding box center [907, 537] width 16 height 10
type textarea "x"
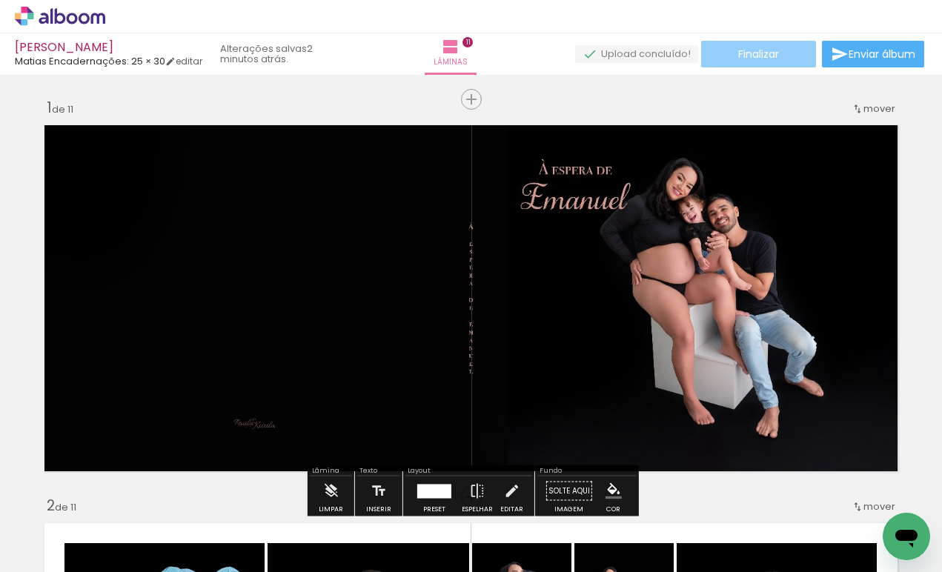
click at [750, 54] on span "Finalizar" at bounding box center [758, 54] width 41 height 10
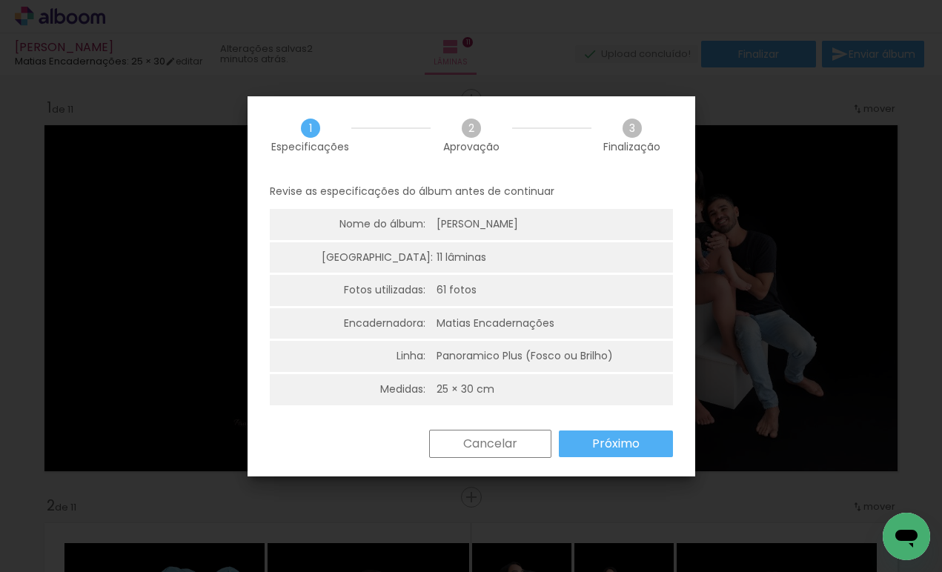
click at [0, 0] on slot "Próximo" at bounding box center [0, 0] width 0 height 0
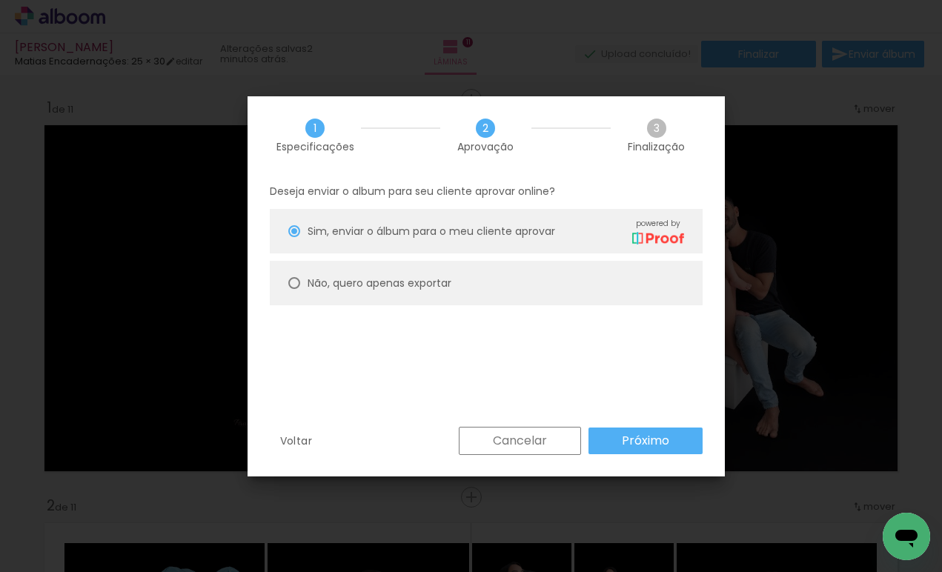
click at [0, 0] on slot "Próximo" at bounding box center [0, 0] width 0 height 0
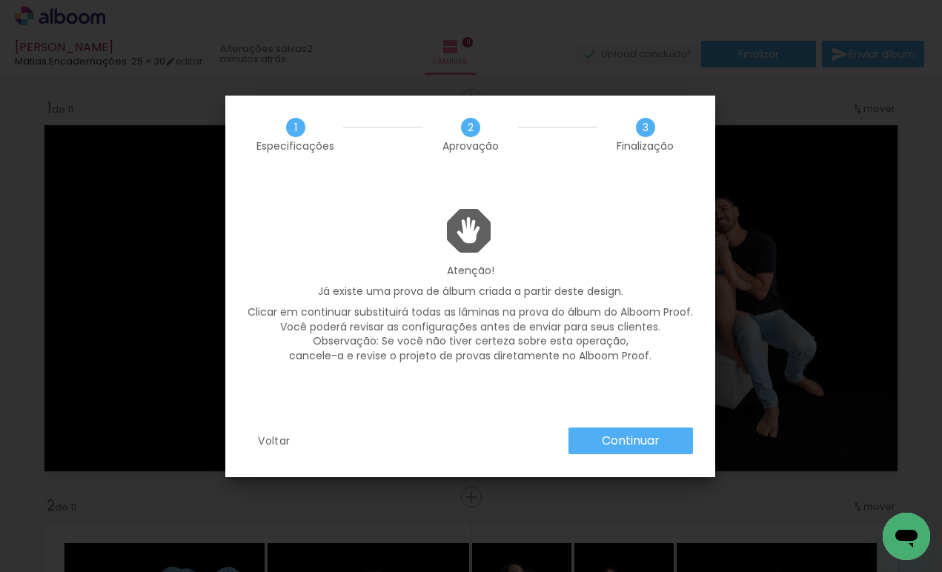
click at [0, 0] on slot "Continuar" at bounding box center [0, 0] width 0 height 0
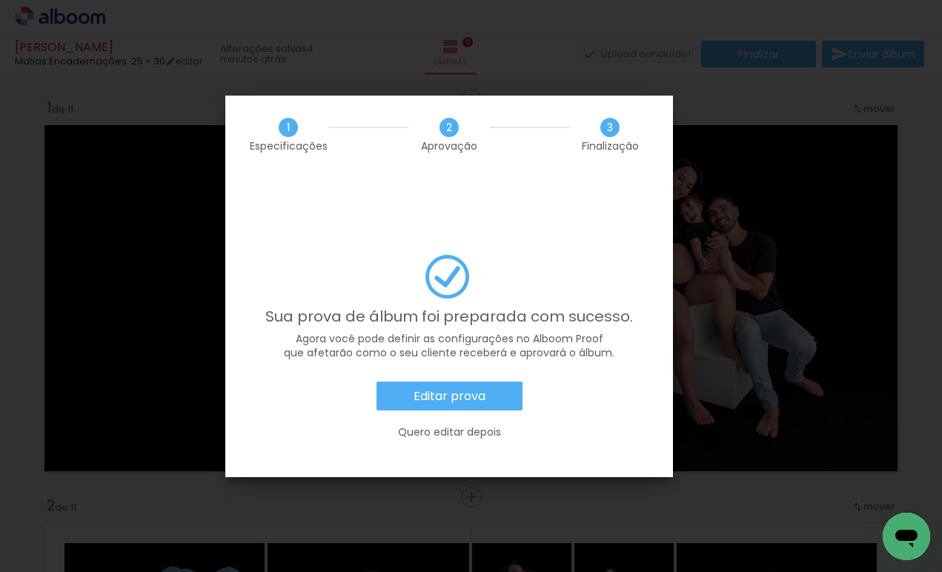
click at [0, 0] on slot "Editar prova" at bounding box center [0, 0] width 0 height 0
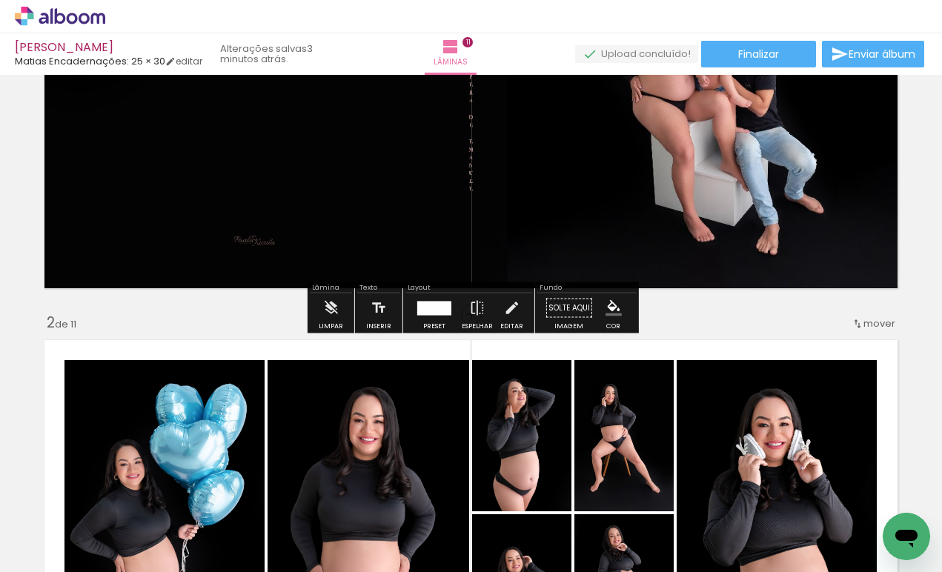
scroll to position [199, 0]
